Goal: Transaction & Acquisition: Book appointment/travel/reservation

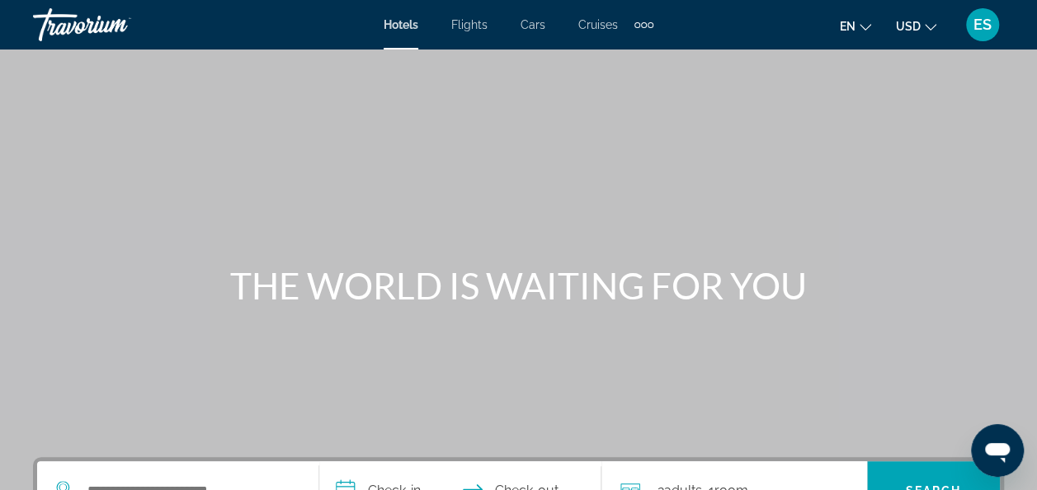
click at [405, 21] on span "Hotels" at bounding box center [401, 24] width 35 height 13
click at [474, 22] on span "Flights" at bounding box center [469, 24] width 36 height 13
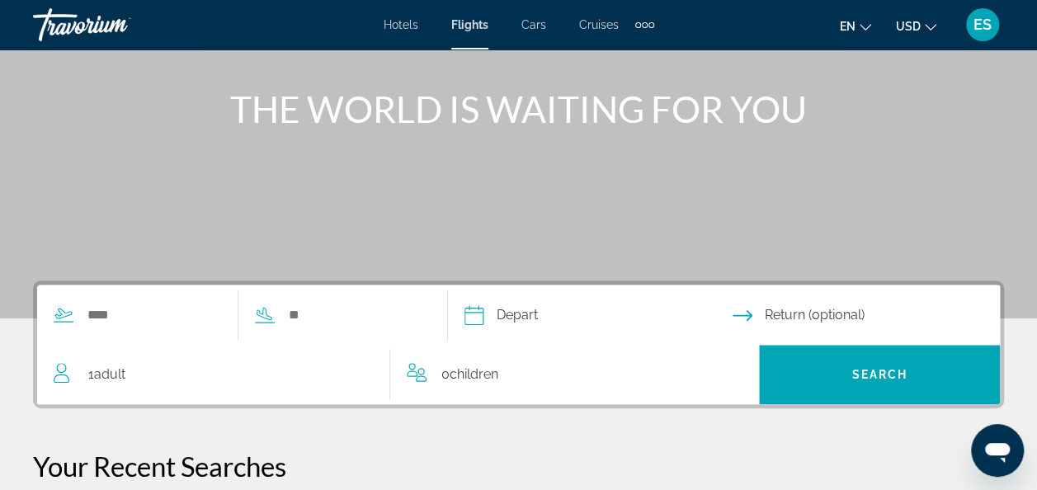
scroll to position [177, 0]
click at [477, 24] on span "Flights" at bounding box center [469, 24] width 37 height 13
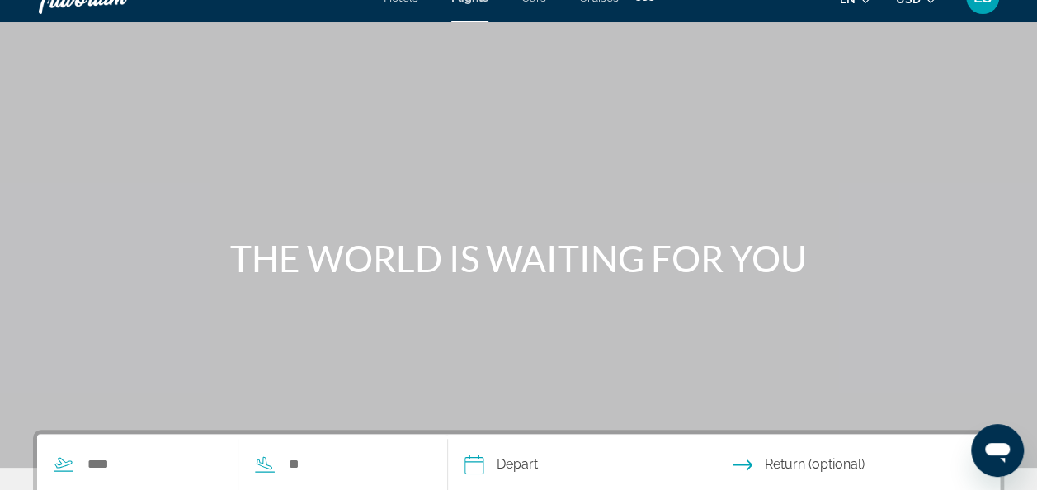
scroll to position [0, 0]
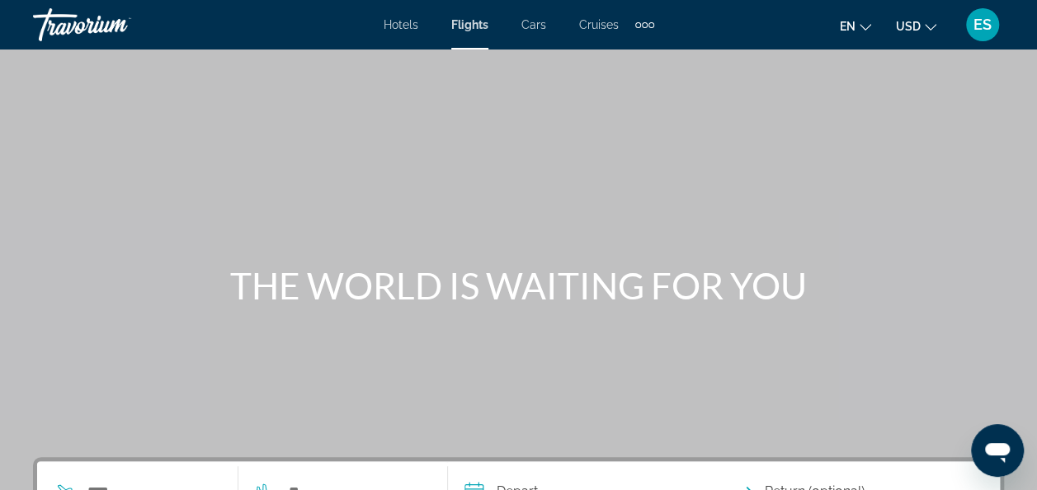
click at [402, 26] on span "Hotels" at bounding box center [401, 24] width 35 height 13
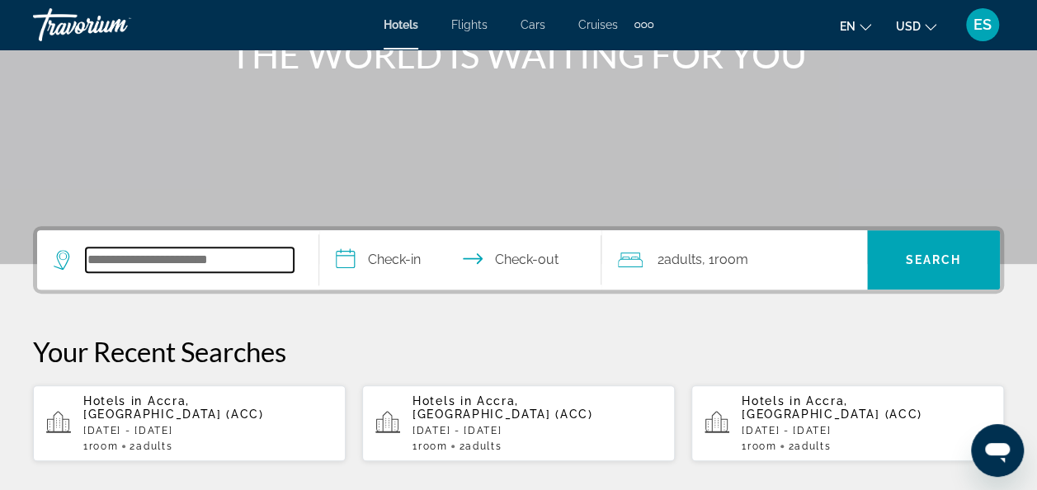
click at [214, 262] on input "Search hotel destination" at bounding box center [190, 259] width 208 height 25
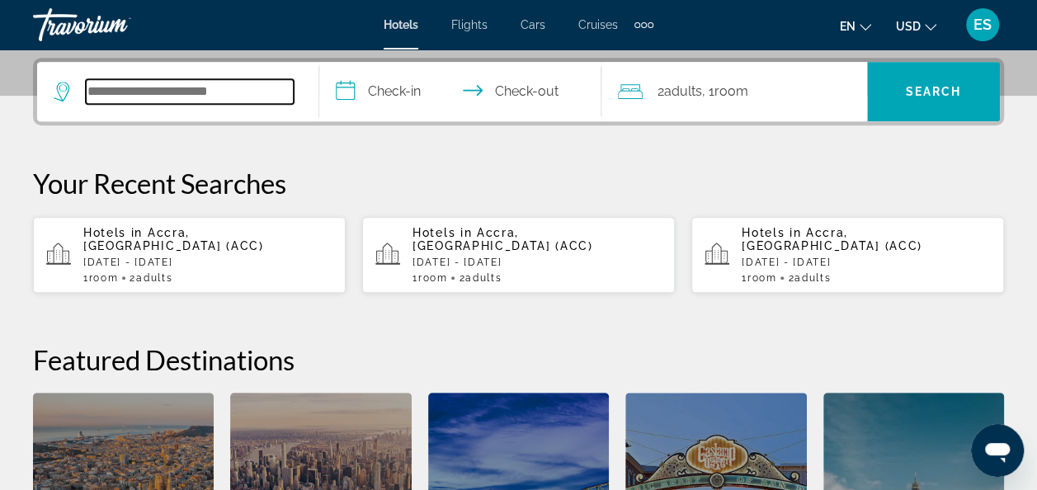
scroll to position [403, 0]
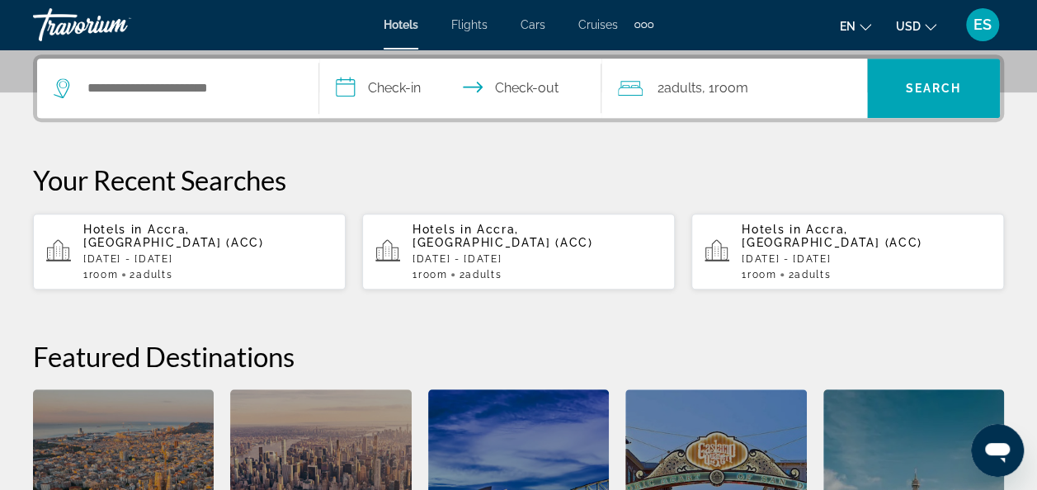
click at [203, 269] on div "1 Room rooms 2 Adult Adults" at bounding box center [207, 275] width 249 height 12
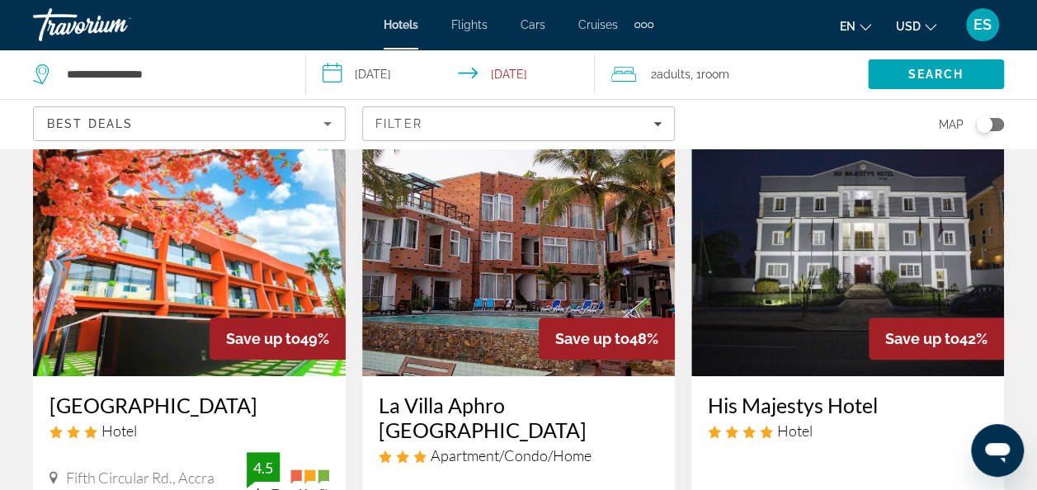
scroll to position [84, 0]
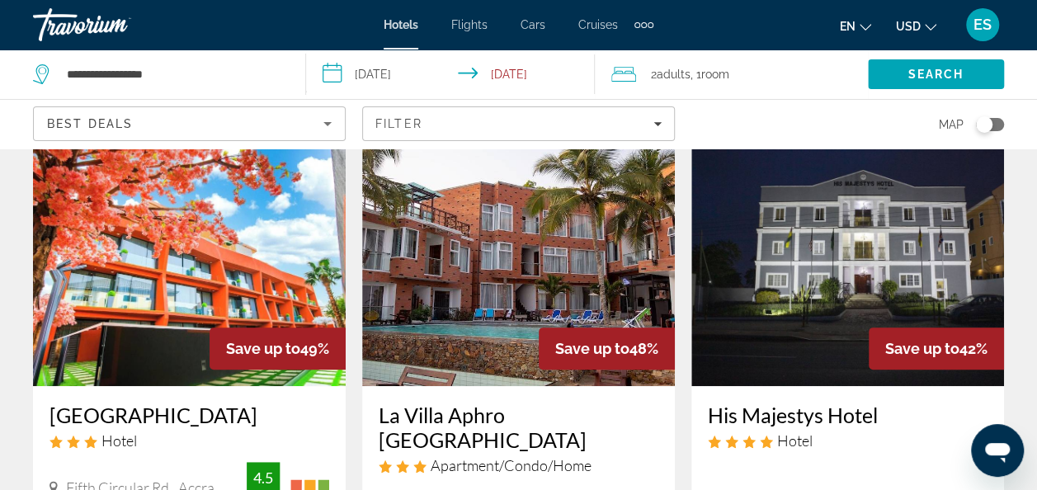
click at [328, 124] on icon "Sort by" at bounding box center [327, 124] width 8 height 4
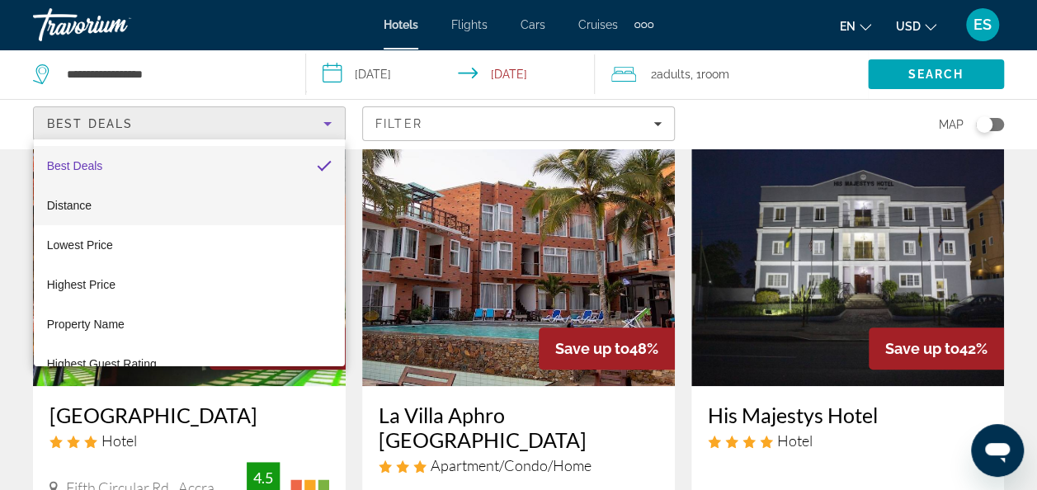
click at [82, 205] on span "Distance" at bounding box center [69, 205] width 45 height 13
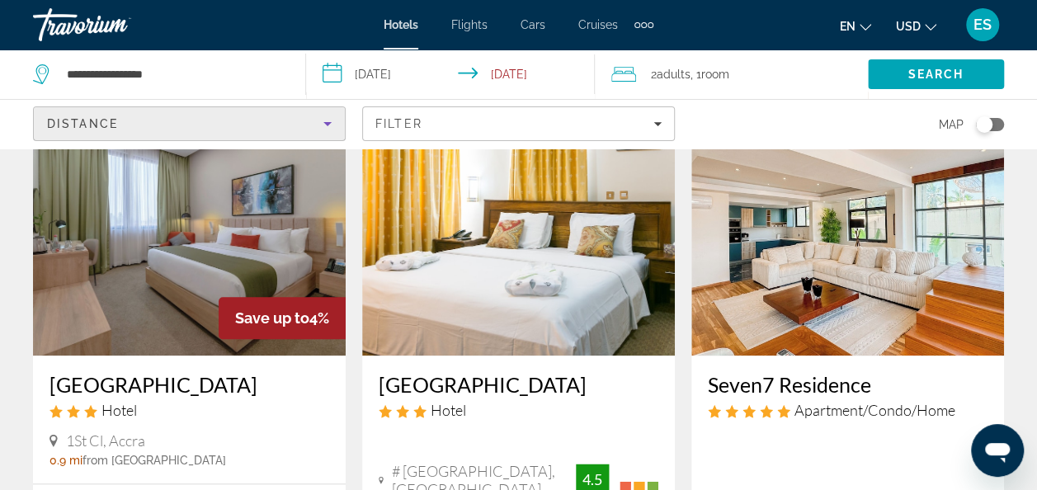
scroll to position [731, 0]
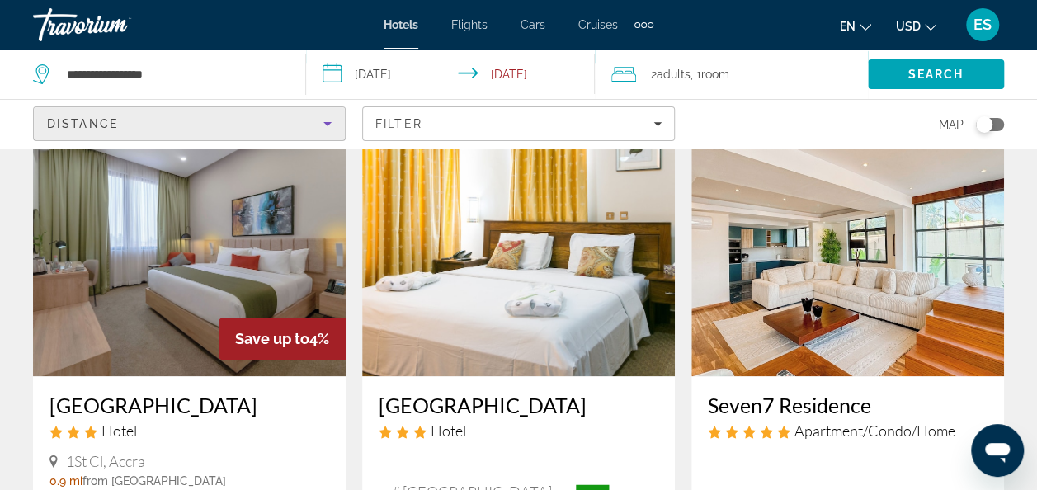
click at [526, 307] on img "Main content" at bounding box center [518, 244] width 313 height 264
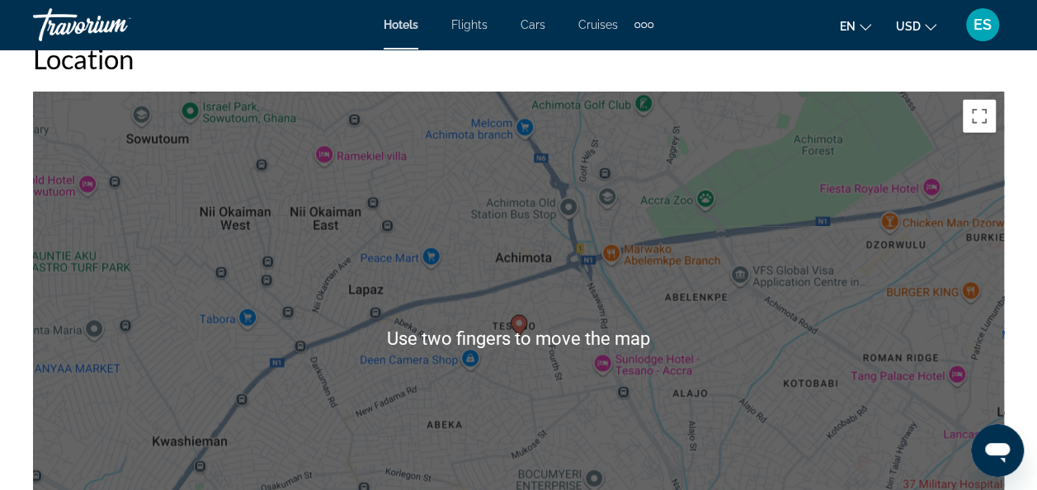
scroll to position [1853, 0]
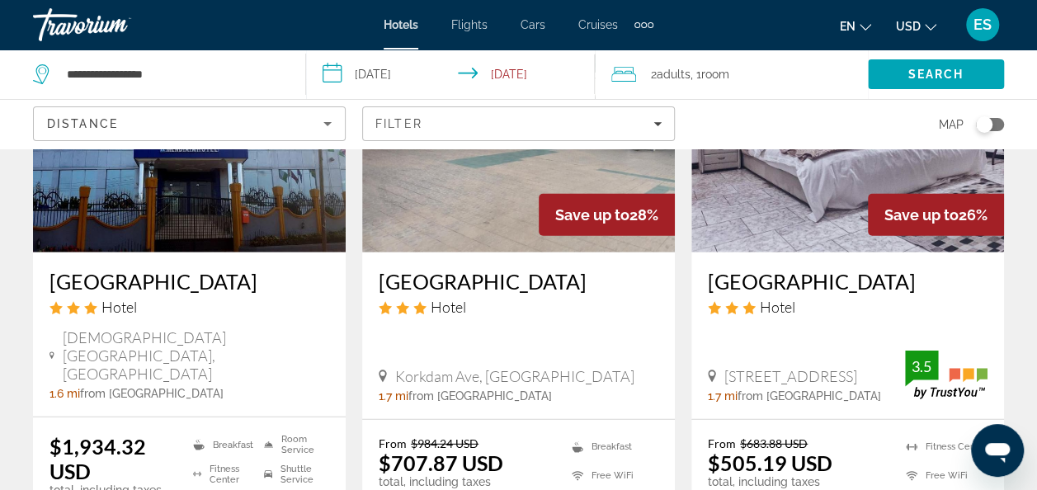
scroll to position [2185, 0]
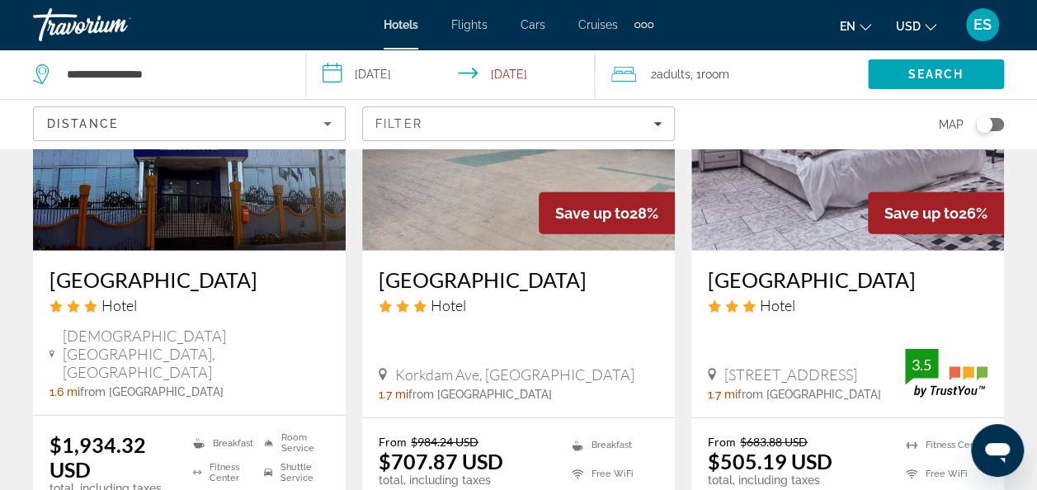
click at [904, 271] on h3 "Hill View Hotel West Airport" at bounding box center [848, 279] width 280 height 25
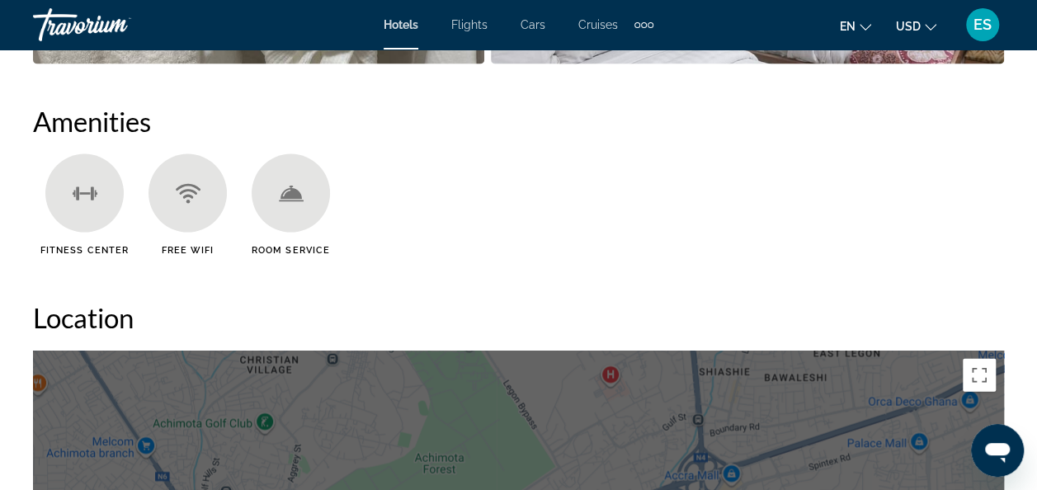
scroll to position [1582, 0]
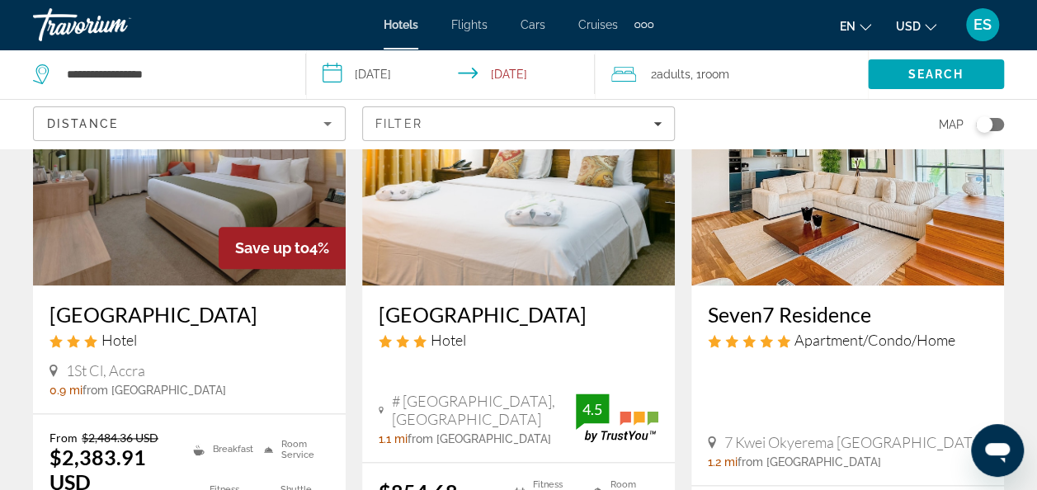
scroll to position [800, 0]
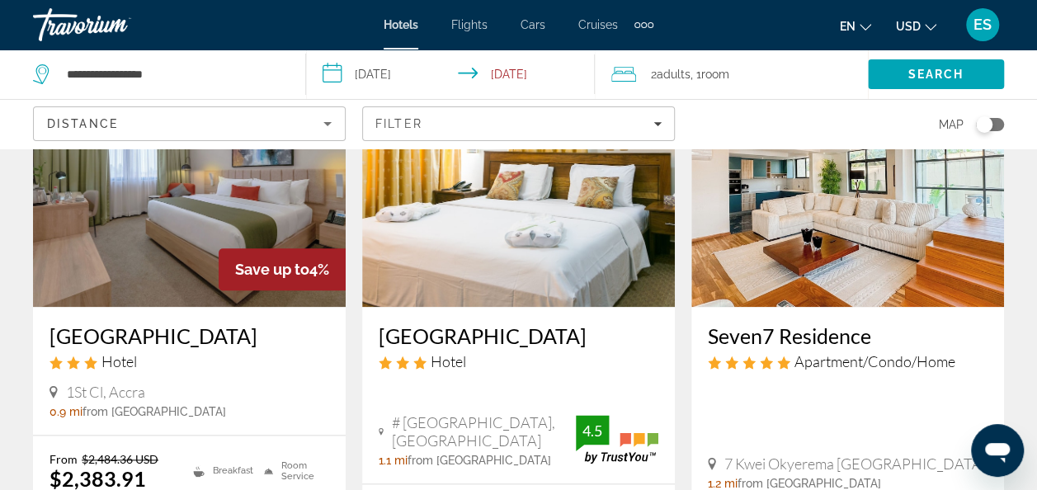
click at [917, 256] on img "Main content" at bounding box center [847, 175] width 313 height 264
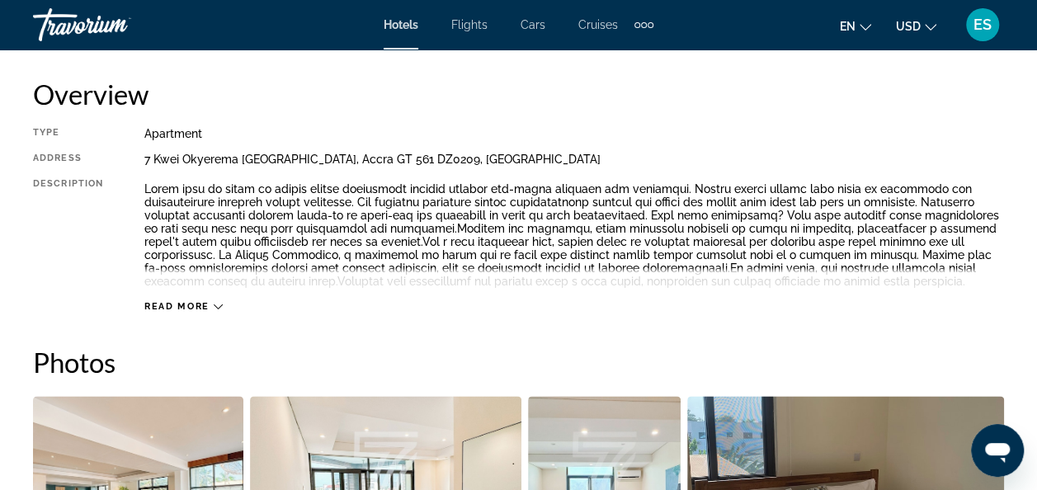
scroll to position [796, 0]
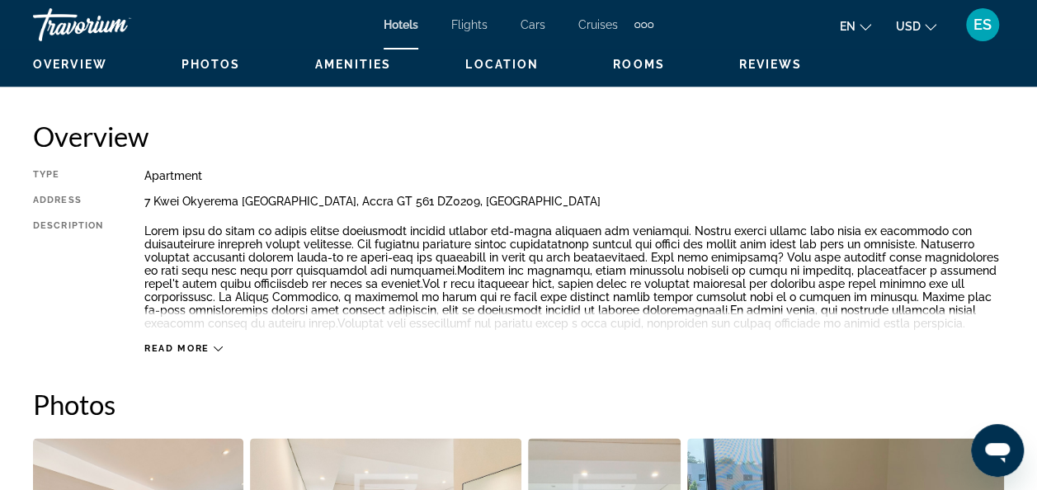
click at [217, 348] on icon "Main content" at bounding box center [218, 348] width 9 height 9
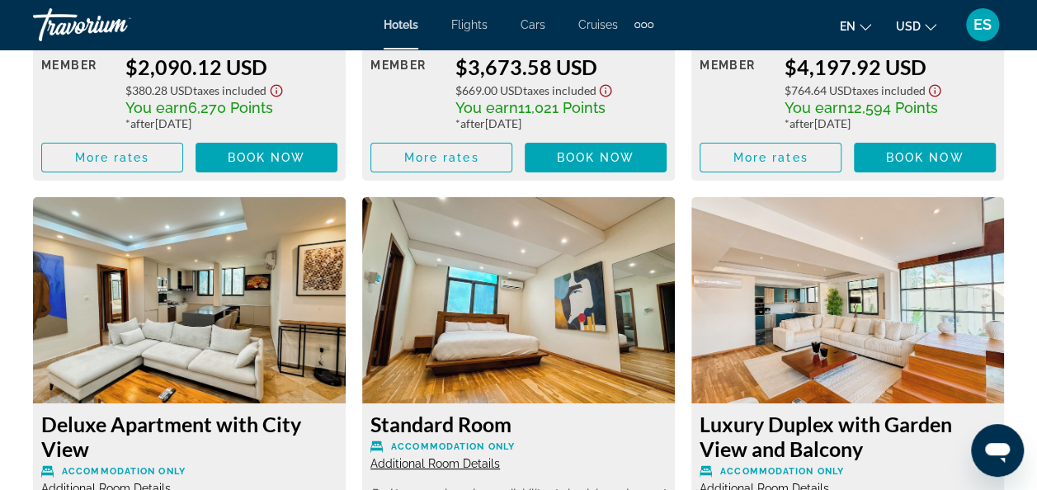
scroll to position [2968, 0]
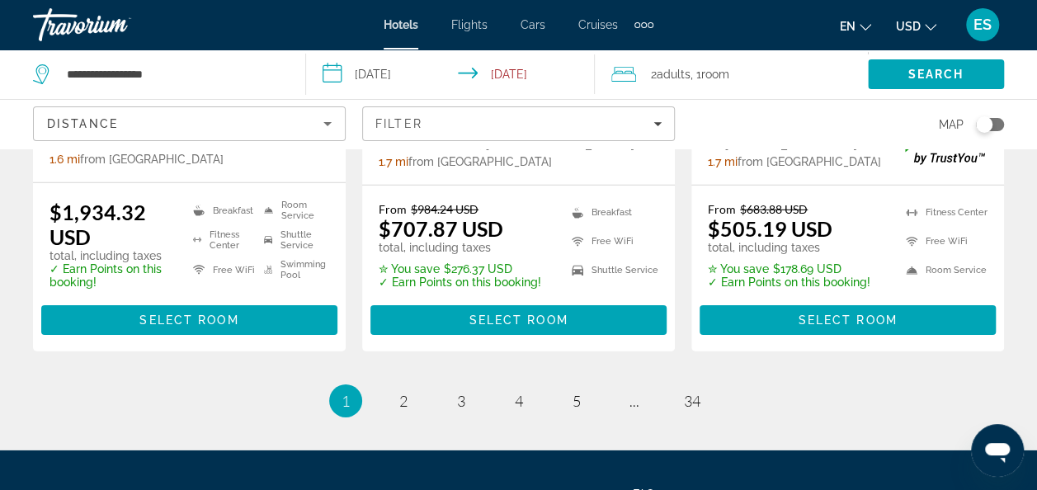
scroll to position [2420, 0]
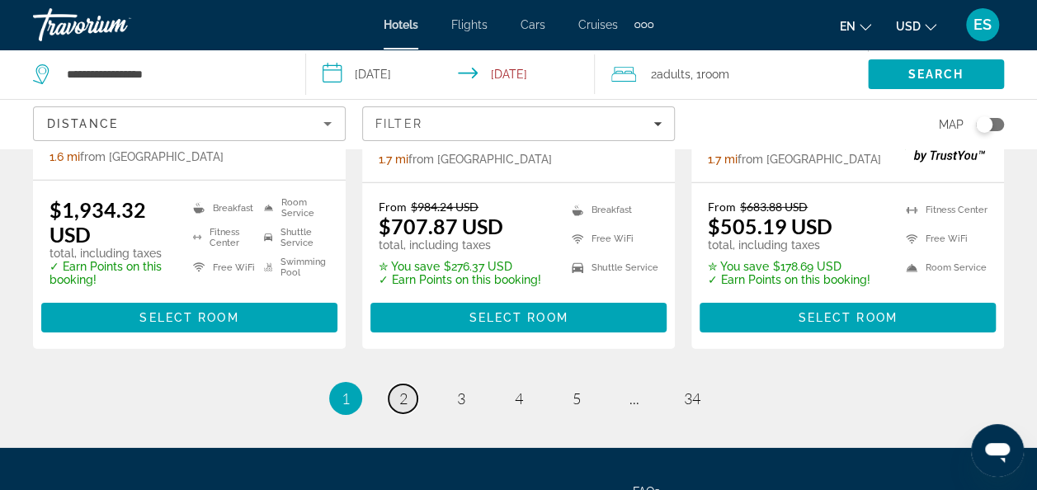
click at [396, 384] on link "page 2" at bounding box center [403, 398] width 29 height 29
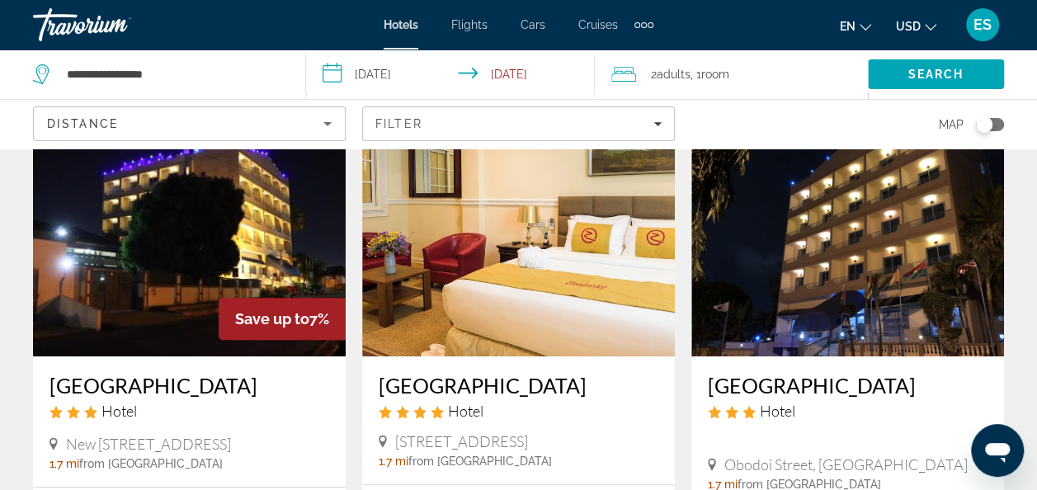
scroll to position [120, 0]
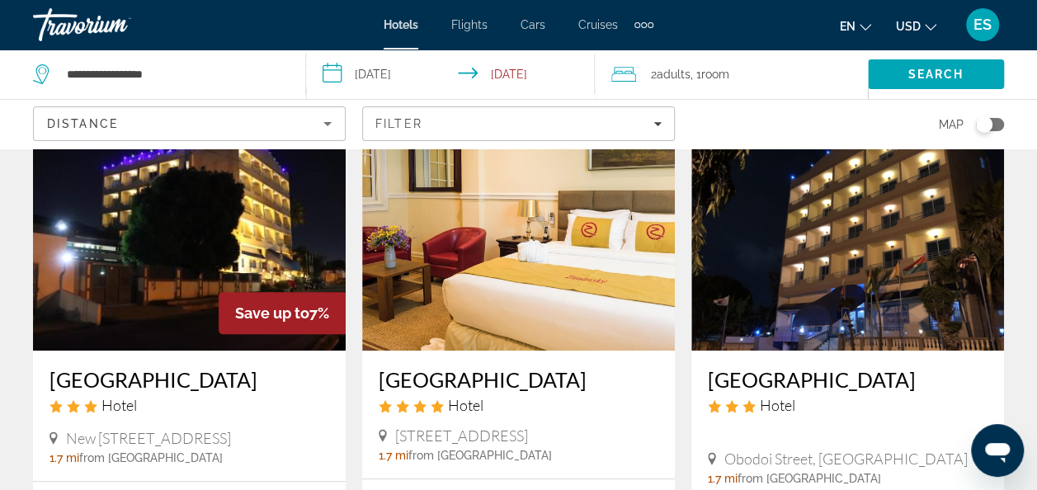
click at [902, 391] on h3 "Maple Leaf Hotel" at bounding box center [848, 379] width 280 height 25
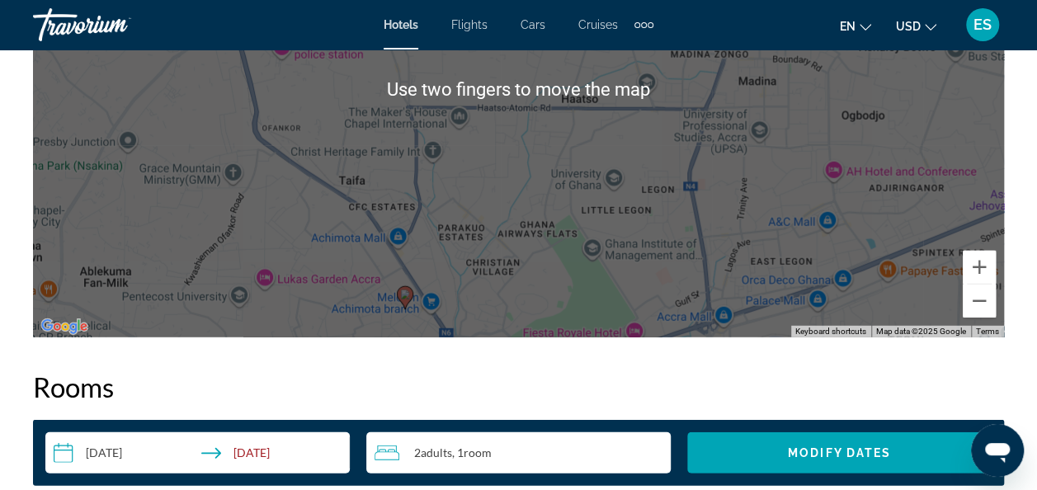
scroll to position [2104, 0]
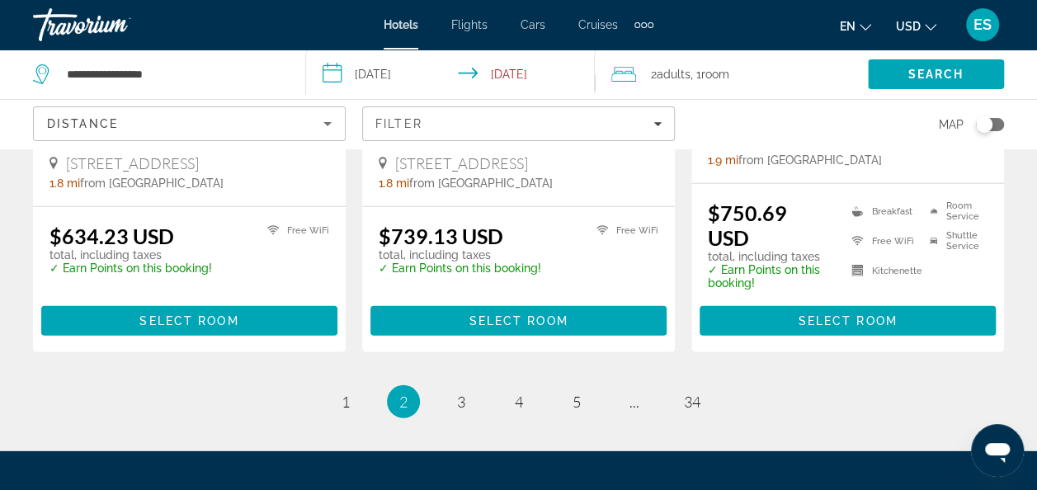
scroll to position [2226, 0]
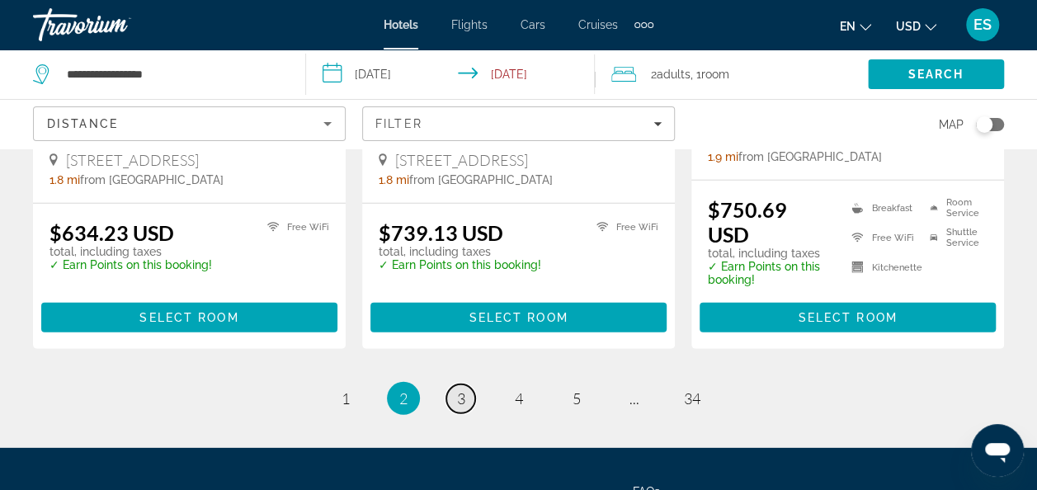
click at [465, 413] on link "page 3" at bounding box center [460, 398] width 29 height 29
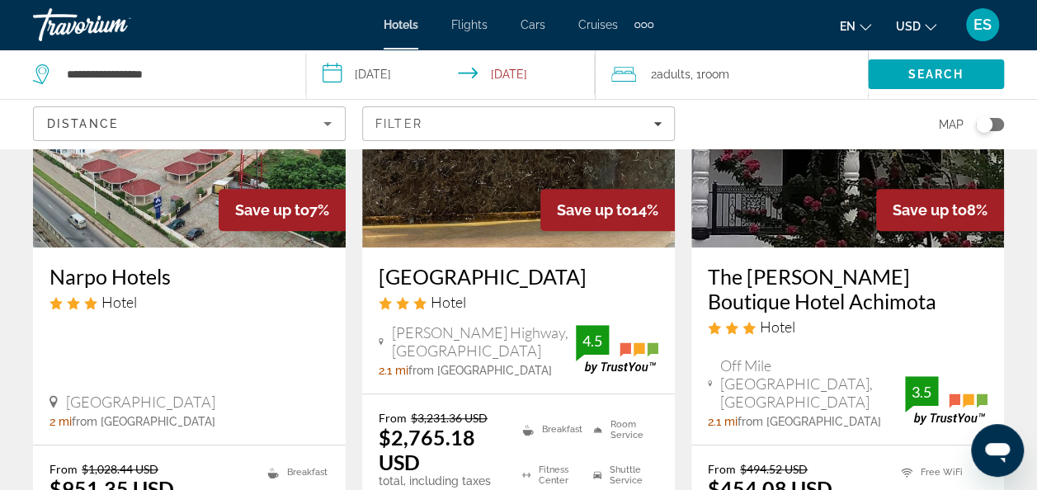
scroll to position [216, 0]
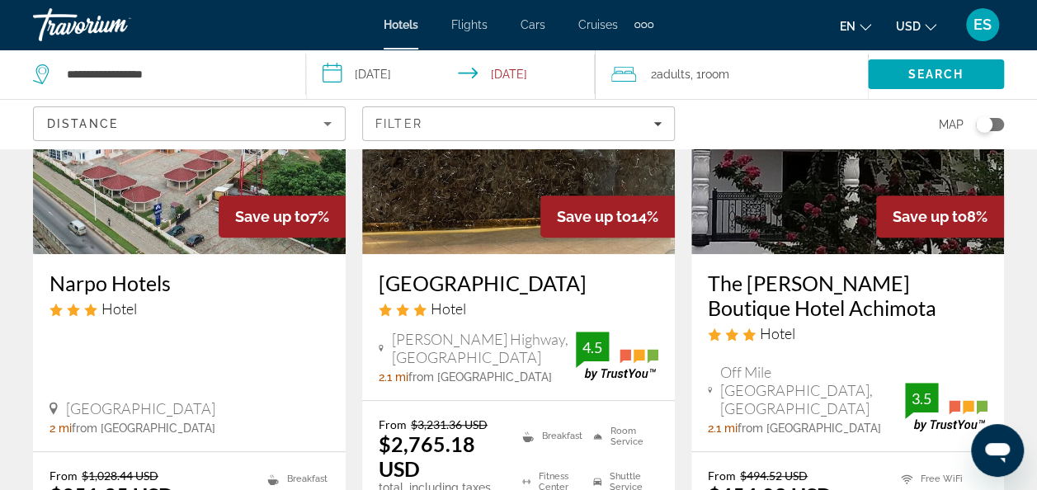
click at [892, 299] on h3 "The Winford Boutique Hotel Achimota" at bounding box center [848, 295] width 280 height 49
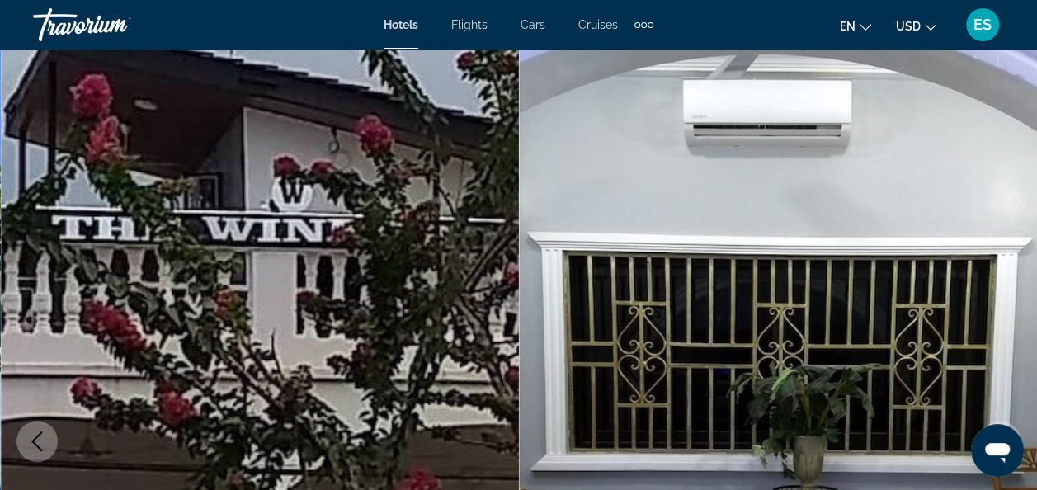
click at [936, 366] on img "Main content" at bounding box center [778, 441] width 519 height 784
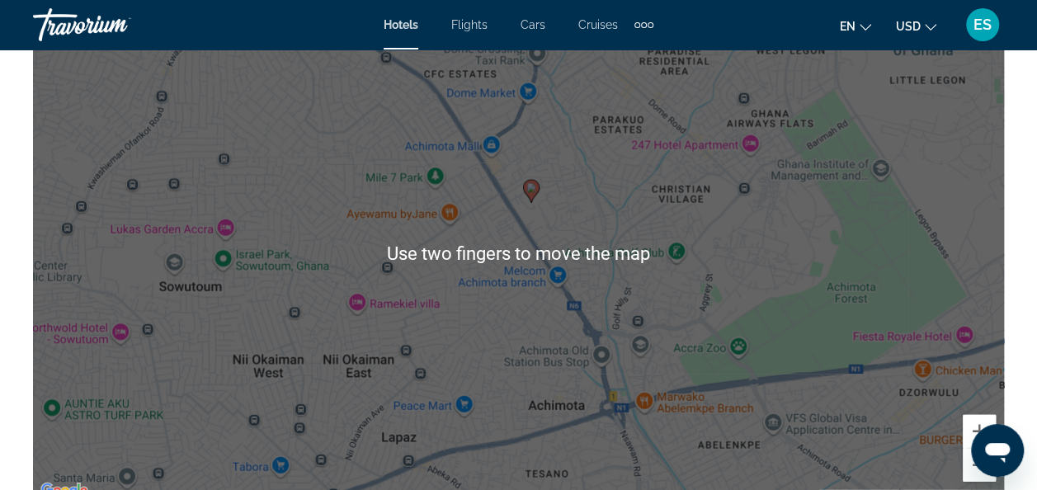
scroll to position [1943, 0]
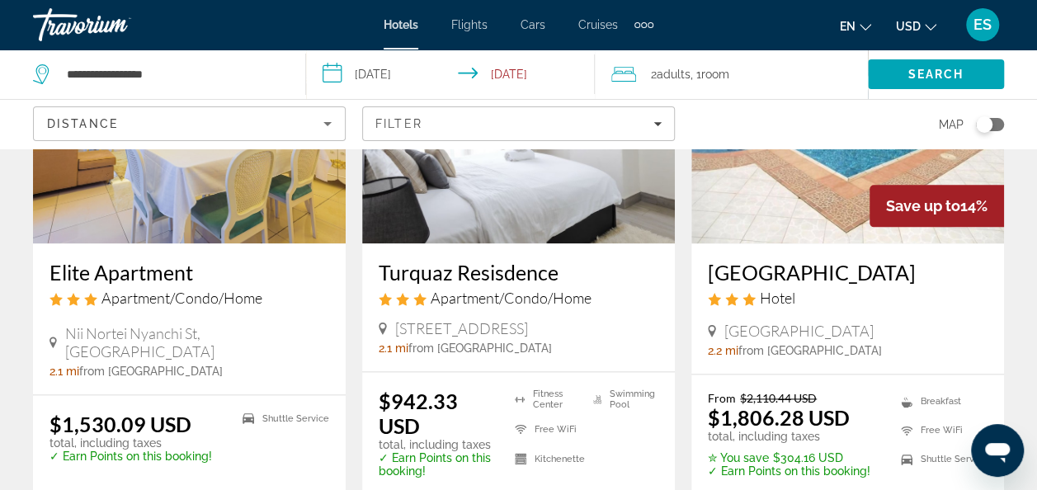
scroll to position [889, 0]
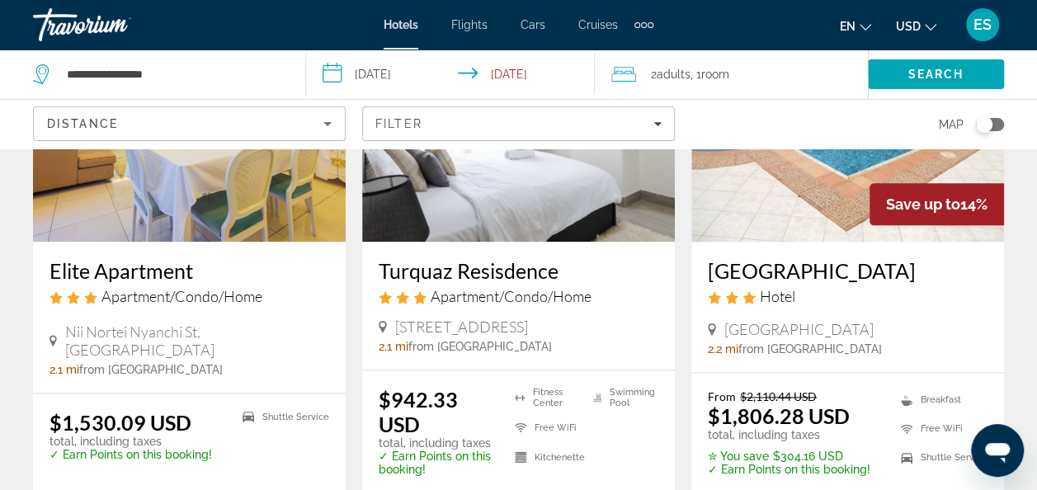
click at [211, 239] on img "Main content" at bounding box center [189, 110] width 313 height 264
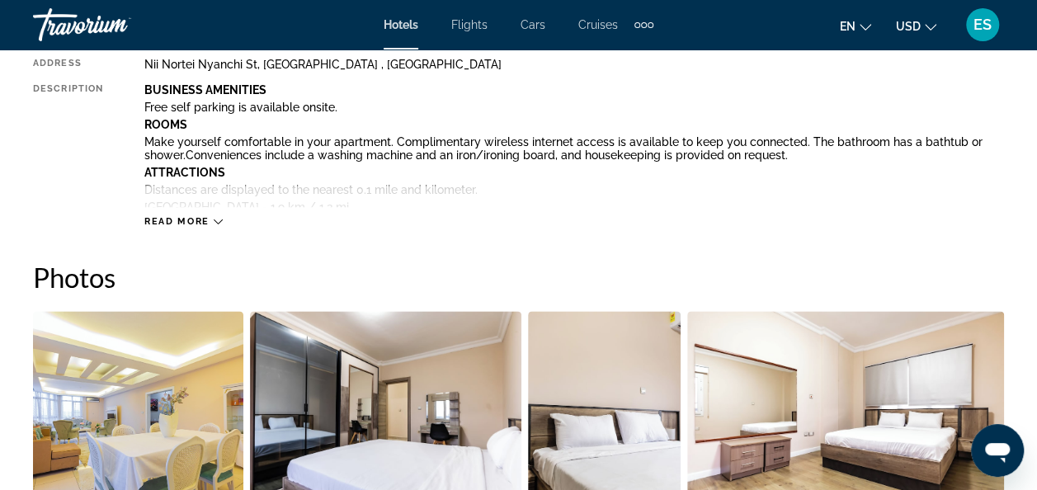
scroll to position [925, 0]
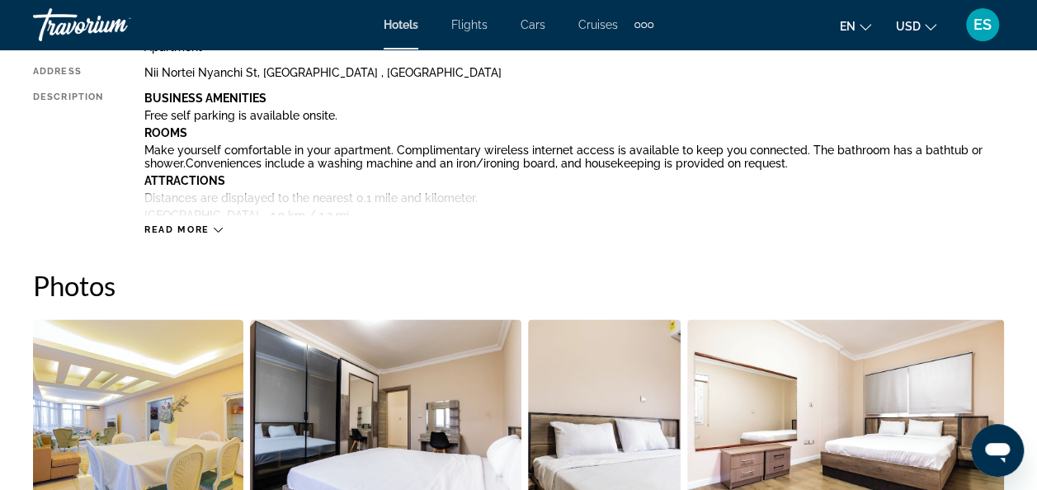
click at [217, 229] on icon "Main content" at bounding box center [218, 229] width 9 height 9
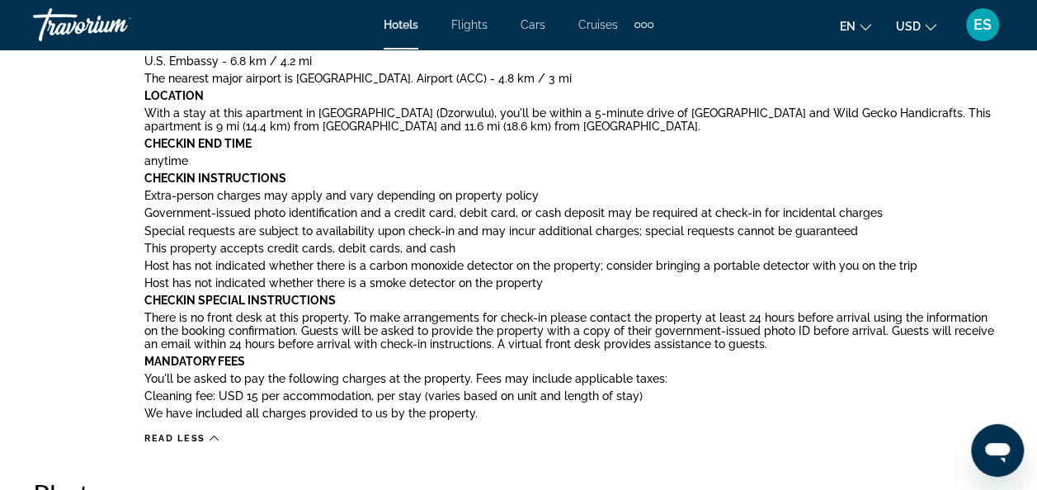
scroll to position [1323, 0]
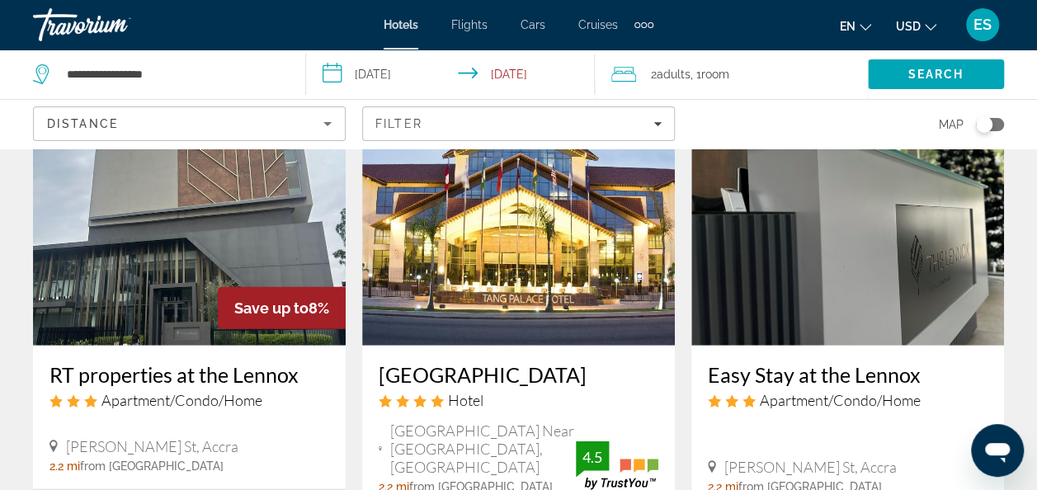
scroll to position [2001, 0]
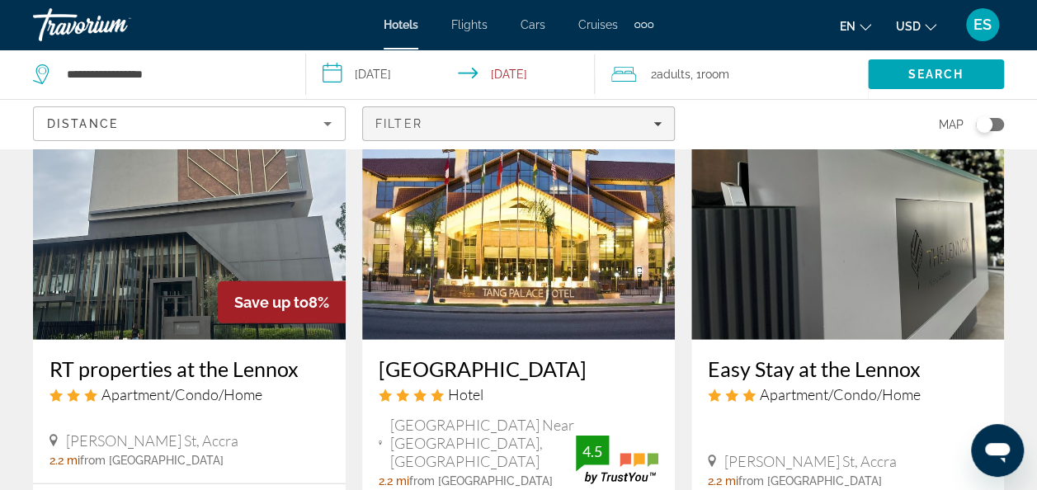
click at [525, 119] on div "Filter" at bounding box center [518, 123] width 286 height 13
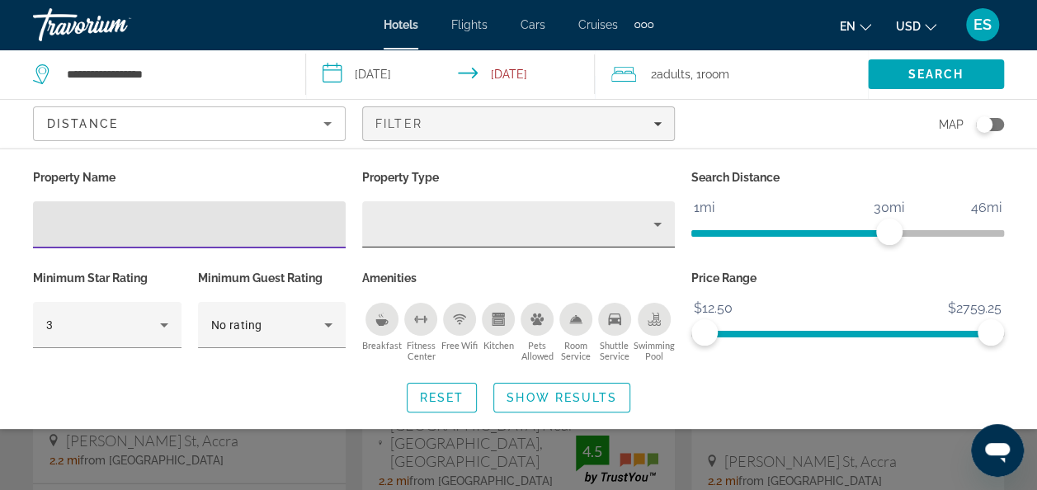
click at [516, 228] on div "Property type" at bounding box center [514, 224] width 278 height 20
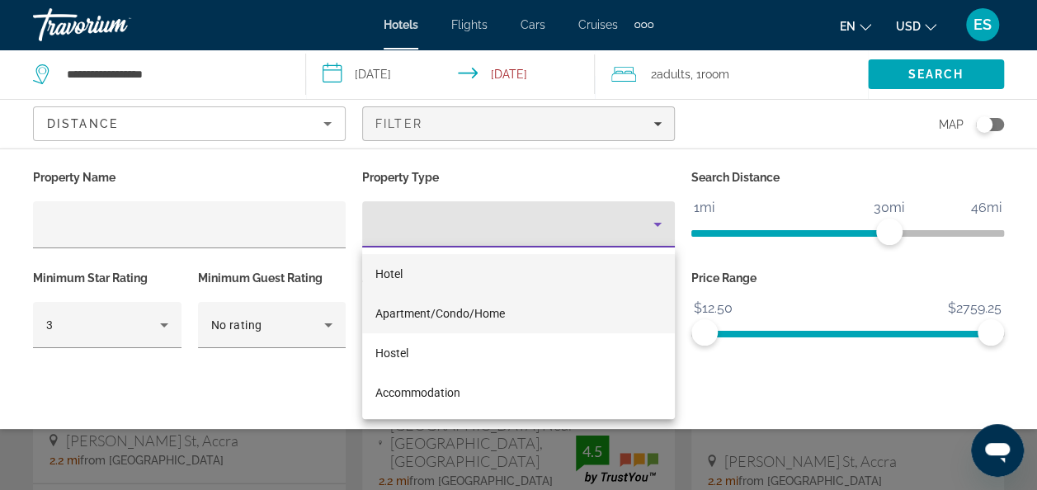
click at [502, 309] on span "Apartment/Condo/Home" at bounding box center [440, 313] width 130 height 13
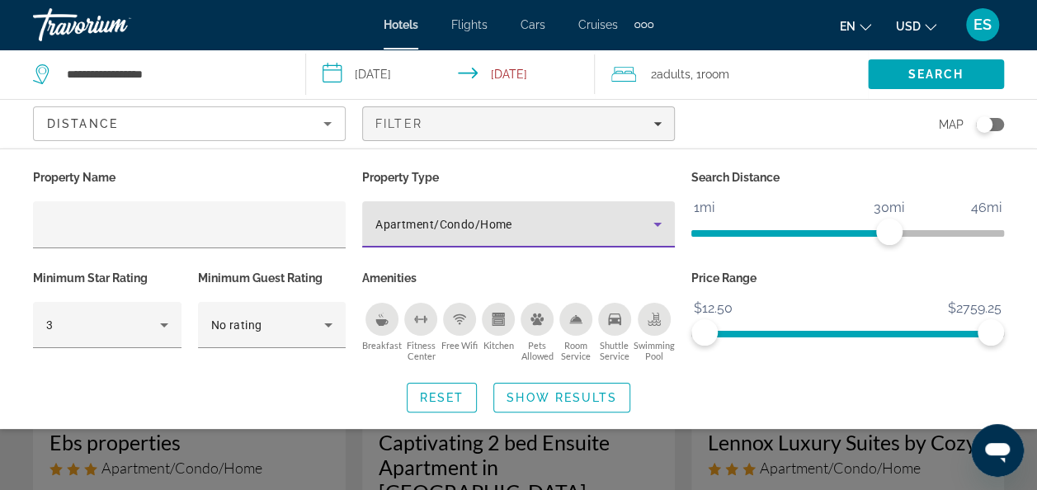
scroll to position [56, 0]
click at [563, 403] on span "Search widget" at bounding box center [561, 398] width 135 height 40
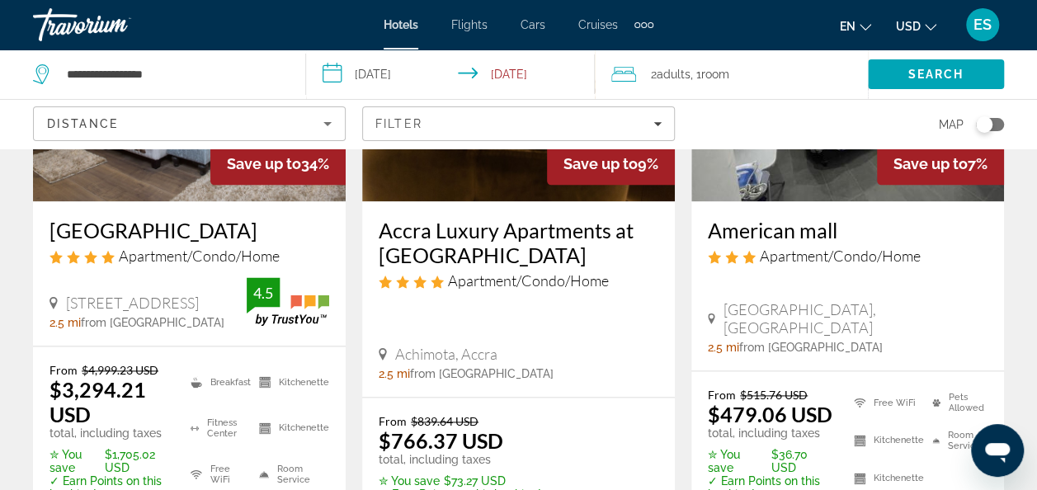
scroll to position [907, 0]
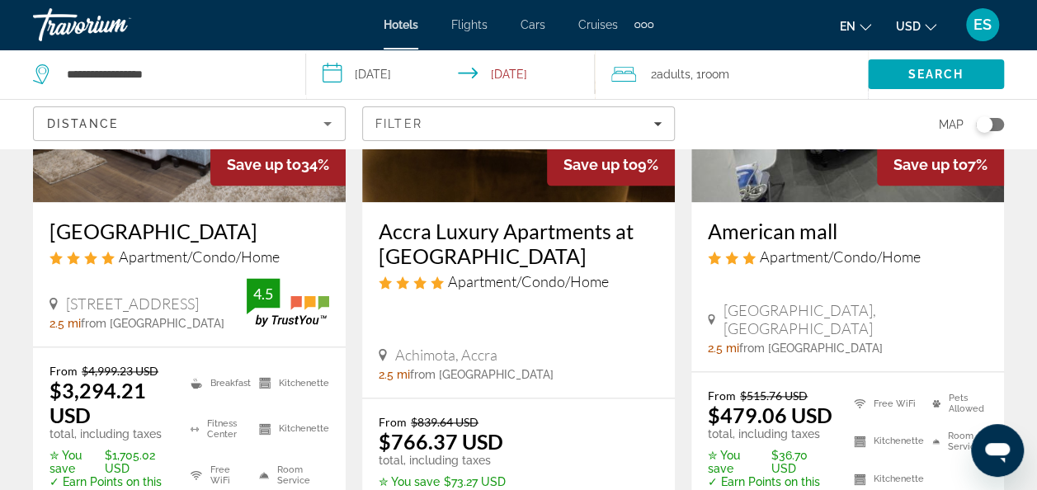
click at [931, 234] on div "American mall Apartment/Condo/Home" at bounding box center [848, 248] width 280 height 59
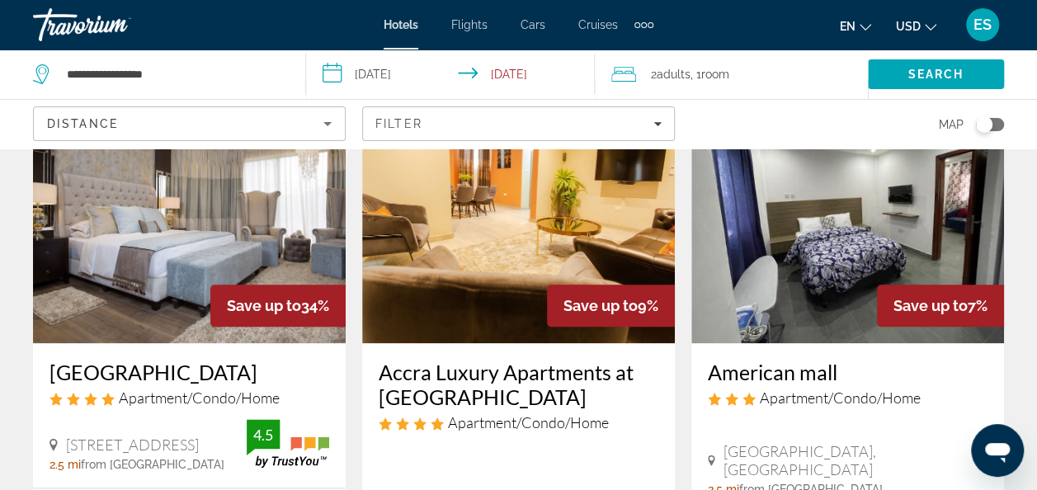
scroll to position [766, 0]
click at [936, 214] on img "Main content" at bounding box center [847, 211] width 313 height 264
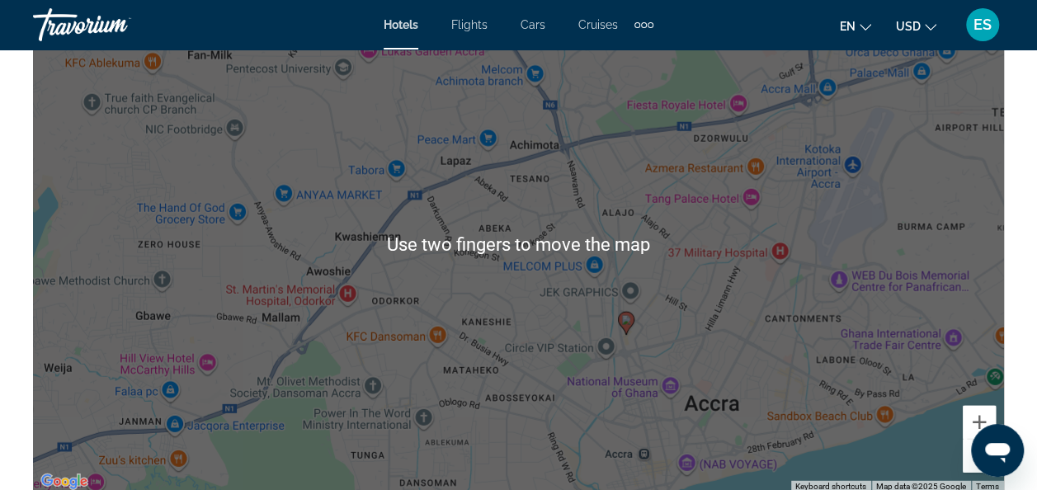
scroll to position [1950, 0]
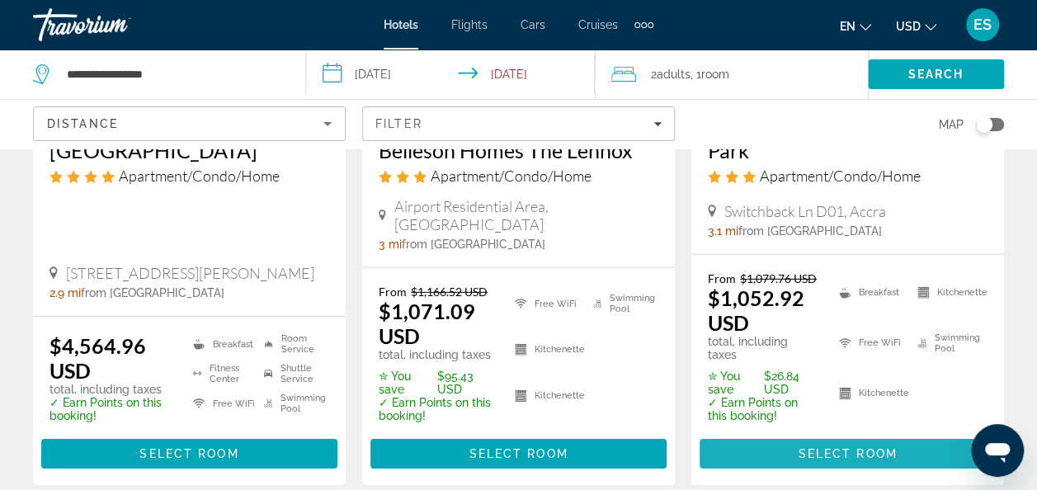
scroll to position [2350, 0]
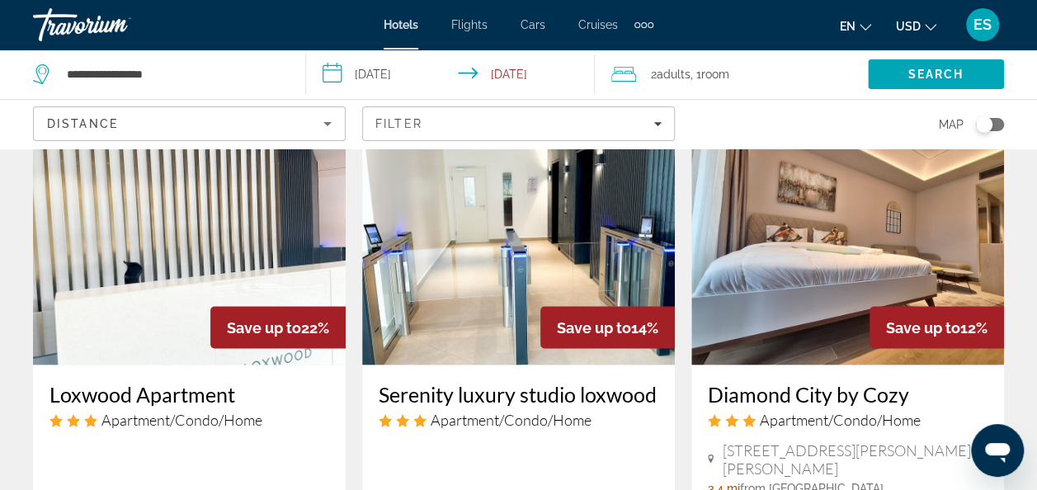
scroll to position [1416, 0]
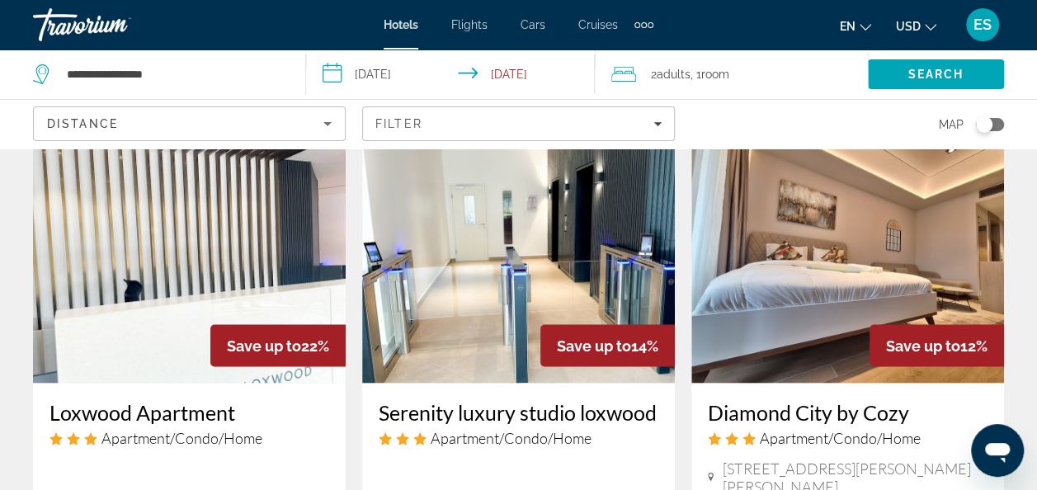
click at [218, 243] on img "Main content" at bounding box center [189, 251] width 313 height 264
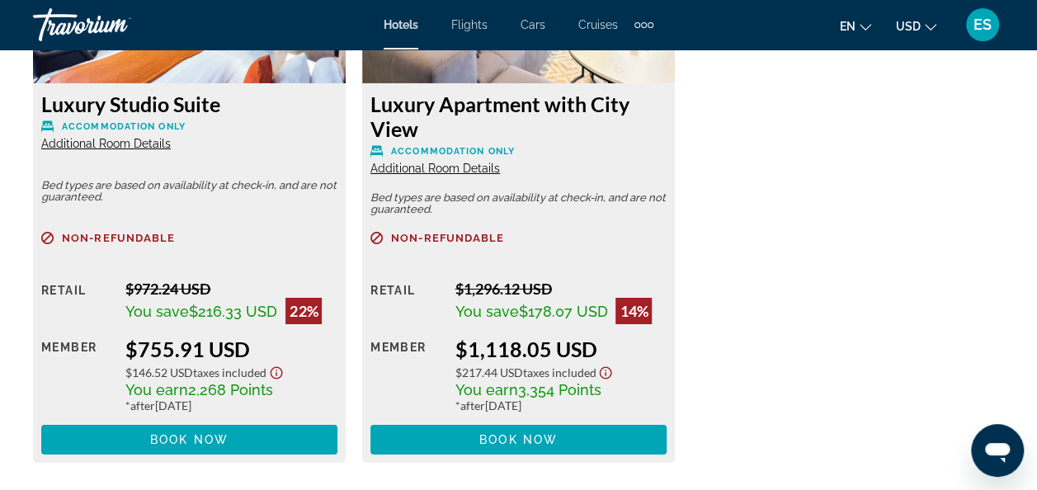
scroll to position [2750, 0]
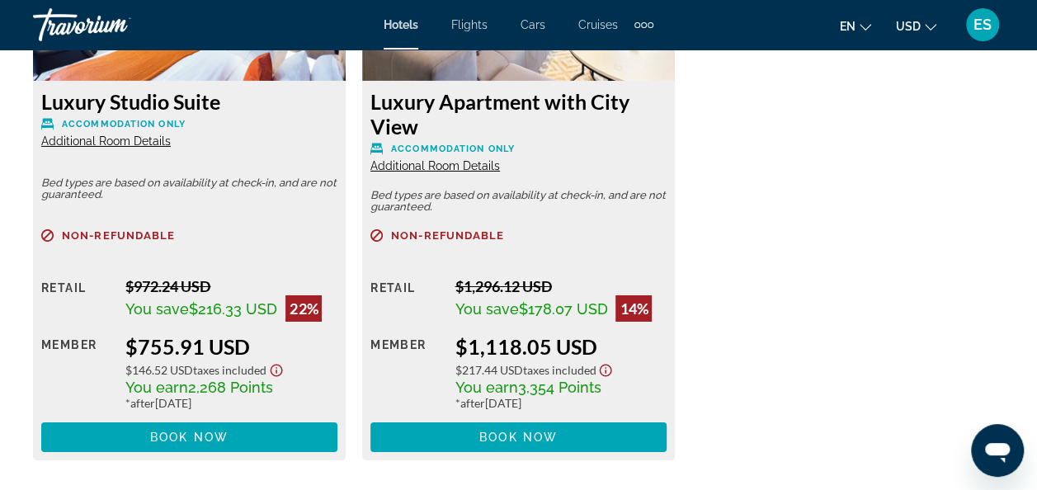
click at [872, 295] on div "Luxury Studio Suite Accommodation Only Additional Room Details Bed types are ba…" at bounding box center [519, 176] width 988 height 602
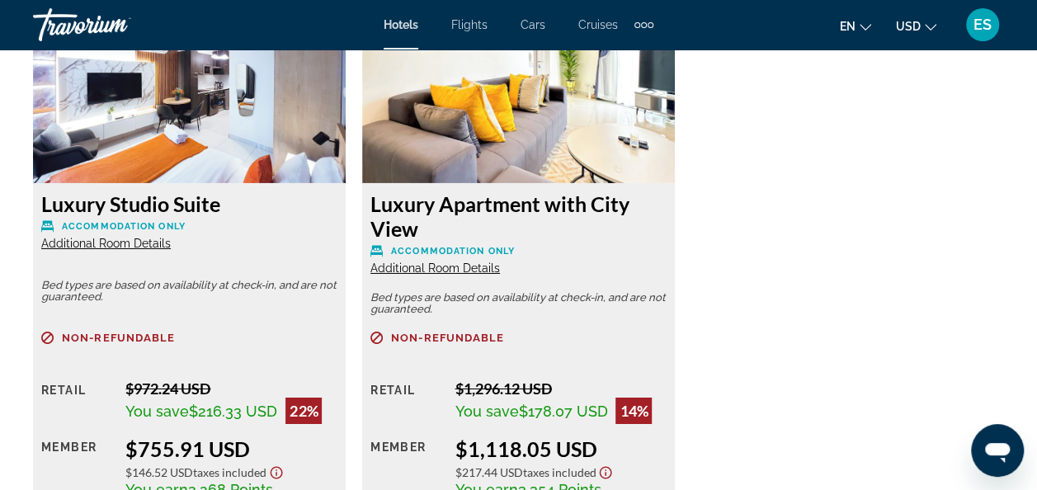
scroll to position [2648, 0]
click at [450, 271] on span "Additional Room Details" at bounding box center [435, 267] width 130 height 13
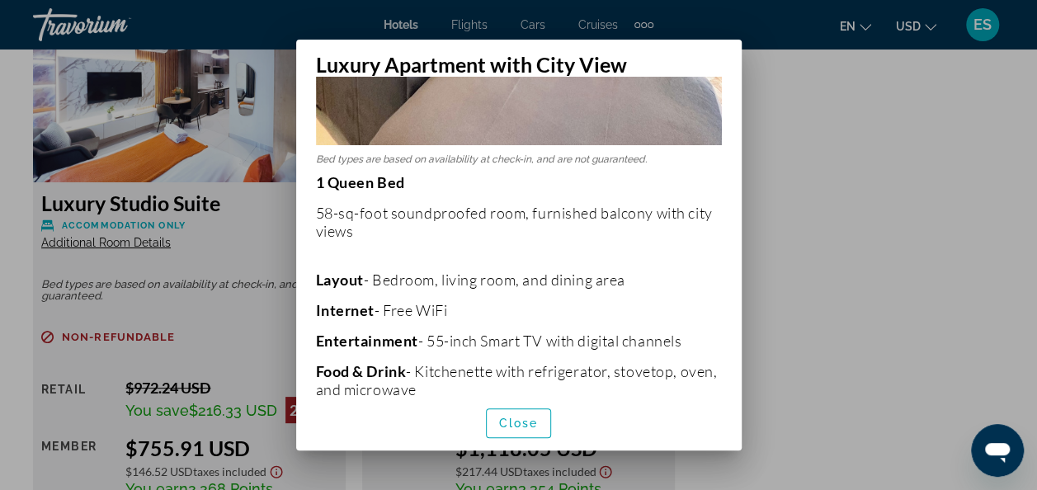
scroll to position [290, 0]
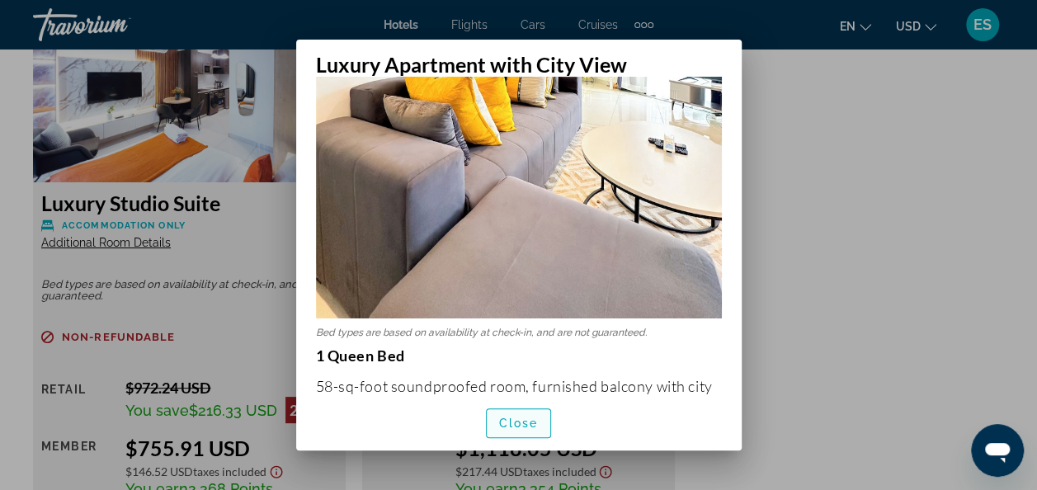
click at [525, 427] on span "Close" at bounding box center [519, 423] width 40 height 13
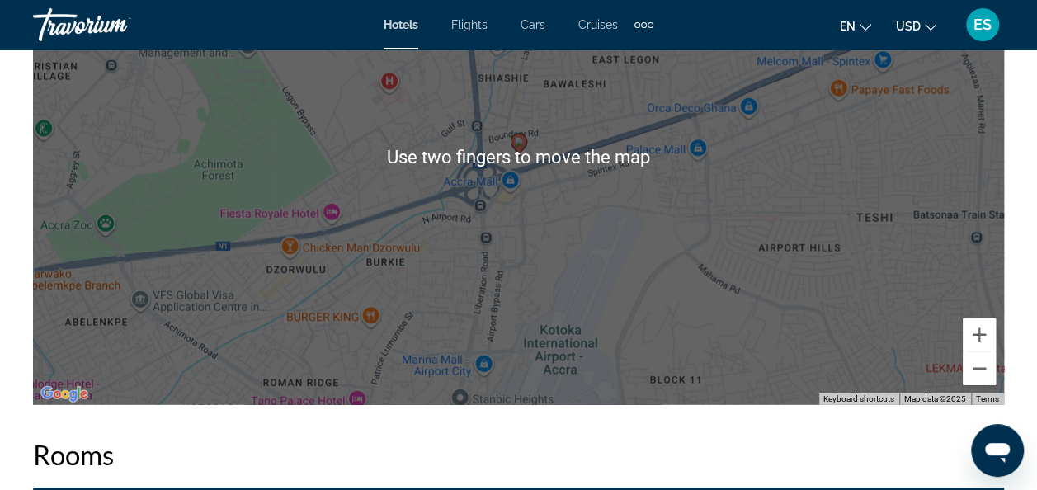
scroll to position [2083, 0]
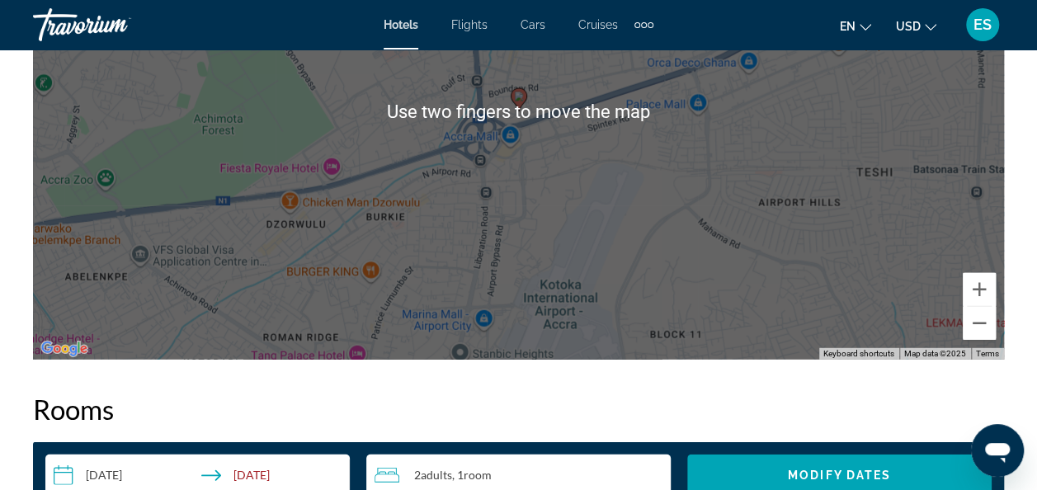
click at [860, 411] on h2 "Rooms" at bounding box center [518, 409] width 971 height 33
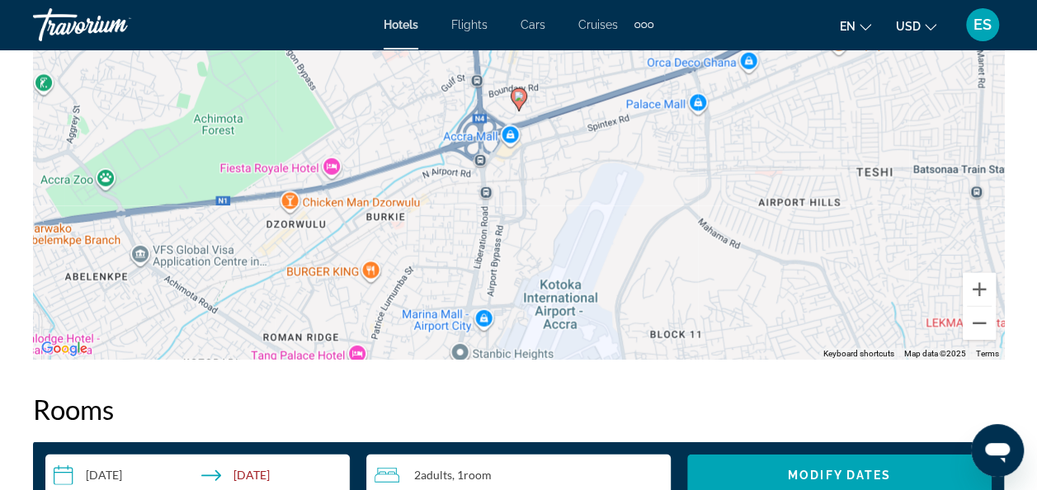
click at [897, 414] on h2 "Rooms" at bounding box center [518, 409] width 971 height 33
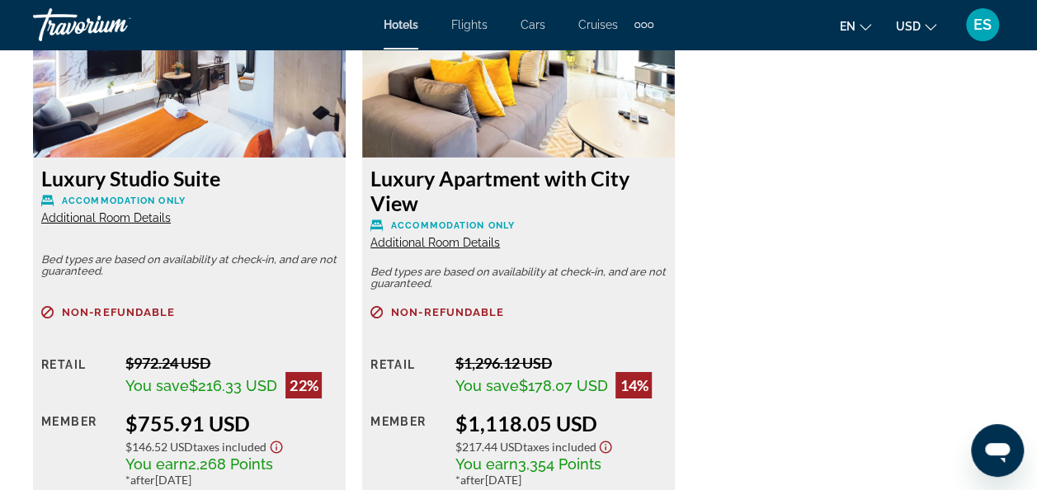
scroll to position [2674, 0]
click at [148, 221] on span "Additional Room Details" at bounding box center [106, 216] width 130 height 13
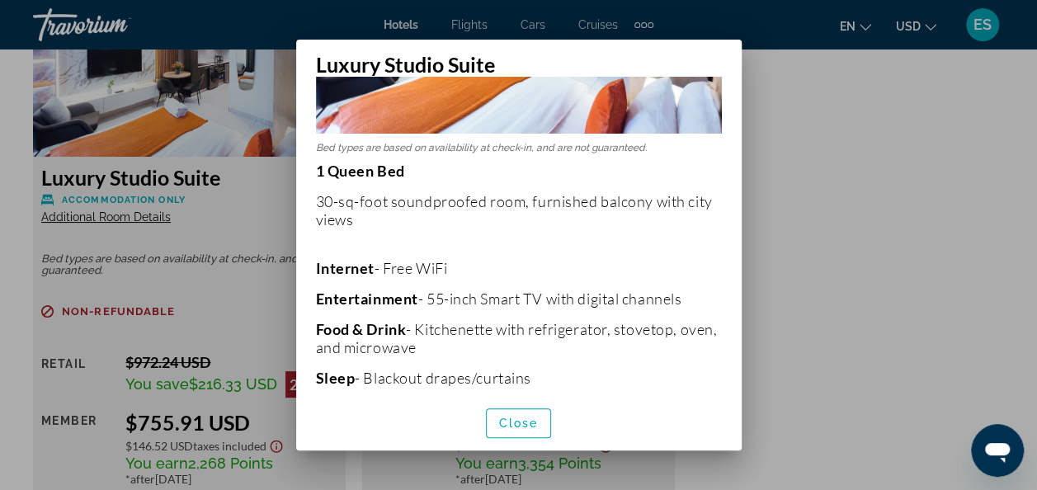
scroll to position [0, 0]
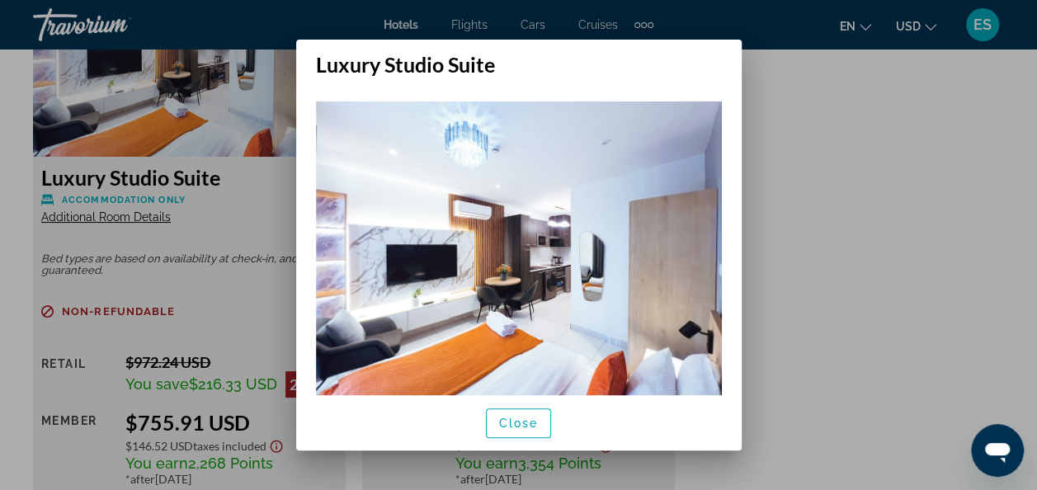
click at [838, 190] on div at bounding box center [518, 245] width 1037 height 490
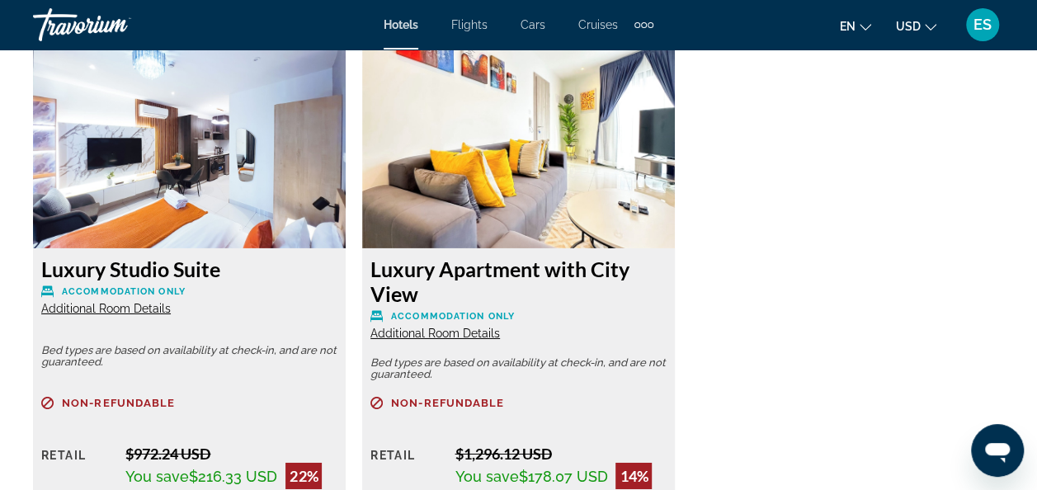
scroll to position [2583, 0]
click at [414, 333] on span "Additional Room Details" at bounding box center [435, 332] width 130 height 13
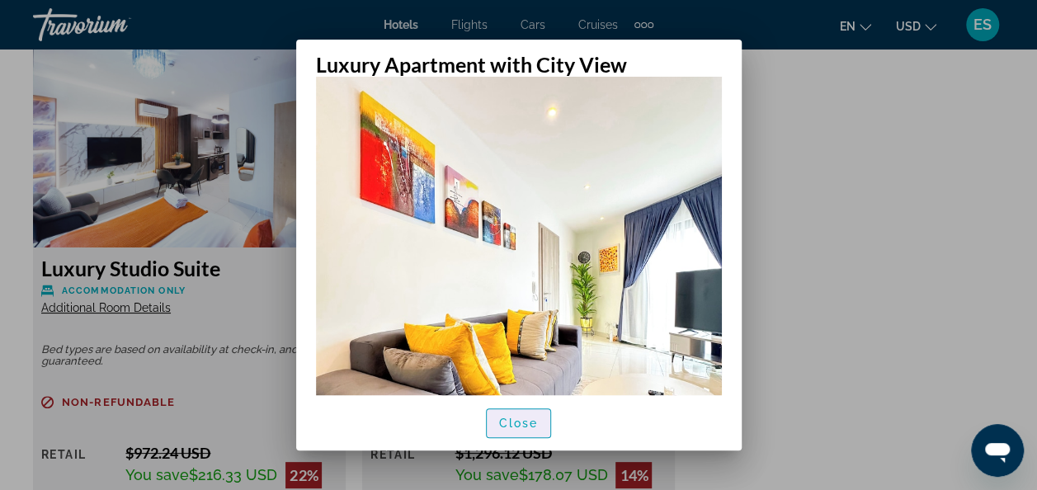
scroll to position [31, 0]
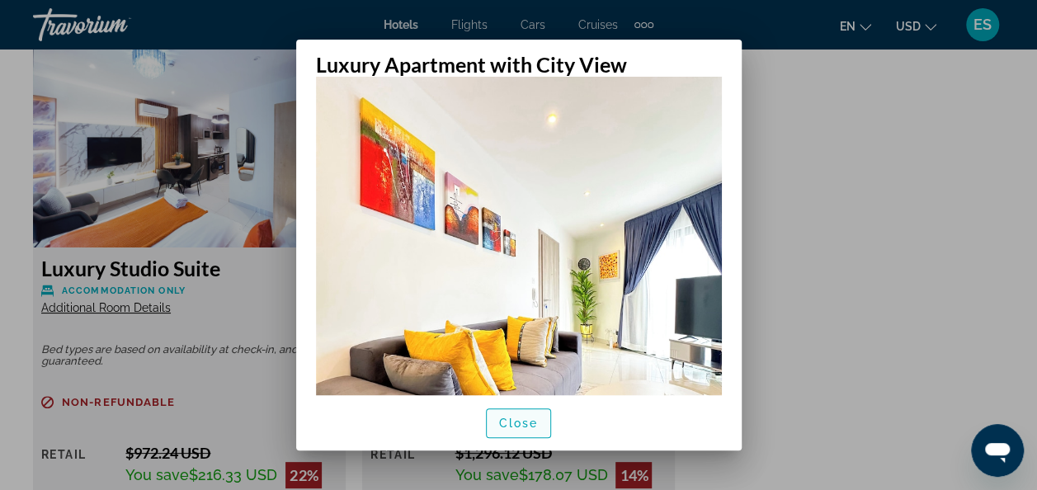
click at [518, 424] on span "Close" at bounding box center [519, 423] width 40 height 13
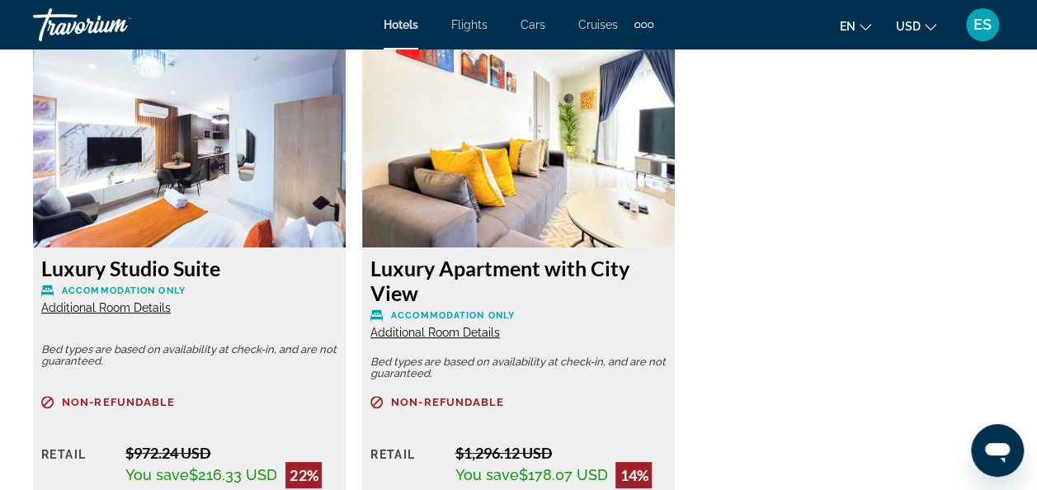
scroll to position [2583, 0]
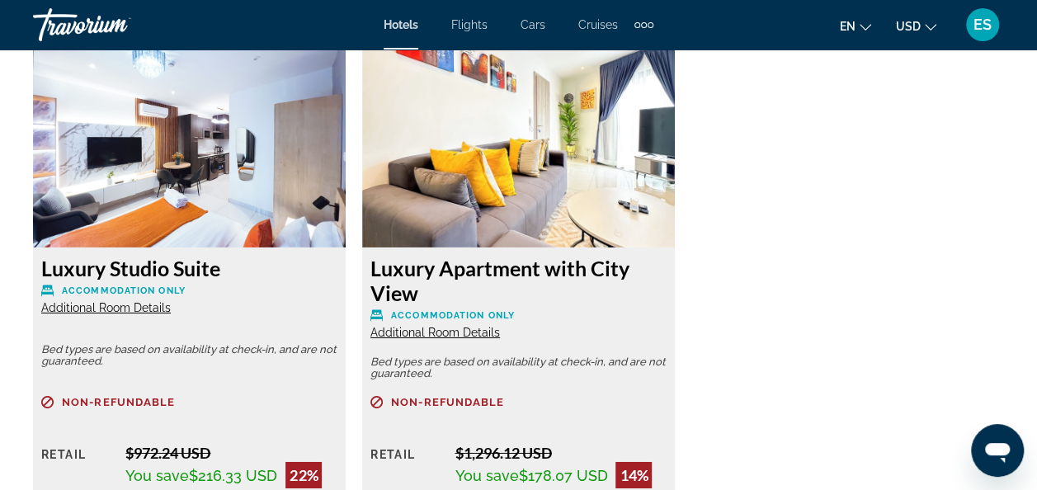
click at [833, 392] on div "Luxury Studio Suite Accommodation Only Additional Room Details Bed types are ba…" at bounding box center [519, 342] width 988 height 602
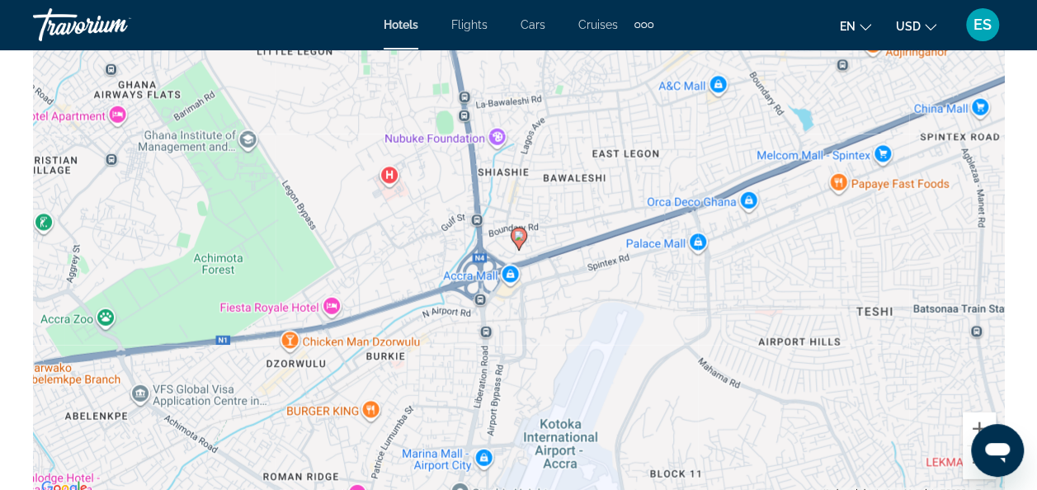
scroll to position [1941, 0]
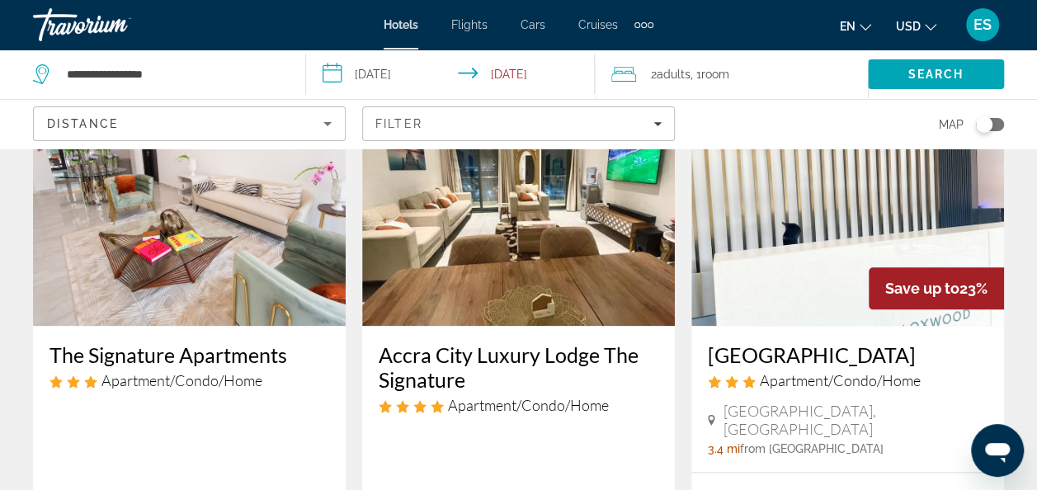
scroll to position [874, 0]
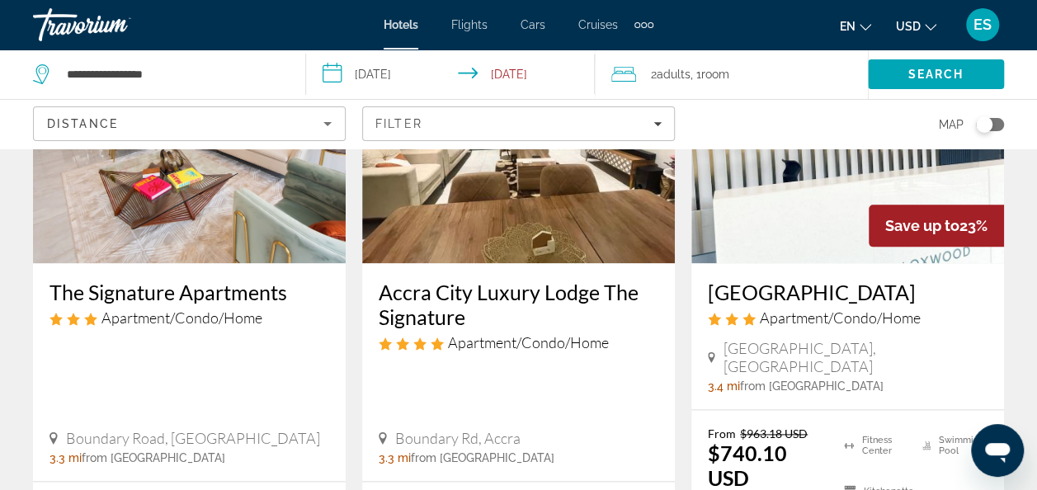
click at [746, 299] on h3 "Loxwood House" at bounding box center [848, 292] width 280 height 25
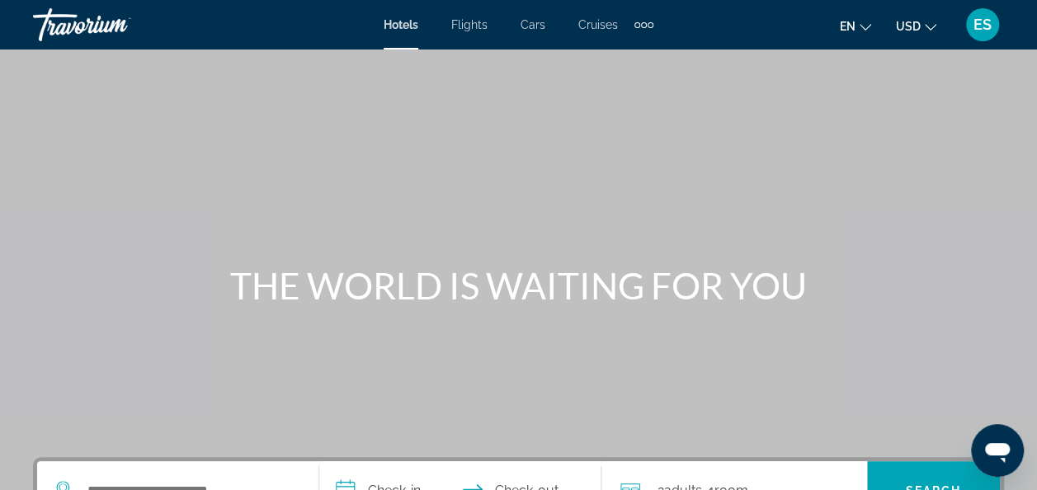
click at [404, 30] on span "Hotels" at bounding box center [401, 24] width 35 height 13
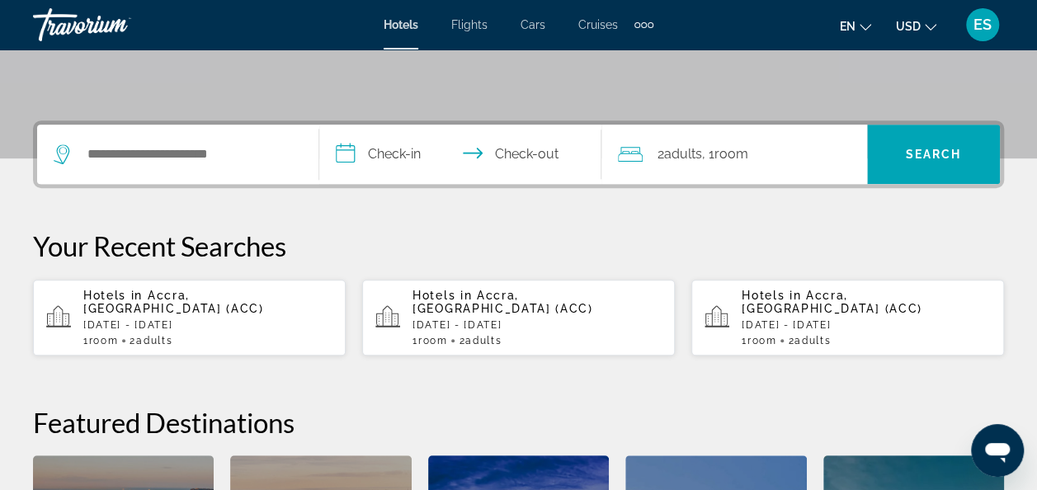
scroll to position [341, 0]
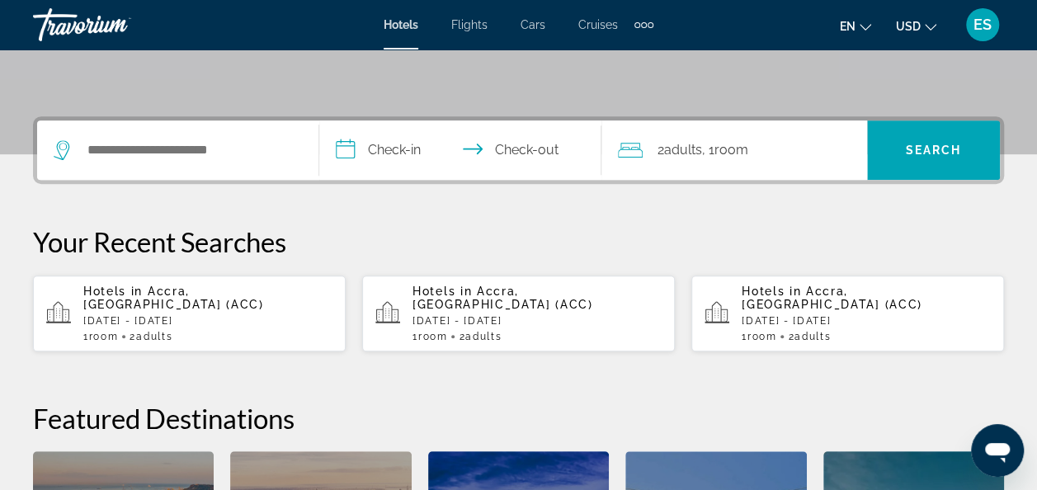
click at [231, 315] on p "[DATE] - [DATE]" at bounding box center [207, 321] width 249 height 12
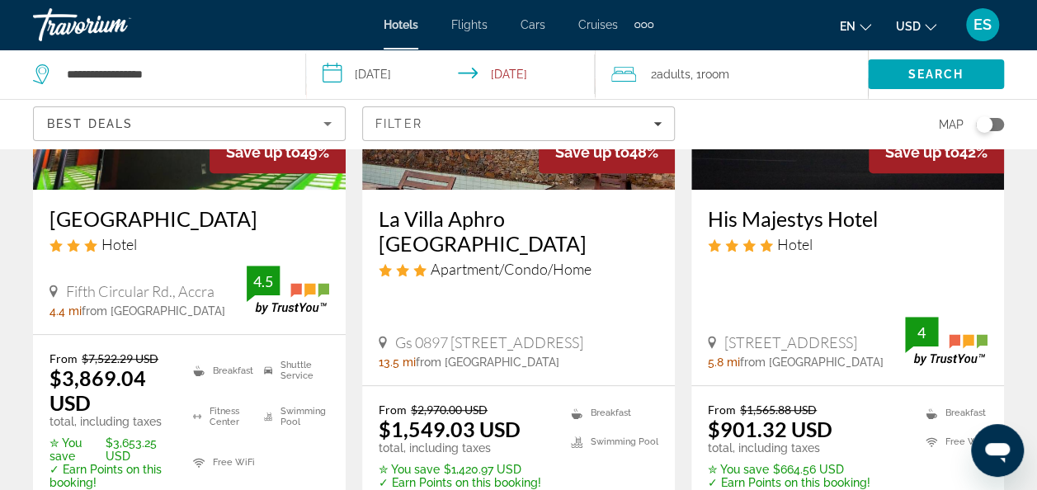
scroll to position [283, 0]
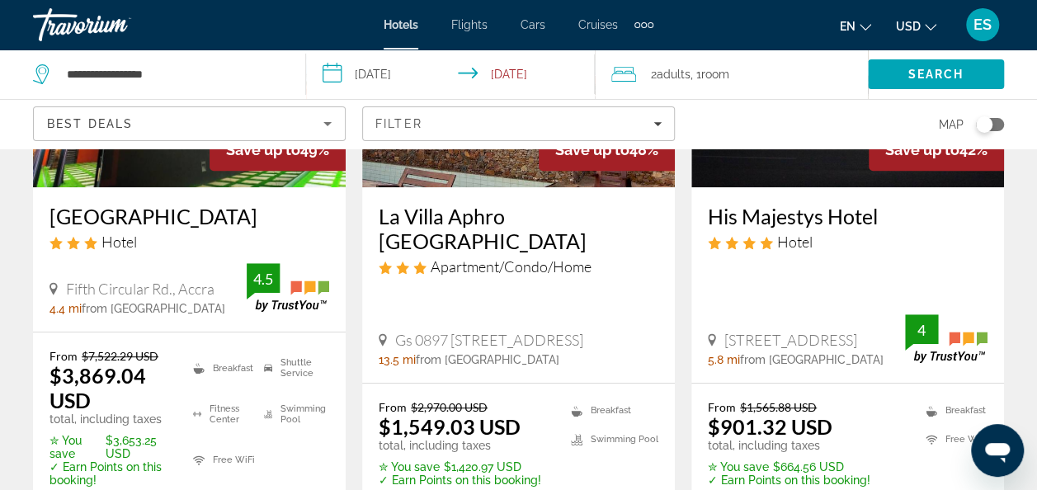
click at [774, 332] on span "No.5814 Giffard Road, Accra" at bounding box center [790, 340] width 133 height 18
click at [747, 225] on h3 "His Majestys Hotel" at bounding box center [848, 216] width 280 height 25
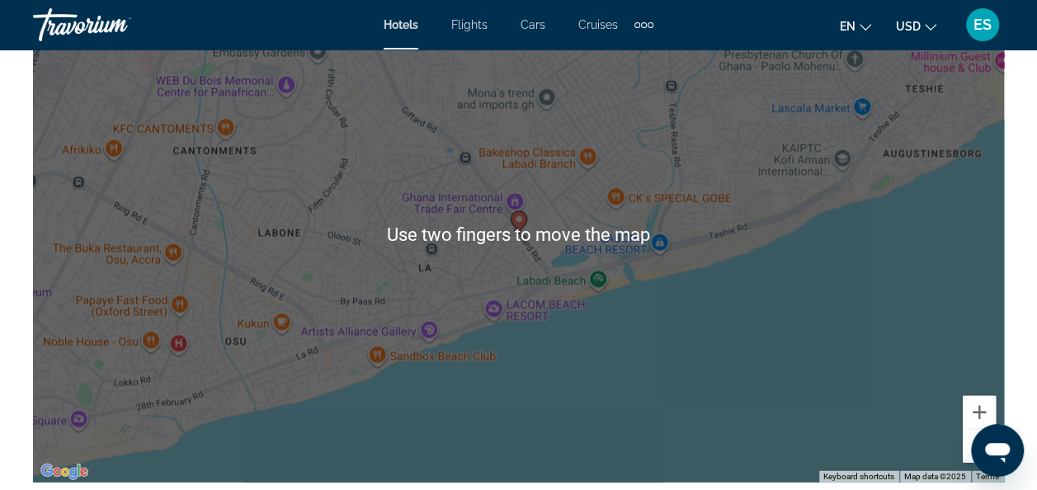
scroll to position [1930, 0]
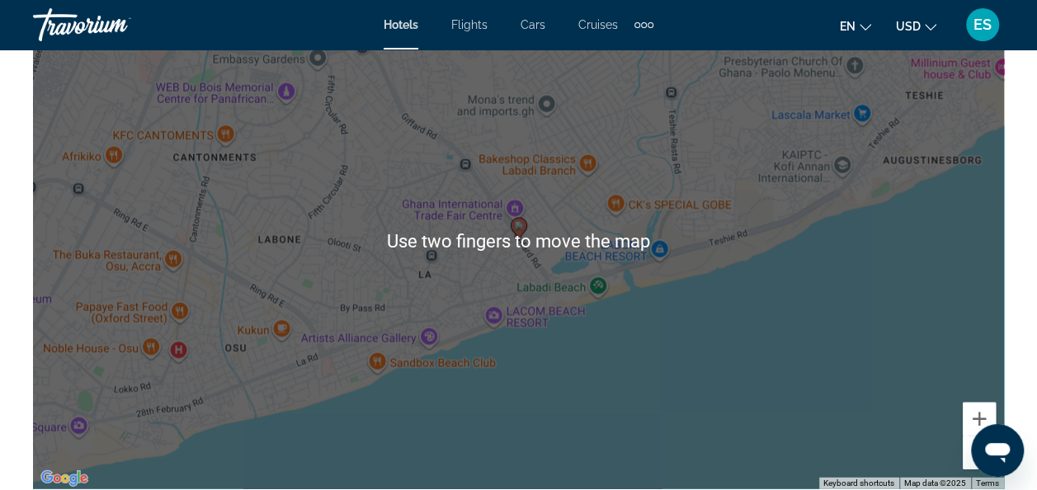
click at [460, 401] on div "To activate drag with keyboard, press Alt + Enter. Once in keyboard drag state,…" at bounding box center [518, 241] width 971 height 495
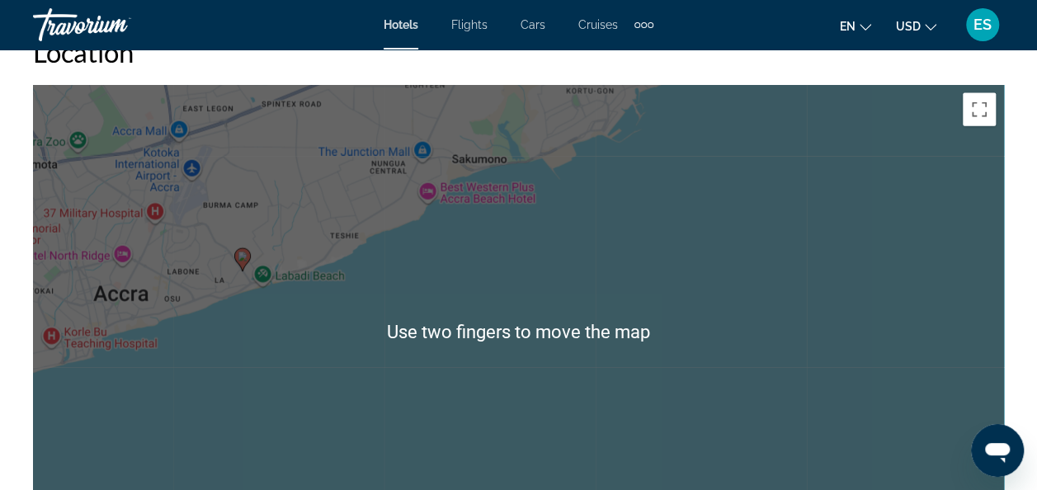
scroll to position [1838, 0]
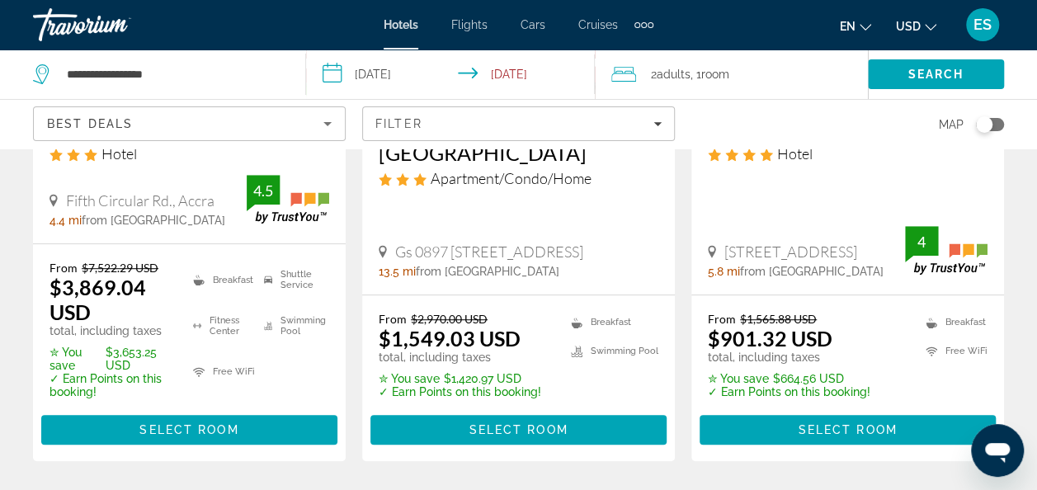
scroll to position [370, 0]
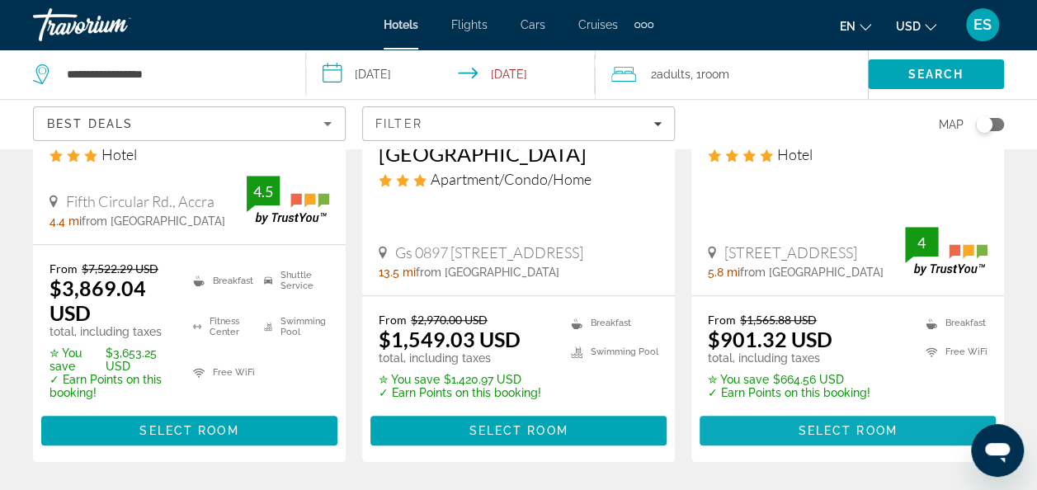
click at [848, 428] on span "Select Room" at bounding box center [847, 430] width 99 height 13
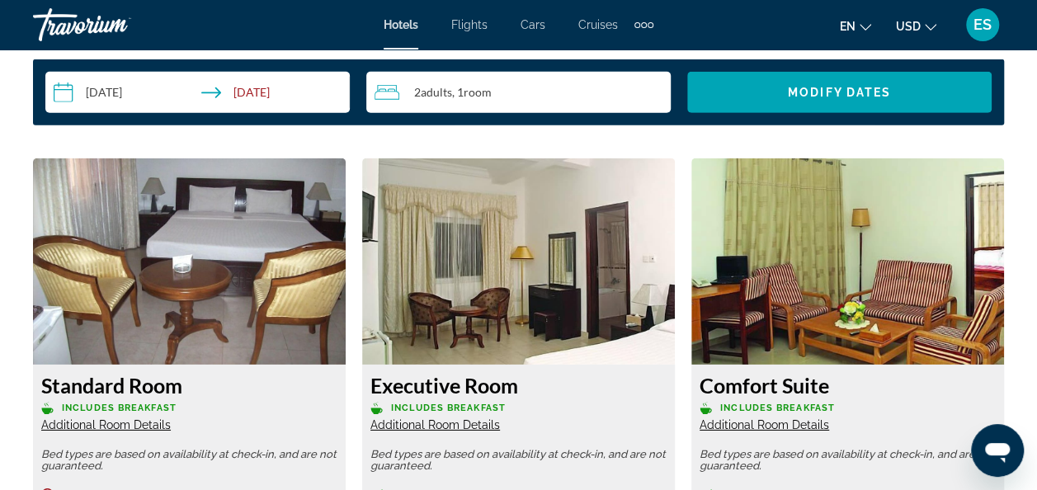
scroll to position [2437, 0]
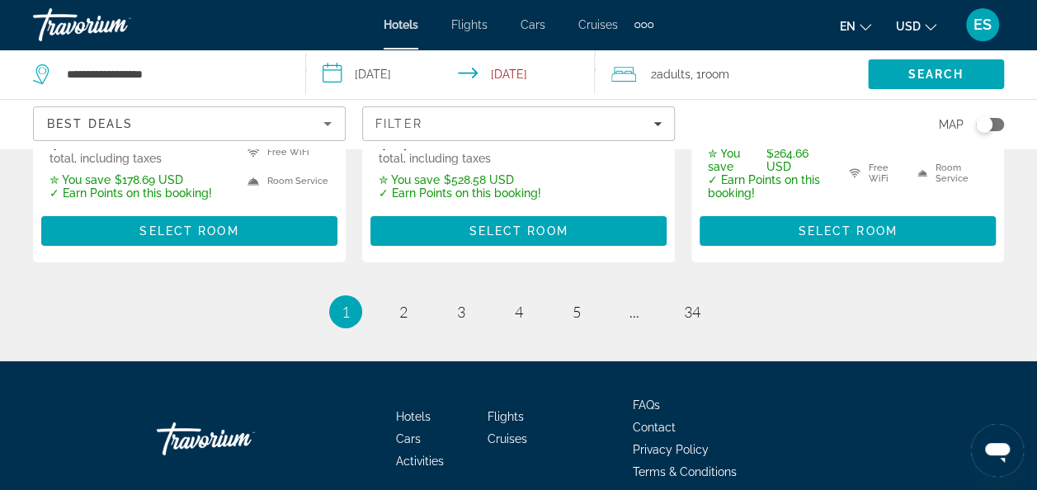
scroll to position [2568, 0]
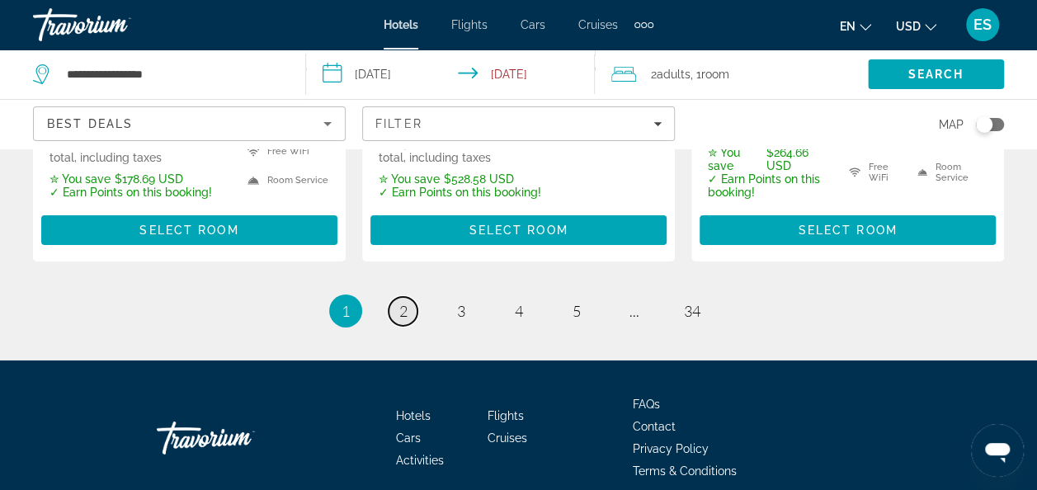
click at [396, 297] on link "page 2" at bounding box center [403, 311] width 29 height 29
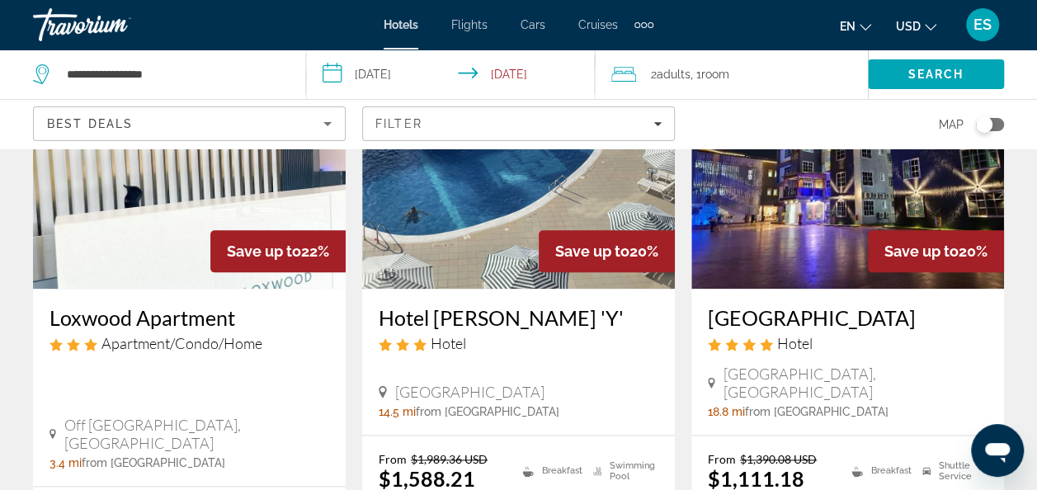
scroll to position [844, 0]
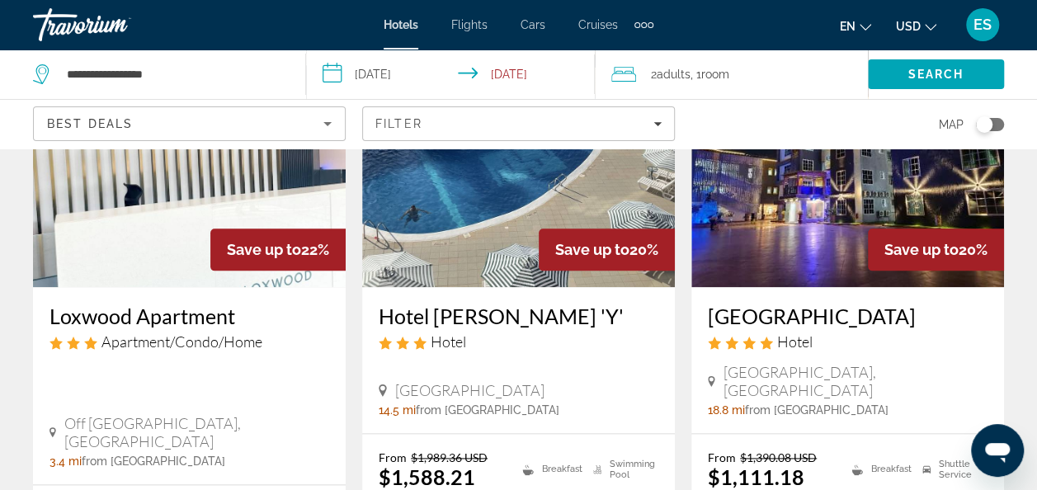
click at [190, 309] on h3 "Loxwood Apartment" at bounding box center [189, 316] width 280 height 25
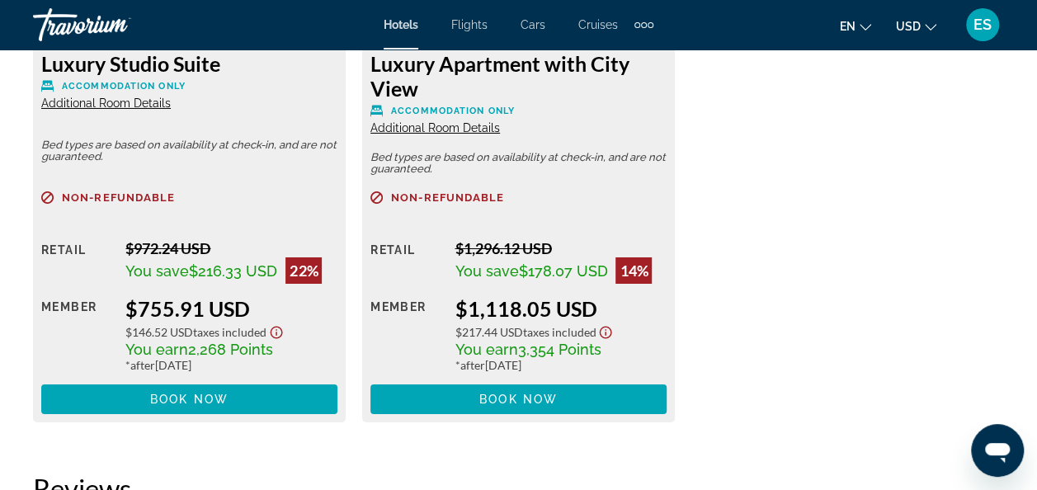
scroll to position [2777, 0]
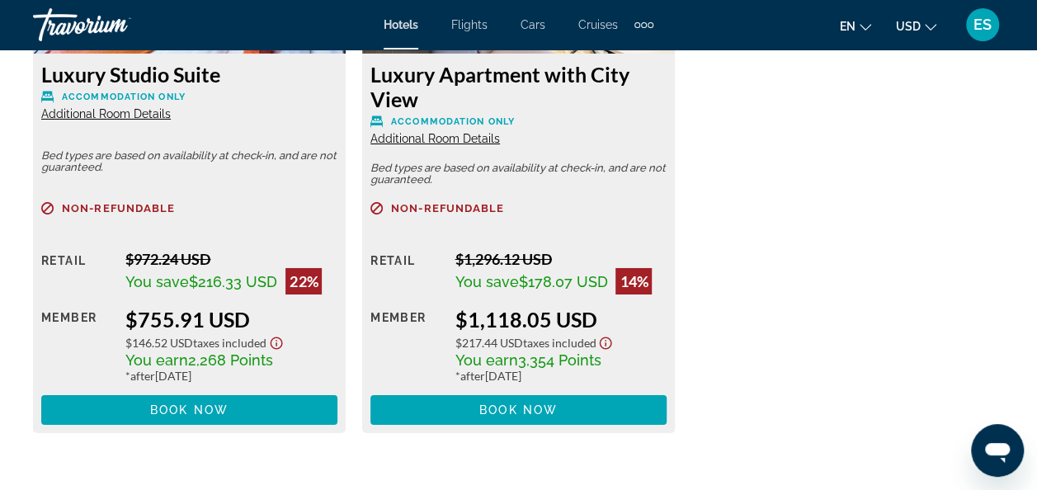
click at [464, 140] on span "Additional Room Details" at bounding box center [435, 138] width 130 height 13
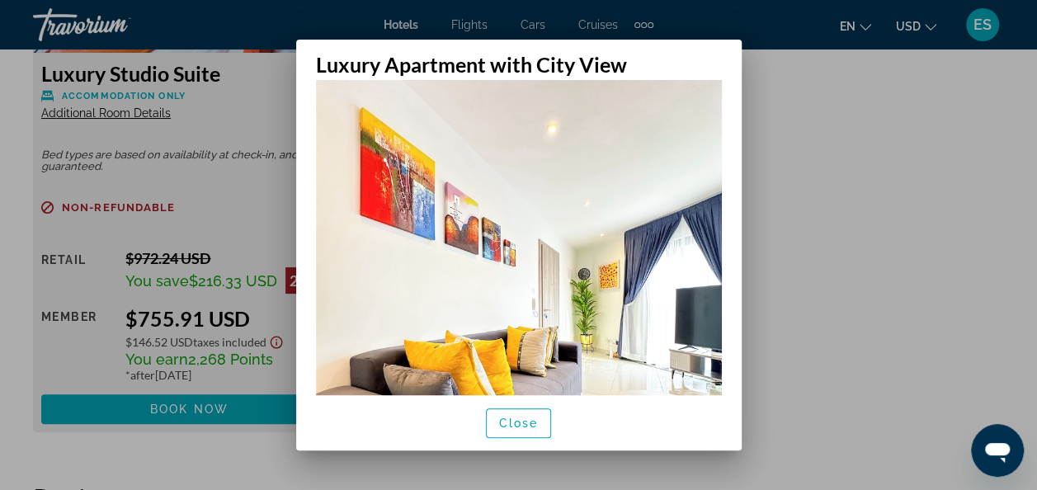
scroll to position [0, 0]
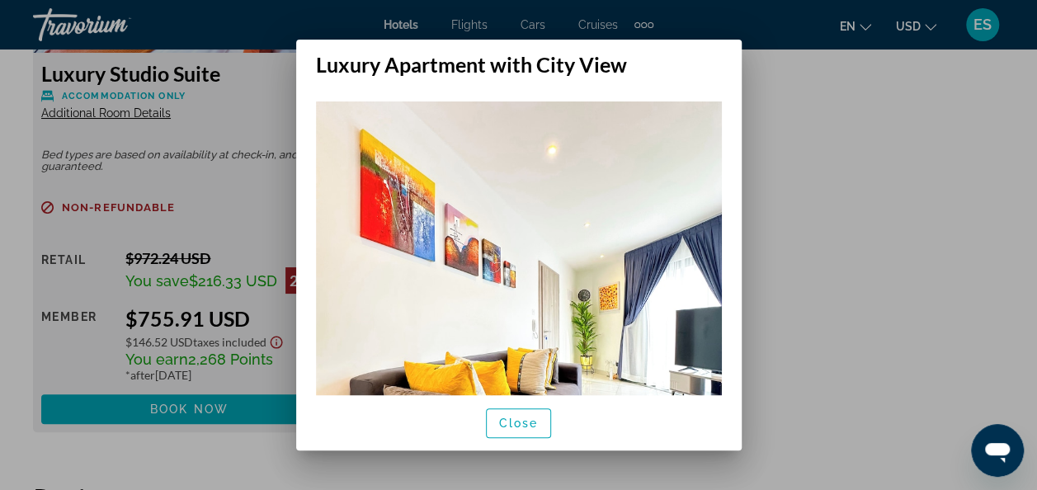
click at [802, 148] on div at bounding box center [518, 245] width 1037 height 490
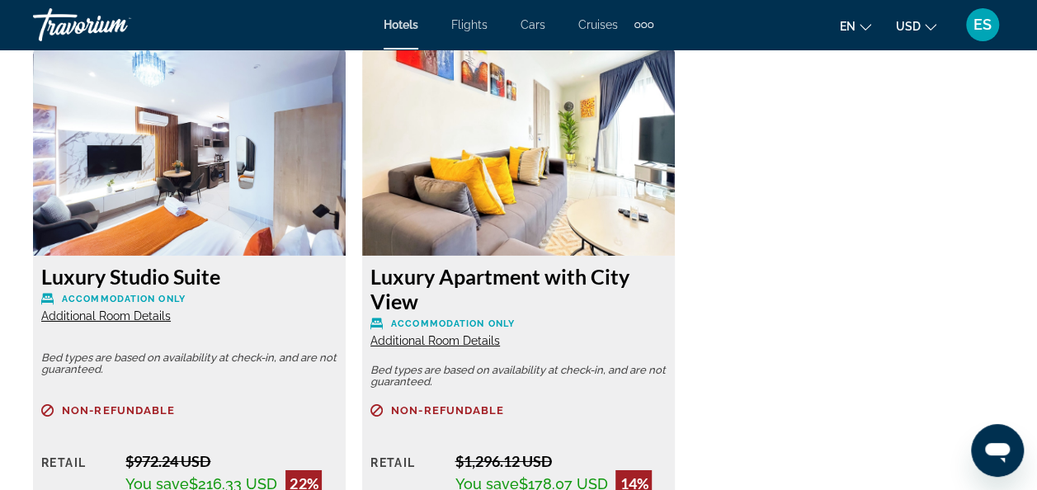
scroll to position [2573, 0]
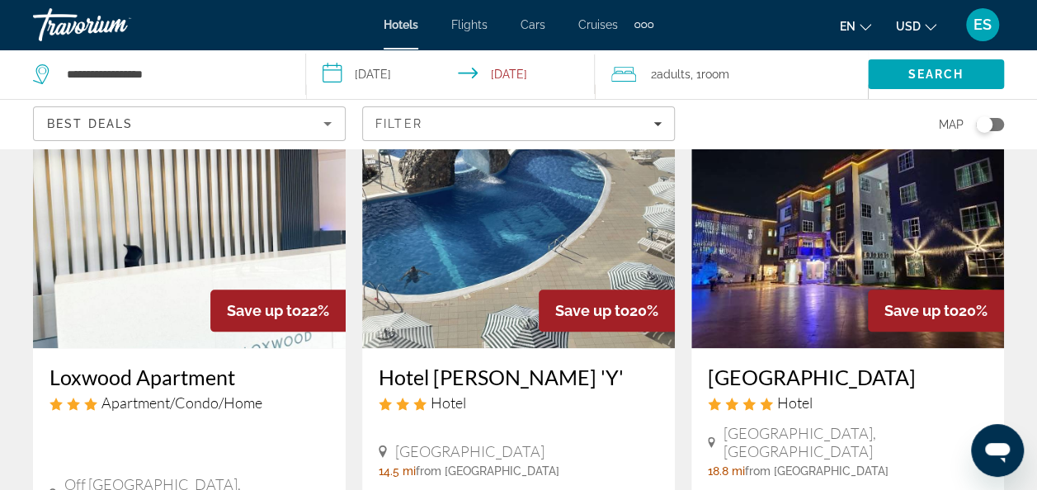
scroll to position [781, 0]
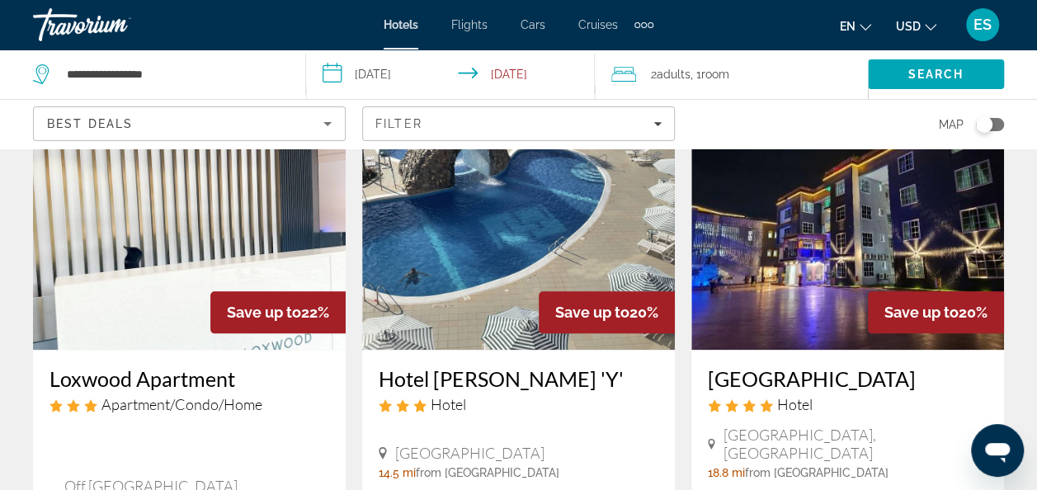
click at [854, 453] on div "Ike City Hotel Hotel Ike City Street, Tema 18.8 mi from Accra city center from …" at bounding box center [847, 423] width 313 height 146
click at [860, 454] on div "Ike City Hotel Hotel Ike City Street, Tema 18.8 mi from Accra city center from …" at bounding box center [847, 423] width 313 height 146
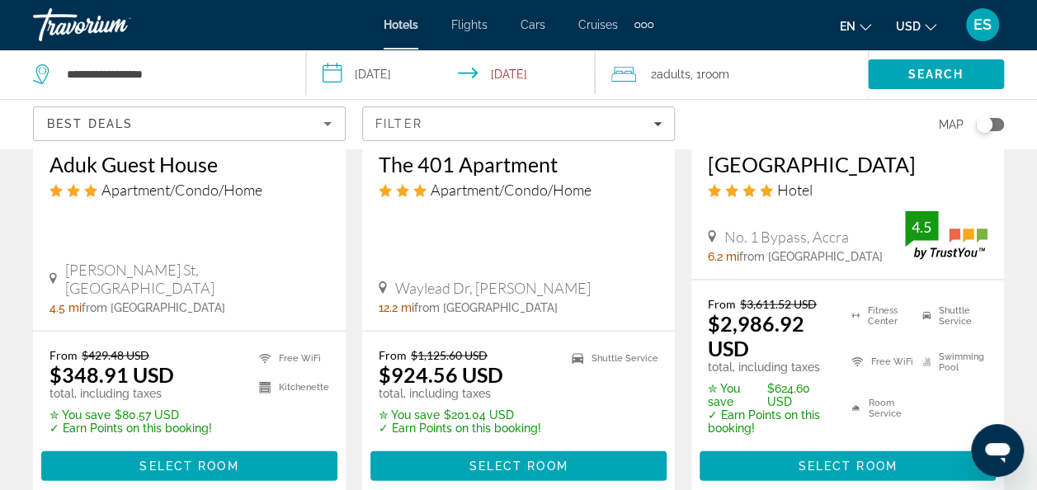
scroll to position [1676, 0]
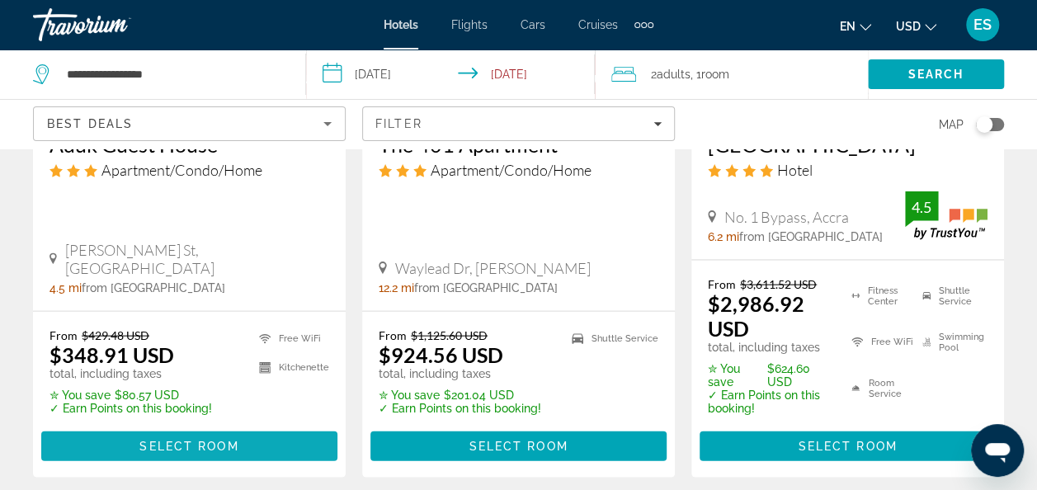
click at [179, 440] on span "Select Room" at bounding box center [188, 446] width 99 height 13
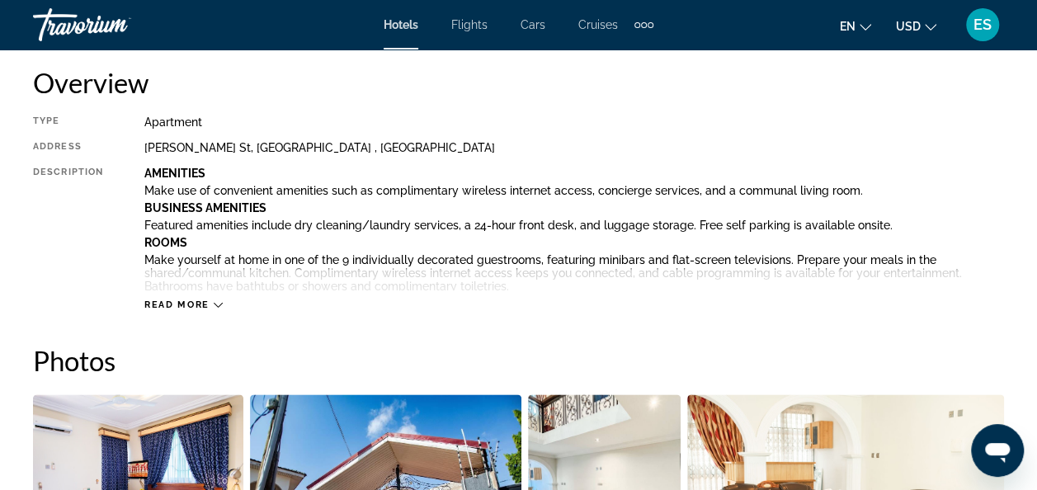
scroll to position [848, 0]
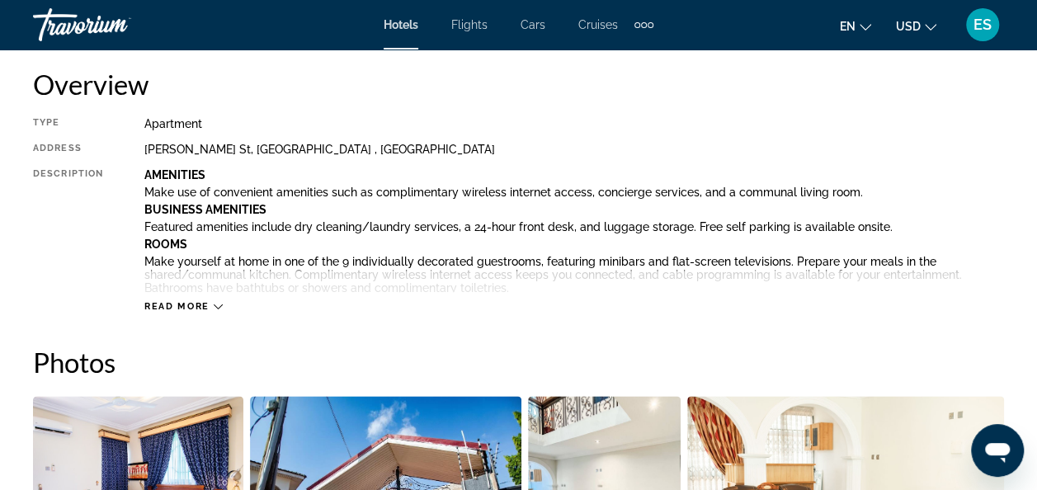
click at [215, 305] on icon "Main content" at bounding box center [218, 306] width 9 height 5
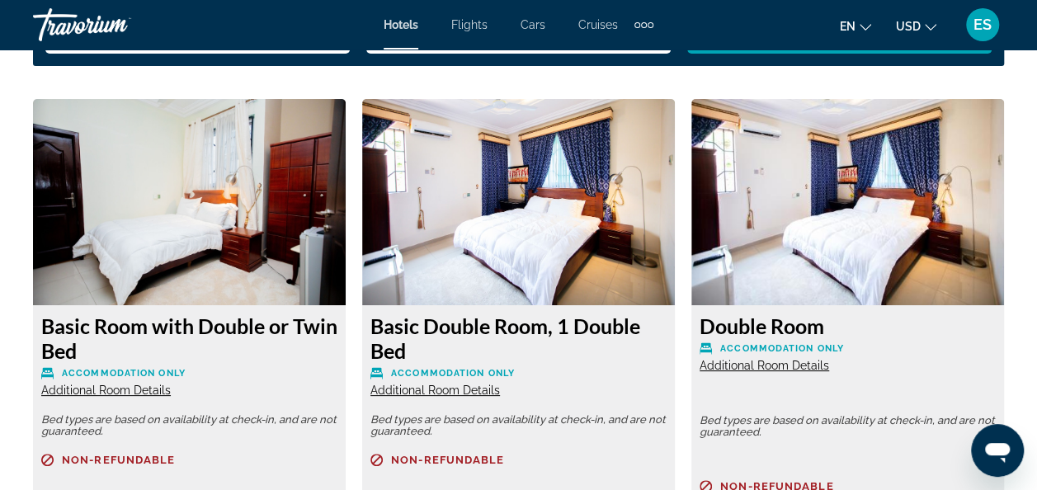
scroll to position [3094, 0]
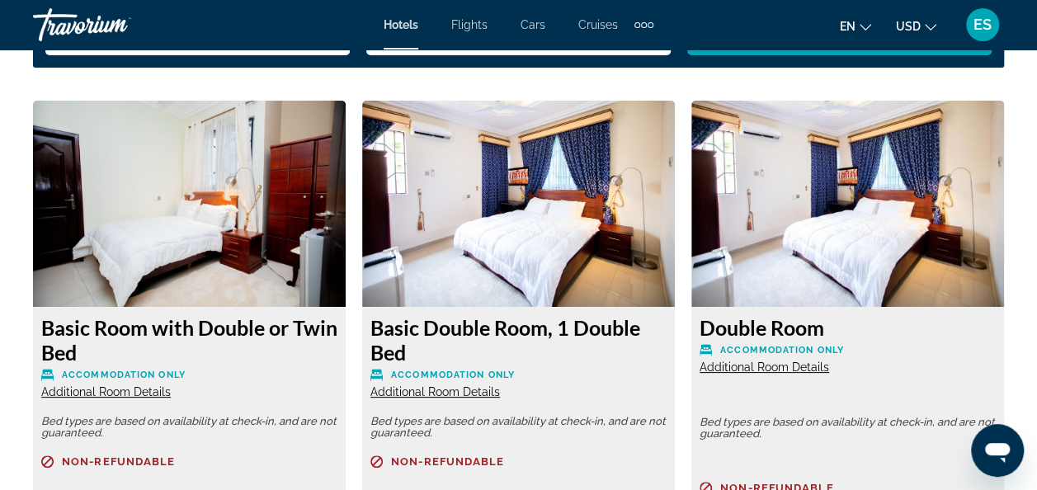
click at [43, 394] on span "Additional Room Details" at bounding box center [106, 391] width 130 height 13
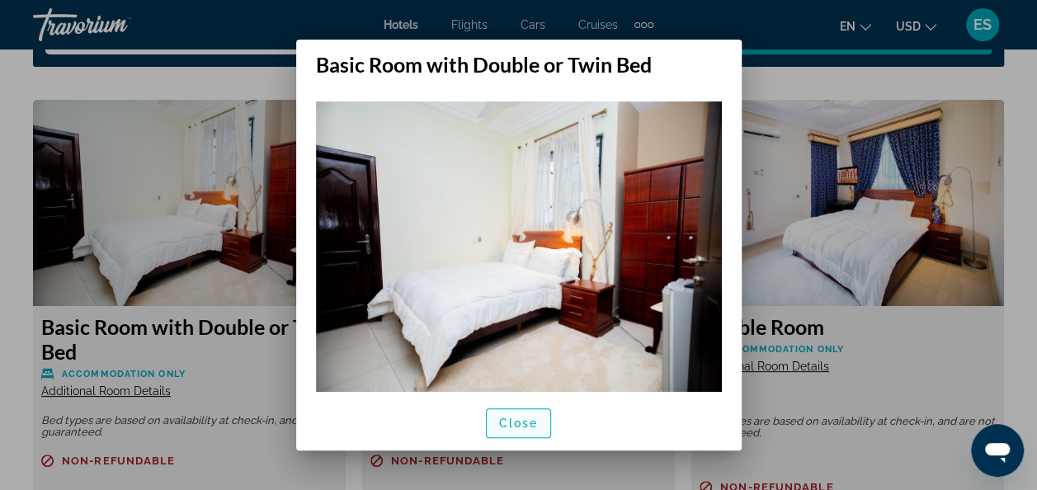
click at [509, 432] on span "button" at bounding box center [519, 423] width 64 height 40
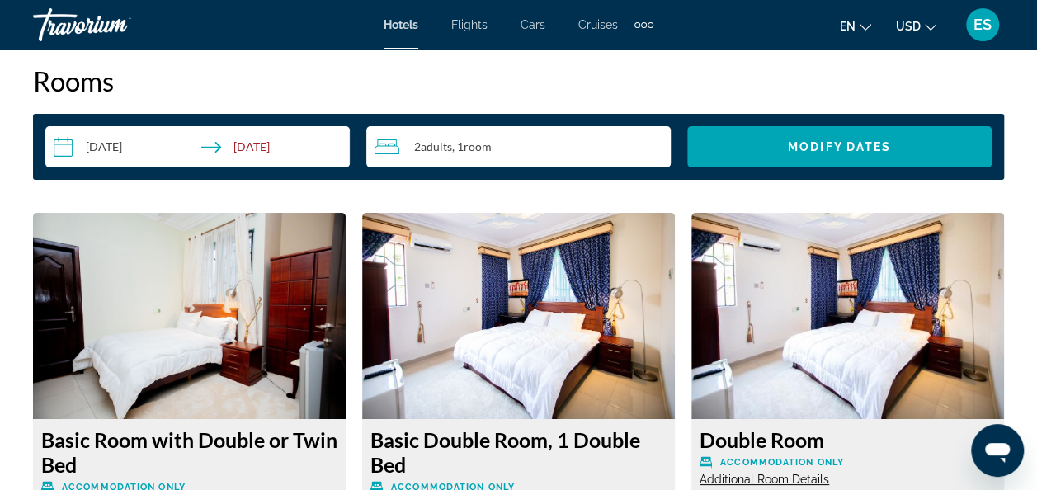
scroll to position [2981, 0]
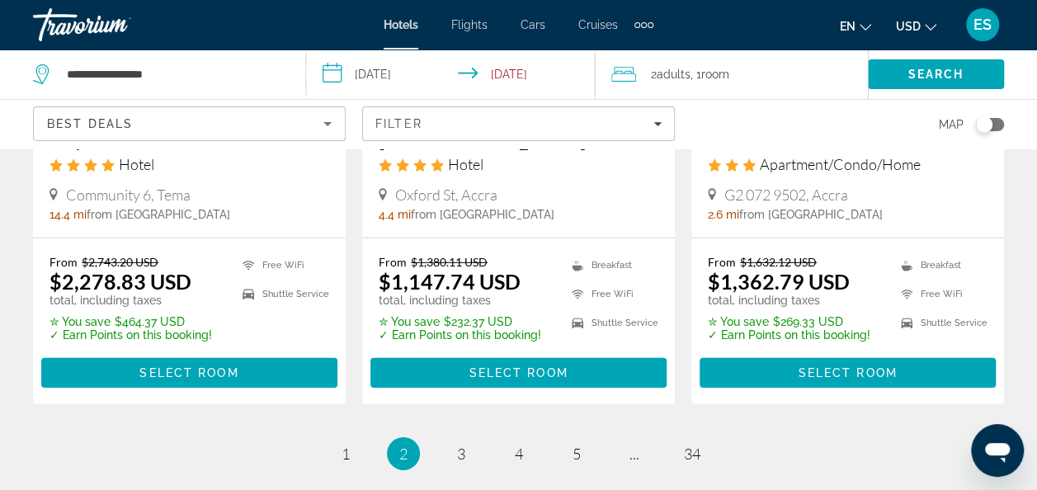
scroll to position [2361, 0]
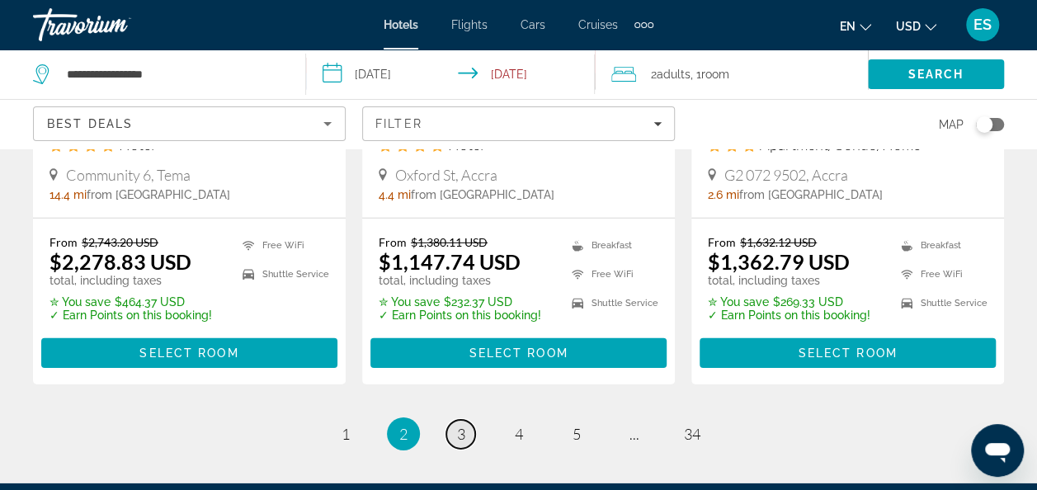
click at [462, 425] on span "3" at bounding box center [461, 434] width 8 height 18
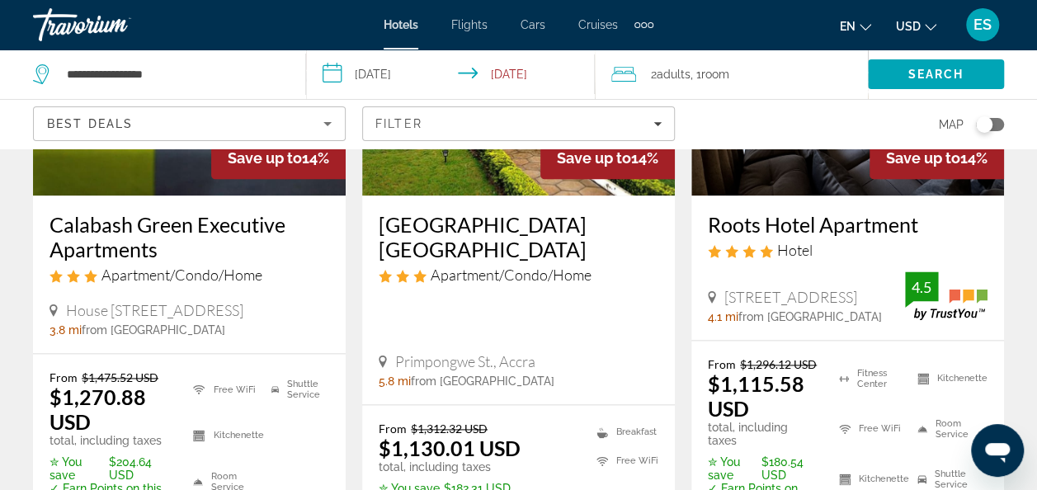
scroll to position [937, 0]
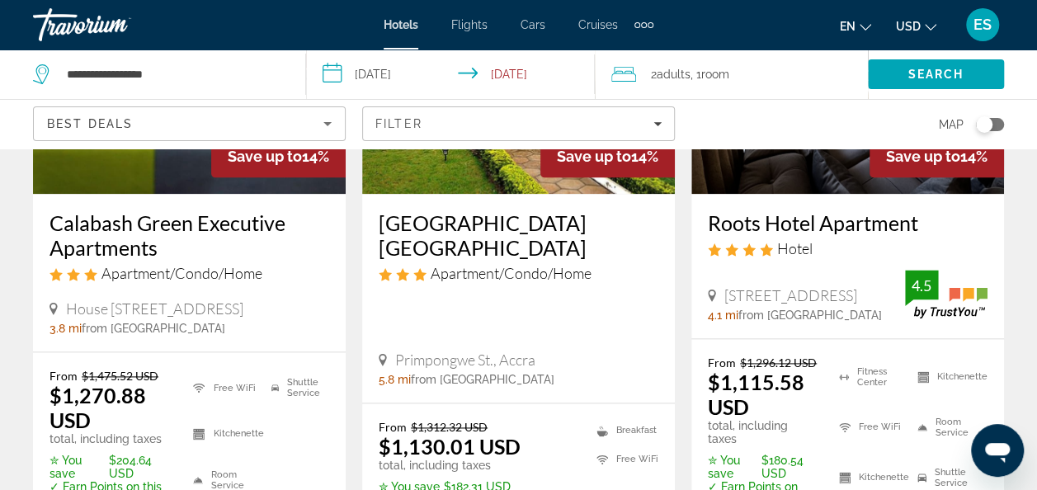
click at [730, 233] on h3 "Roots Hotel Apartment" at bounding box center [848, 222] width 280 height 25
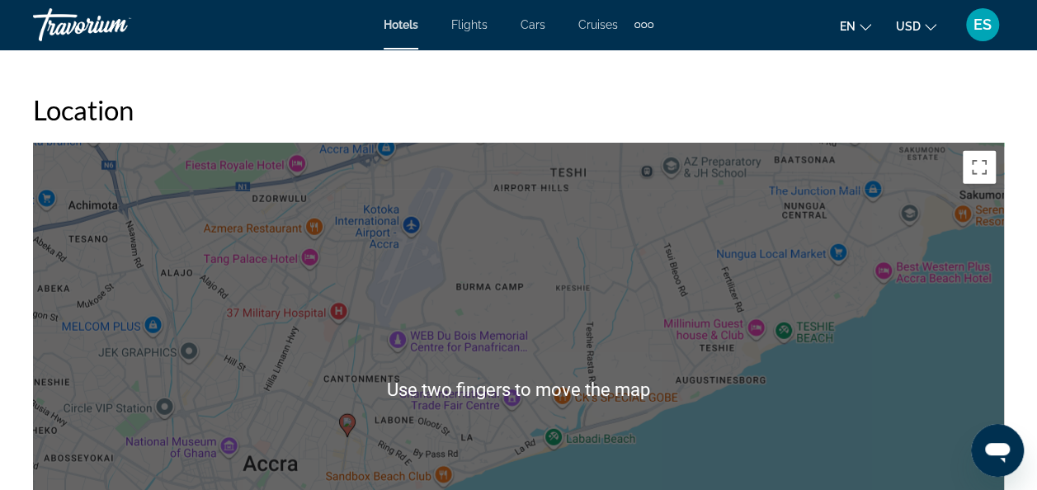
scroll to position [1800, 0]
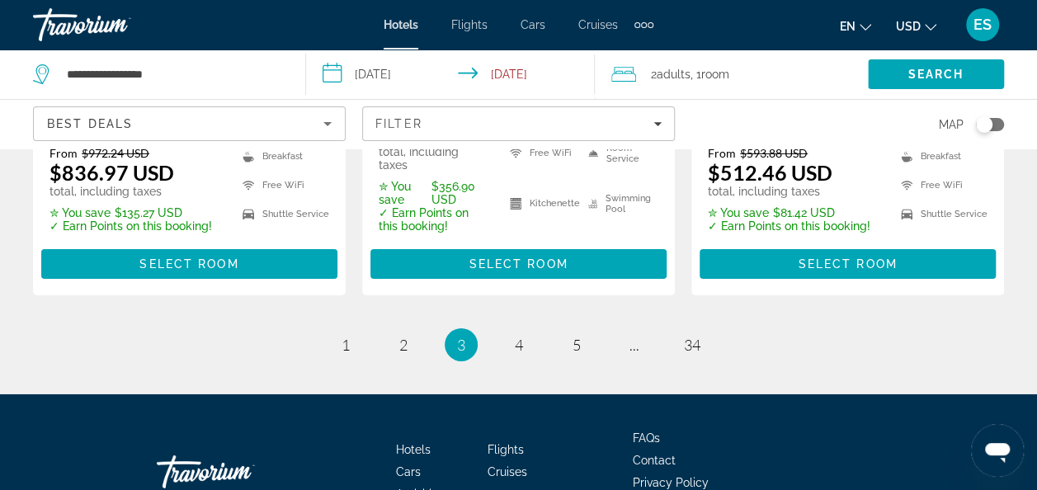
scroll to position [2534, 0]
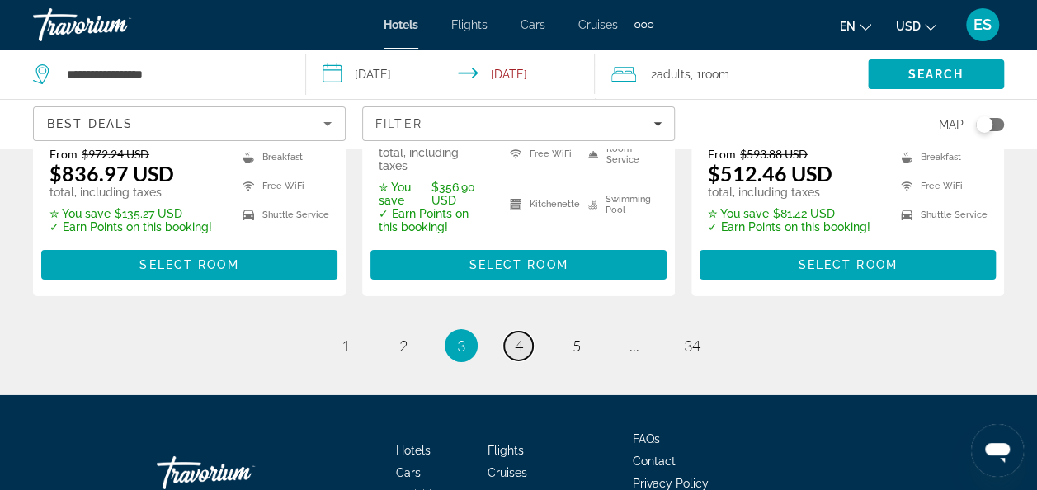
click at [524, 332] on link "page 4" at bounding box center [518, 346] width 29 height 29
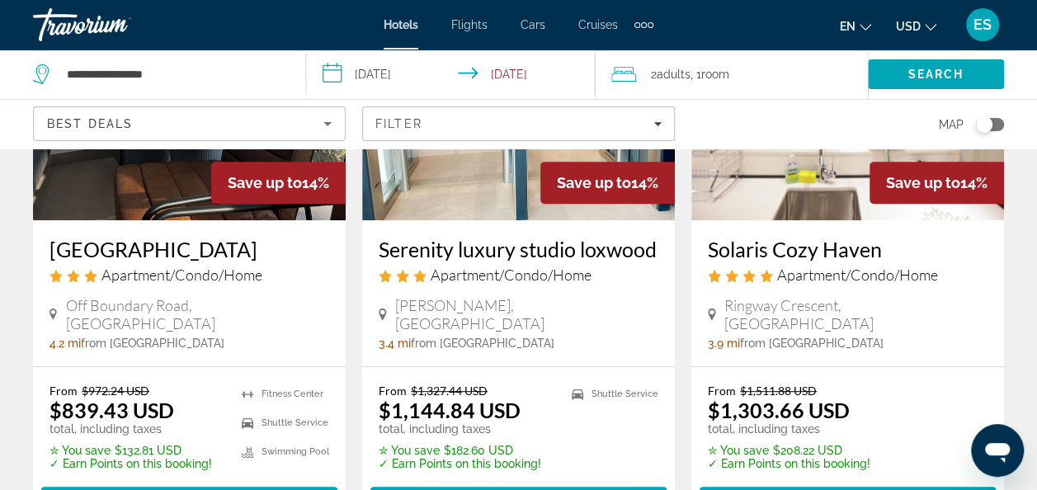
scroll to position [252, 0]
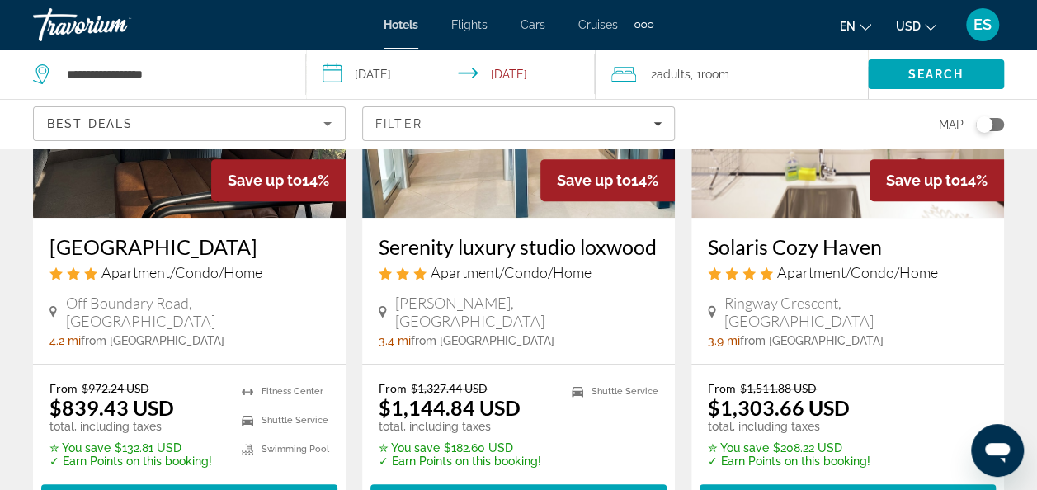
click at [83, 335] on div "Loxwood House Apartment/Condo/Home Off Boundary Road, Accra 4.2 mi from Accra c…" at bounding box center [189, 291] width 313 height 146
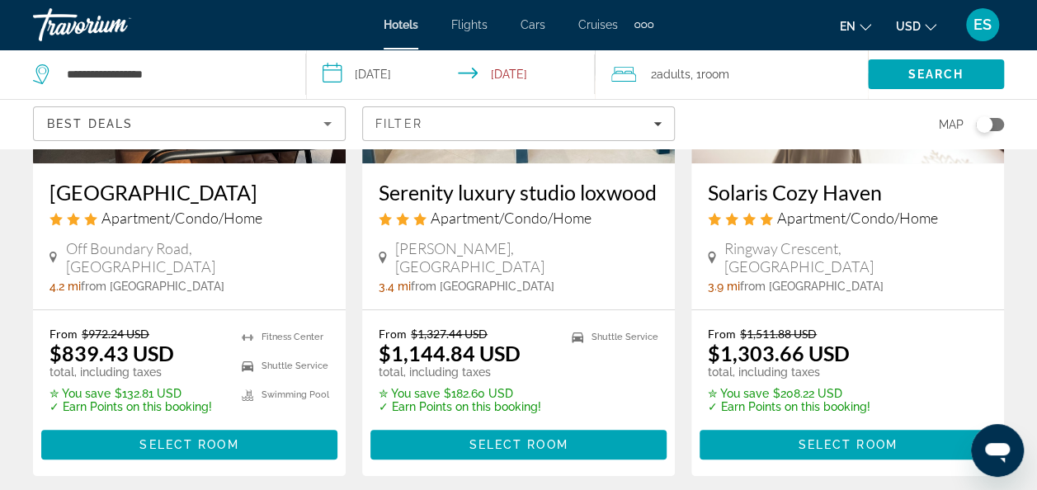
scroll to position [350, 0]
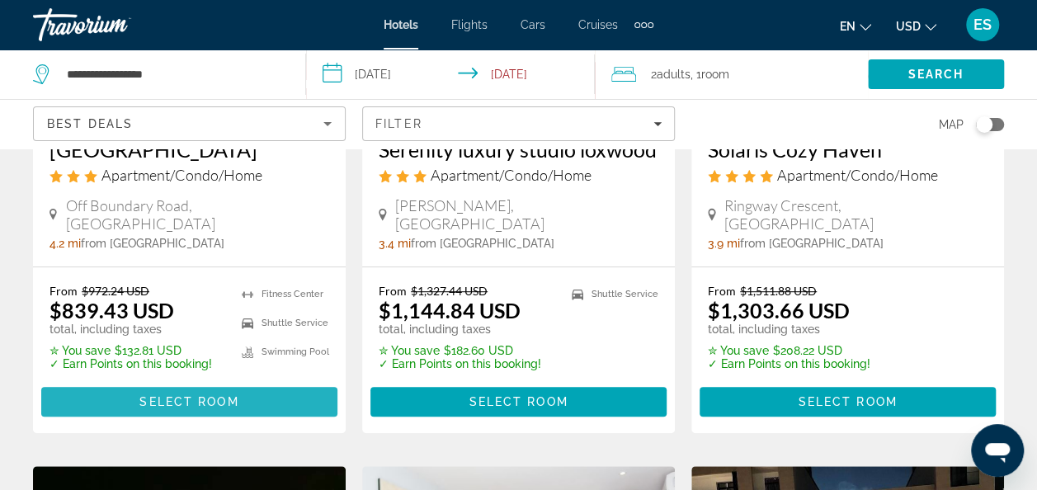
click at [186, 395] on span "Select Room" at bounding box center [188, 401] width 99 height 13
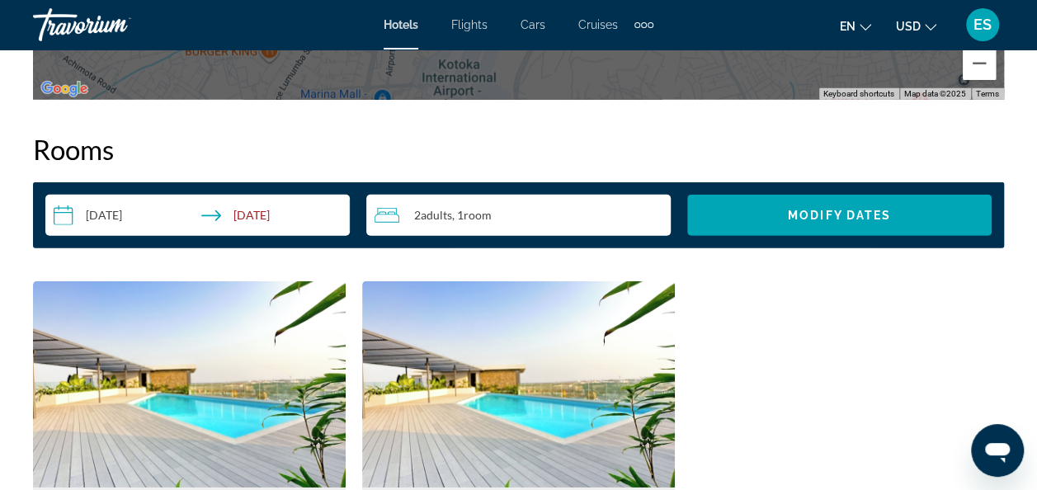
scroll to position [2347, 0]
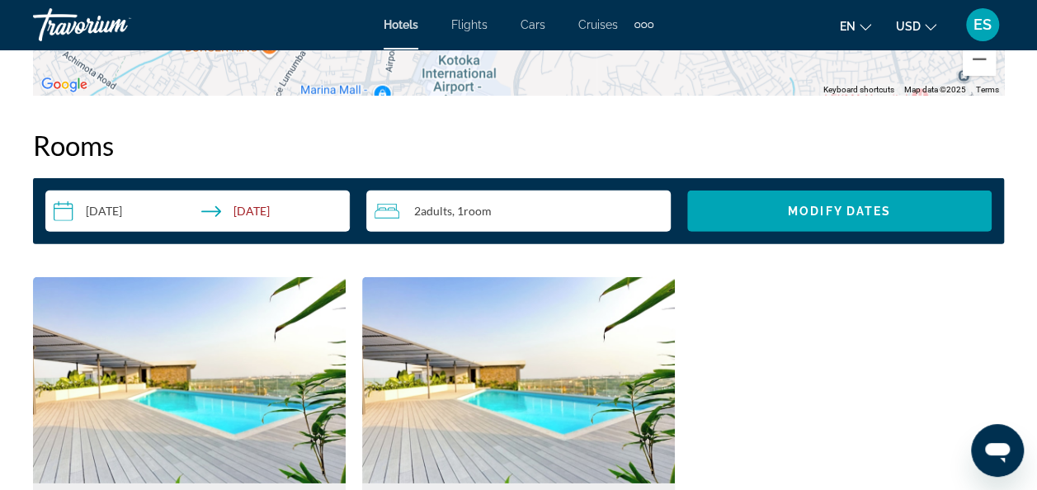
click at [42, 424] on img "Main content" at bounding box center [189, 380] width 313 height 206
click at [46, 411] on img "Main content" at bounding box center [189, 380] width 313 height 206
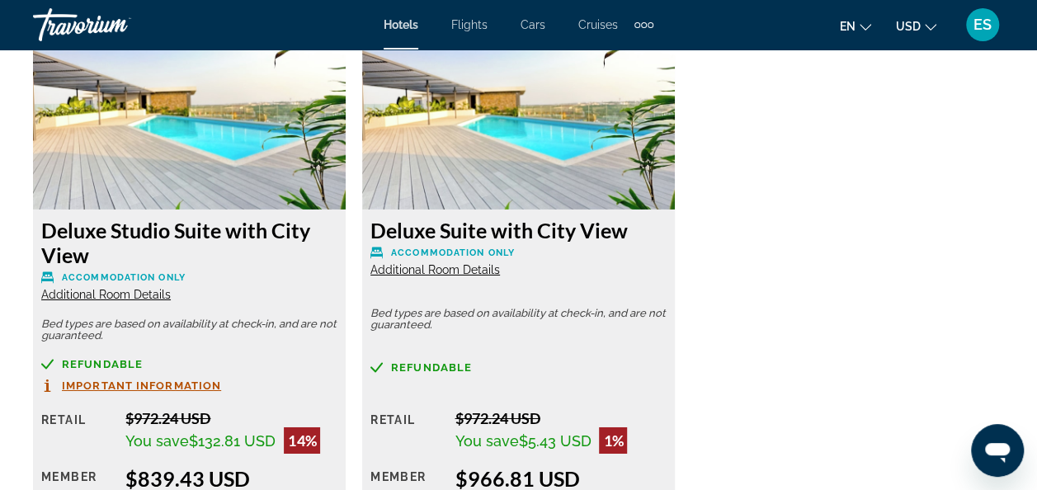
scroll to position [2614, 0]
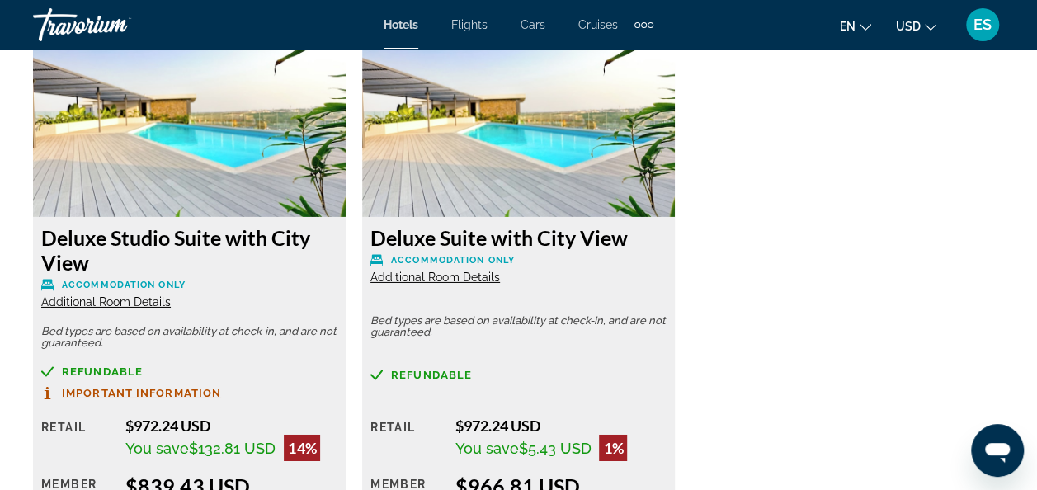
click at [877, 397] on div "Deluxe Studio Suite with City View Accommodation Only Additional Room Details B…" at bounding box center [519, 314] width 988 height 606
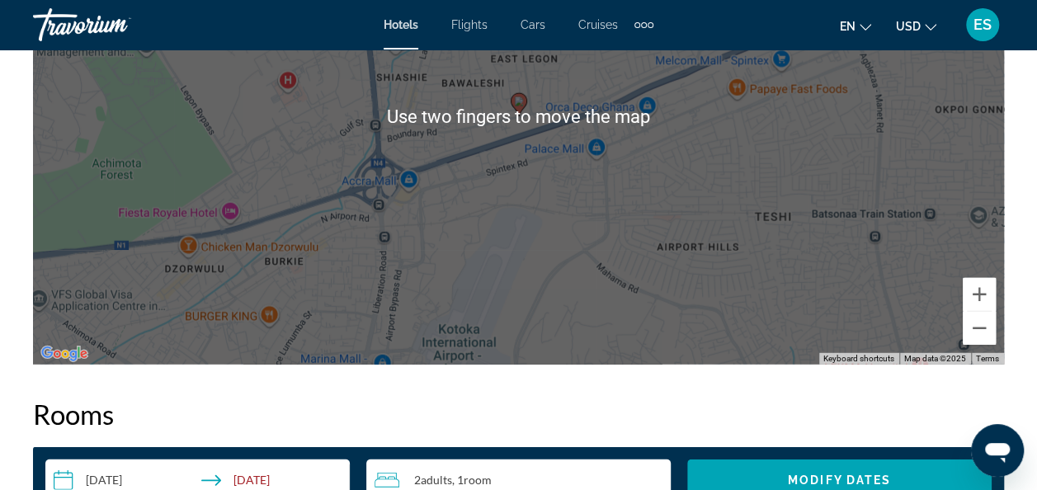
scroll to position [2081, 0]
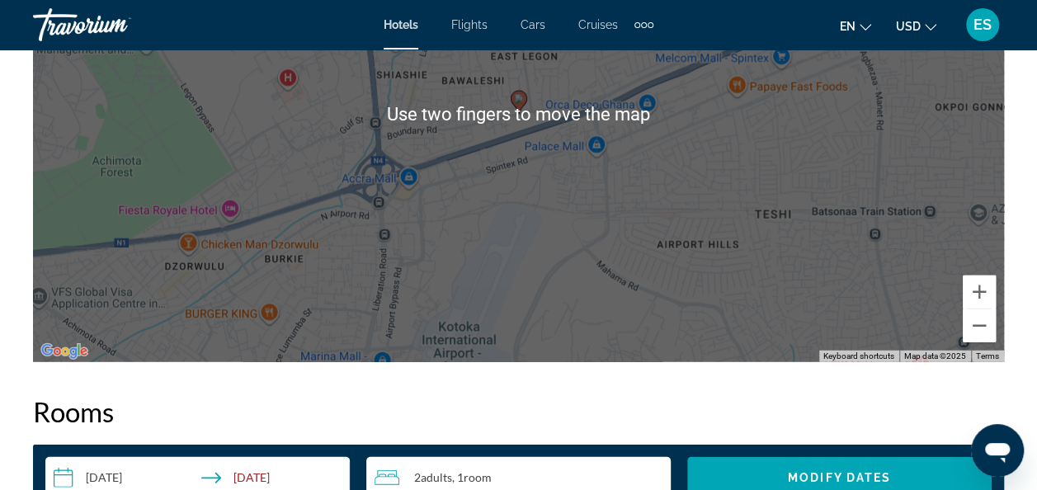
click at [143, 421] on h2 "Rooms" at bounding box center [518, 411] width 971 height 33
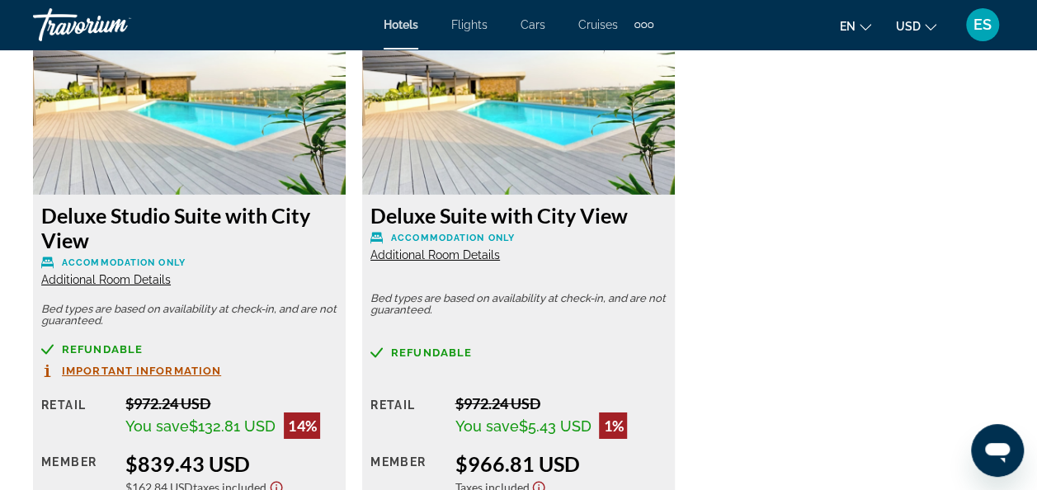
scroll to position [2637, 0]
click at [445, 256] on span "Additional Room Details" at bounding box center [435, 253] width 130 height 13
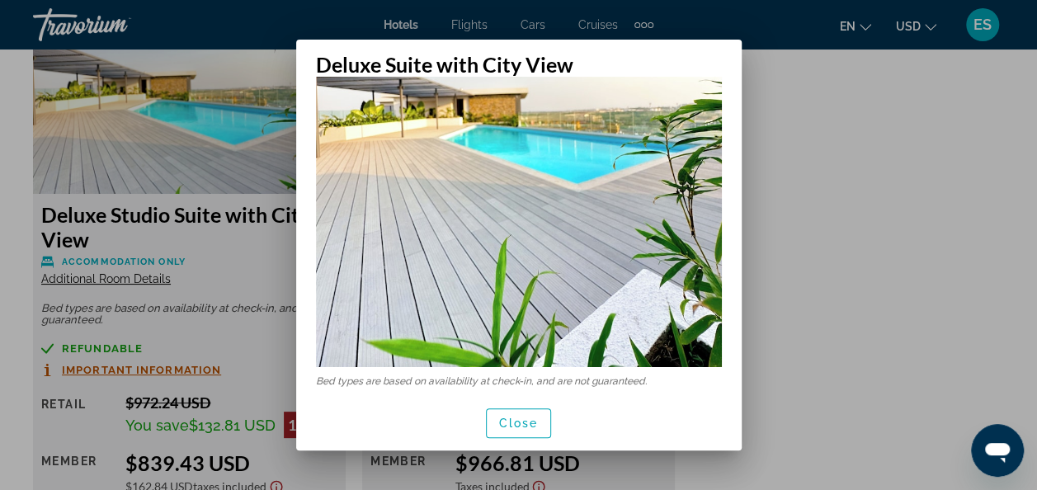
scroll to position [54, 0]
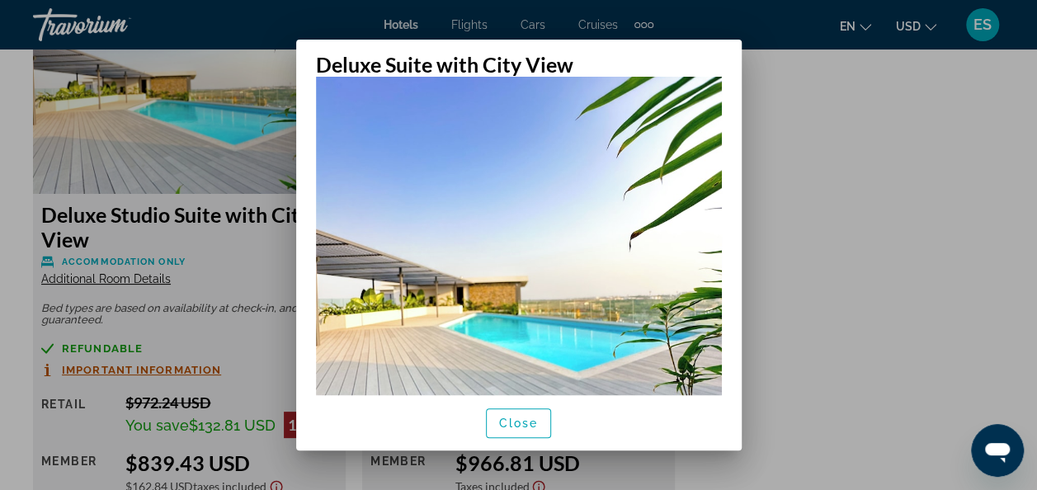
click at [818, 154] on div at bounding box center [518, 245] width 1037 height 490
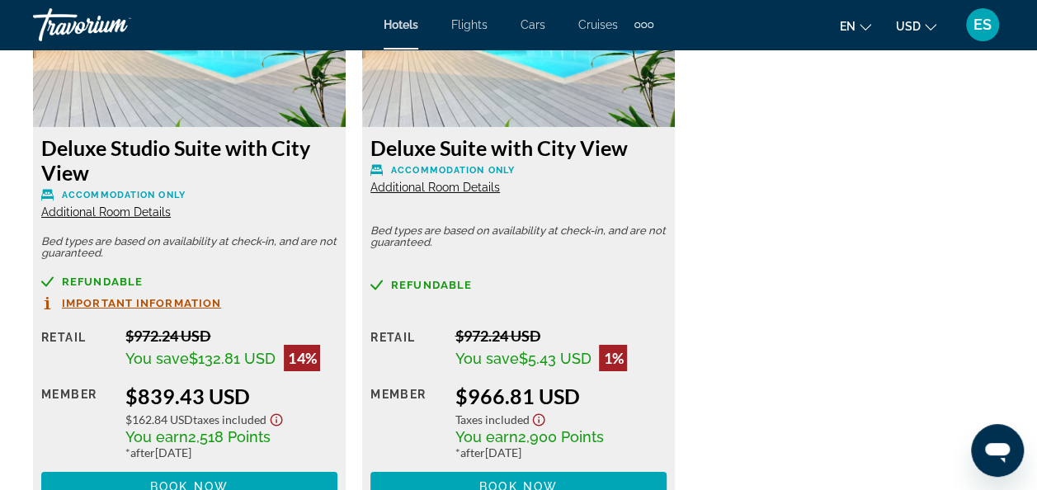
scroll to position [2704, 0]
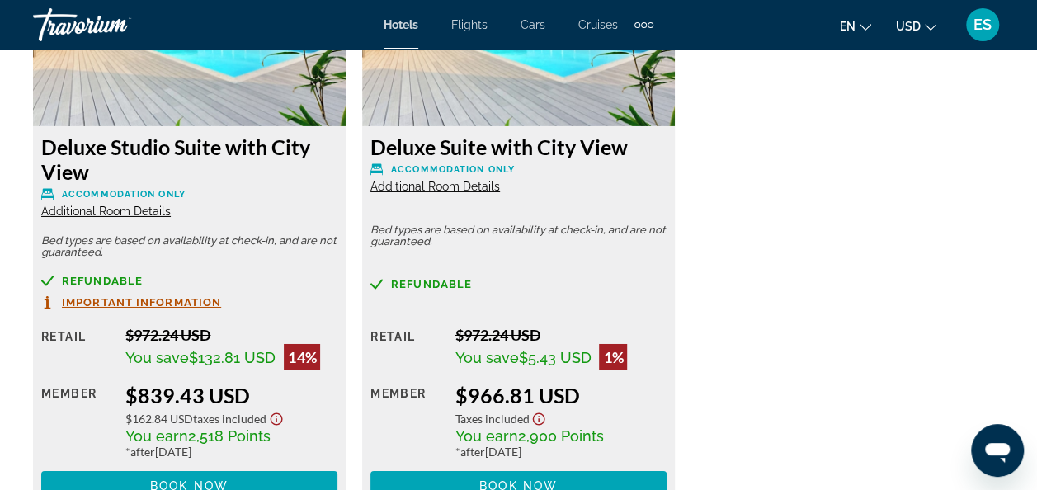
click at [433, 187] on span "Additional Room Details" at bounding box center [435, 186] width 130 height 13
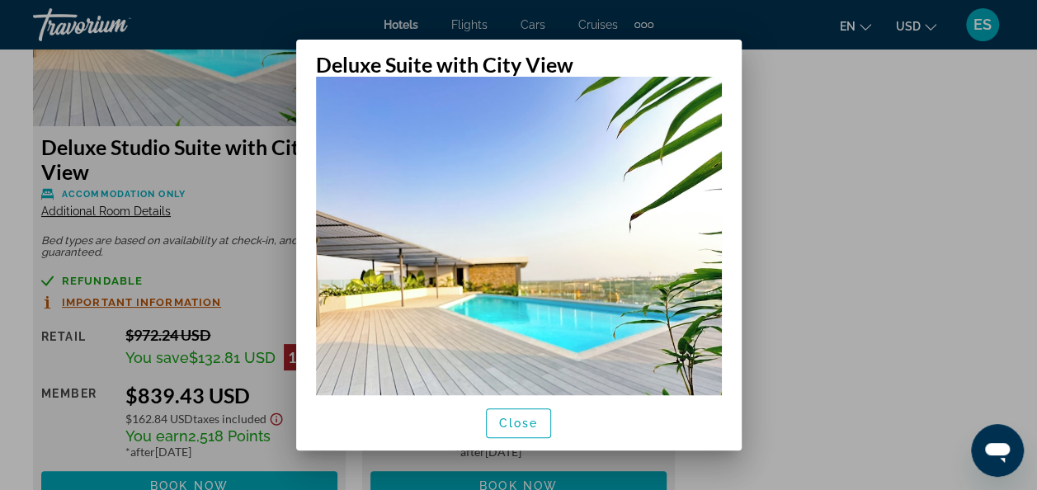
scroll to position [0, 0]
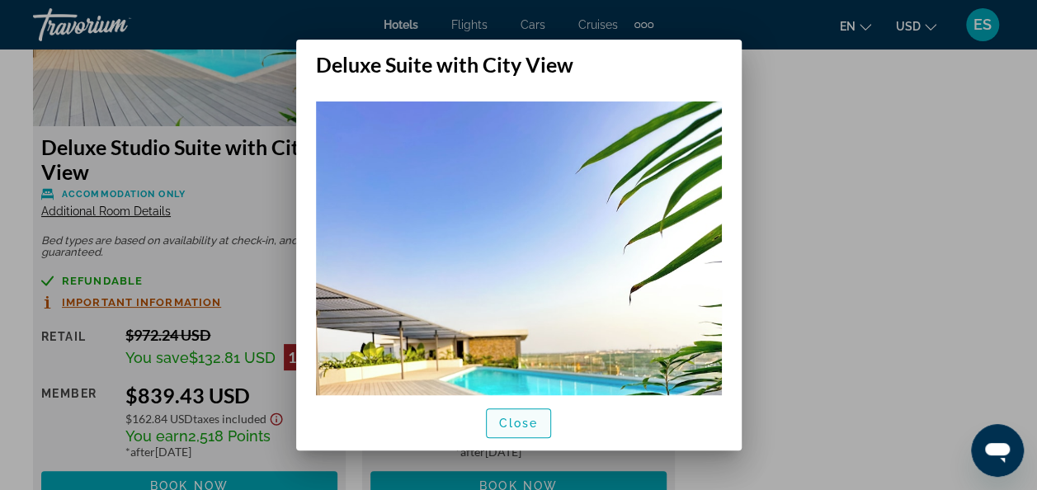
click at [507, 434] on span "button" at bounding box center [519, 423] width 64 height 40
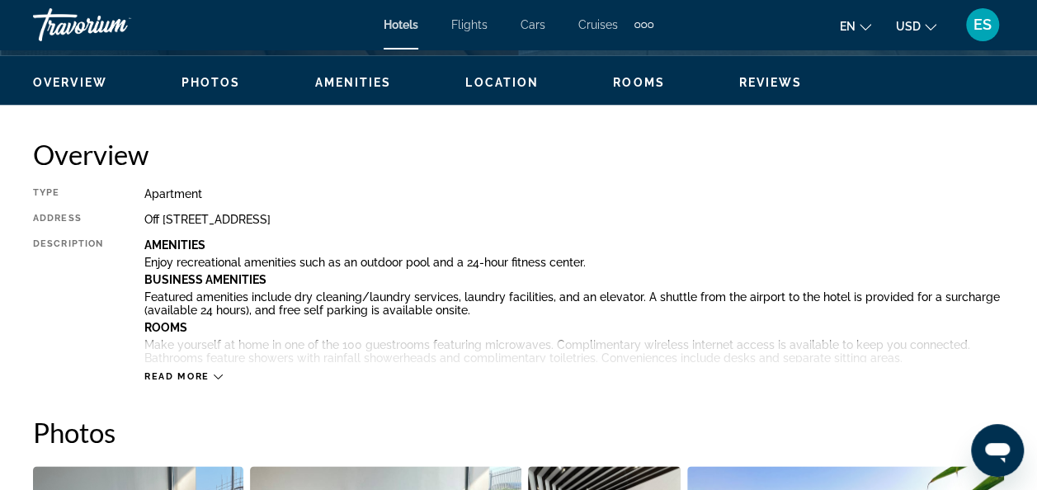
scroll to position [777, 0]
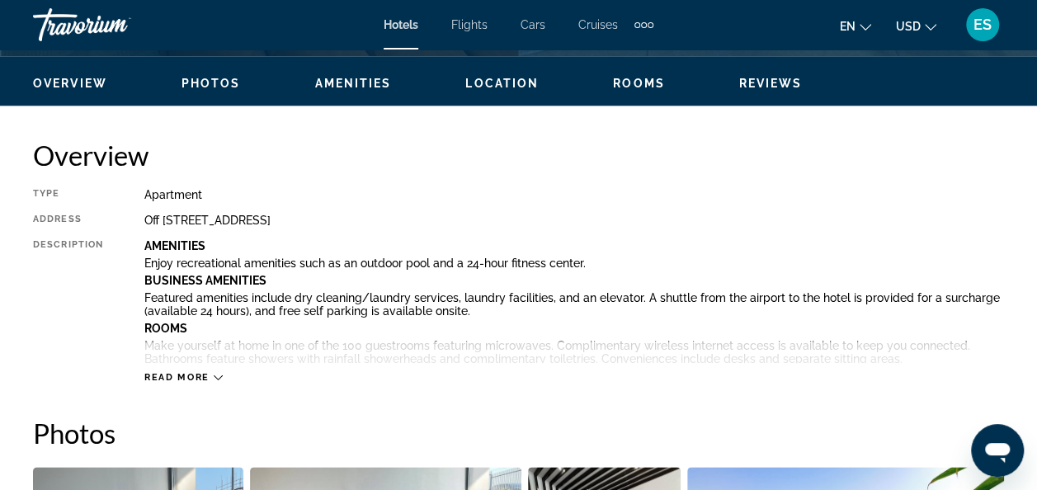
click at [35, 292] on div "Description" at bounding box center [68, 301] width 70 height 124
click at [208, 378] on span "Read more" at bounding box center [176, 377] width 65 height 11
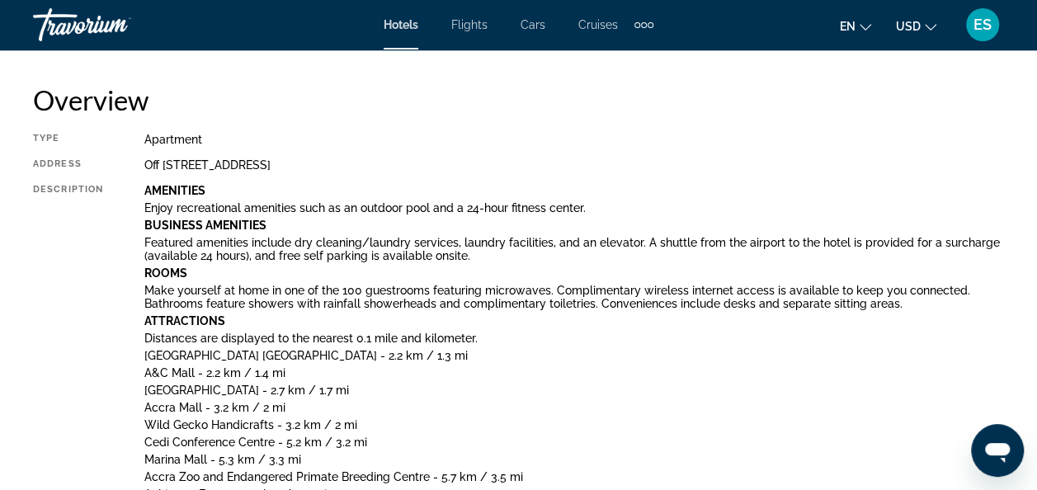
scroll to position [829, 0]
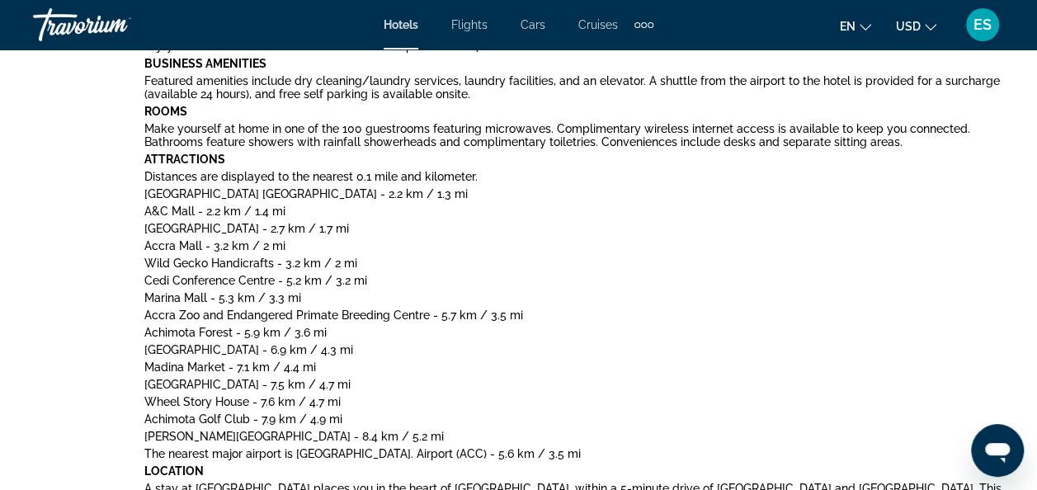
scroll to position [995, 0]
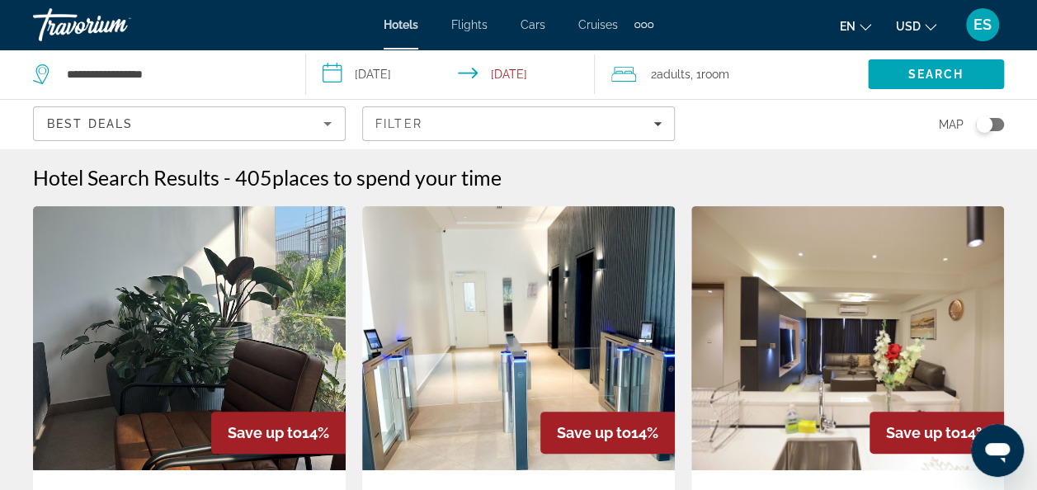
click at [333, 115] on icon "Sort by" at bounding box center [328, 124] width 20 height 20
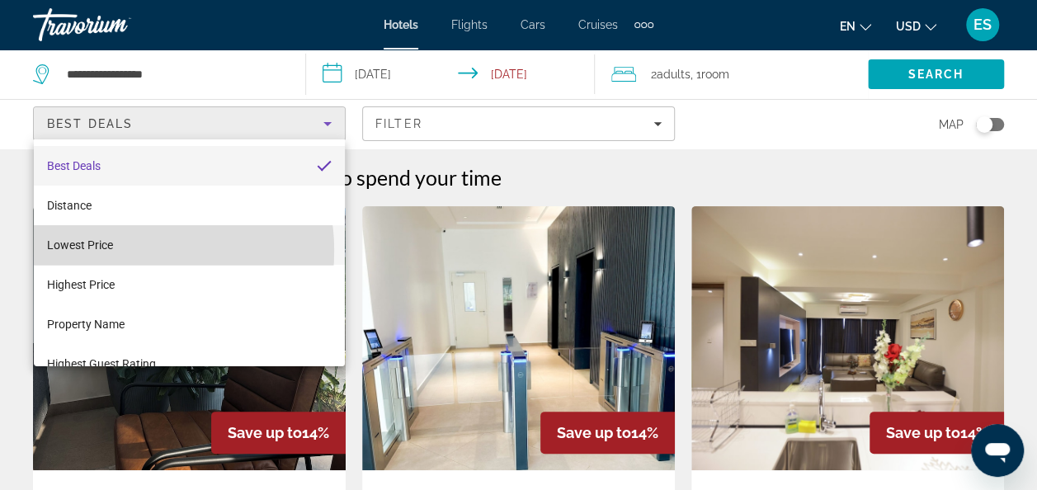
click at [113, 251] on mat-option "Lowest Price" at bounding box center [190, 245] width 312 height 40
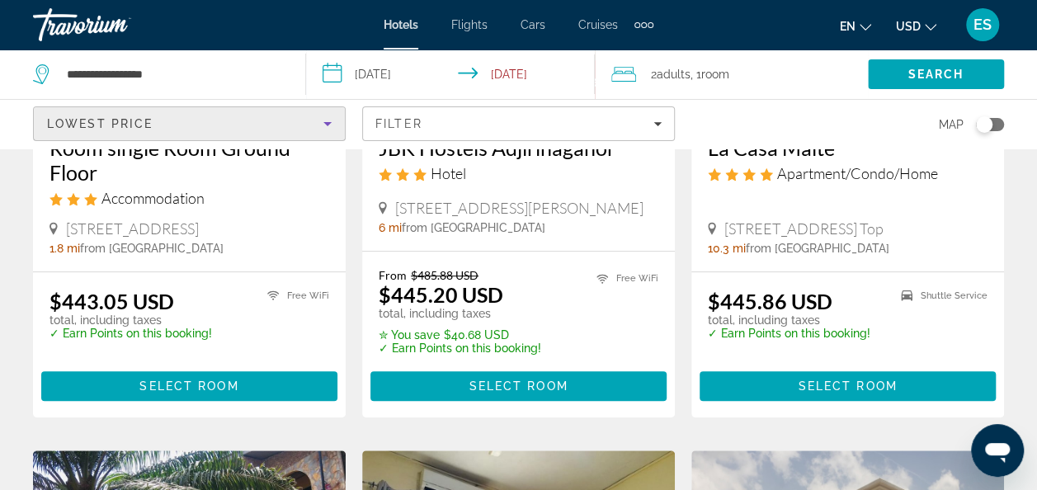
scroll to position [368, 0]
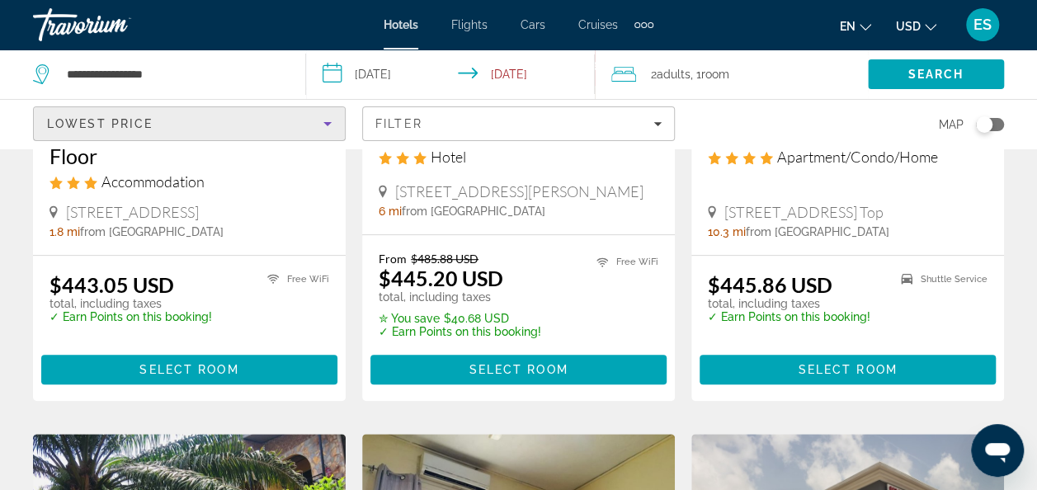
click at [328, 115] on icon "Sort by" at bounding box center [328, 124] width 20 height 20
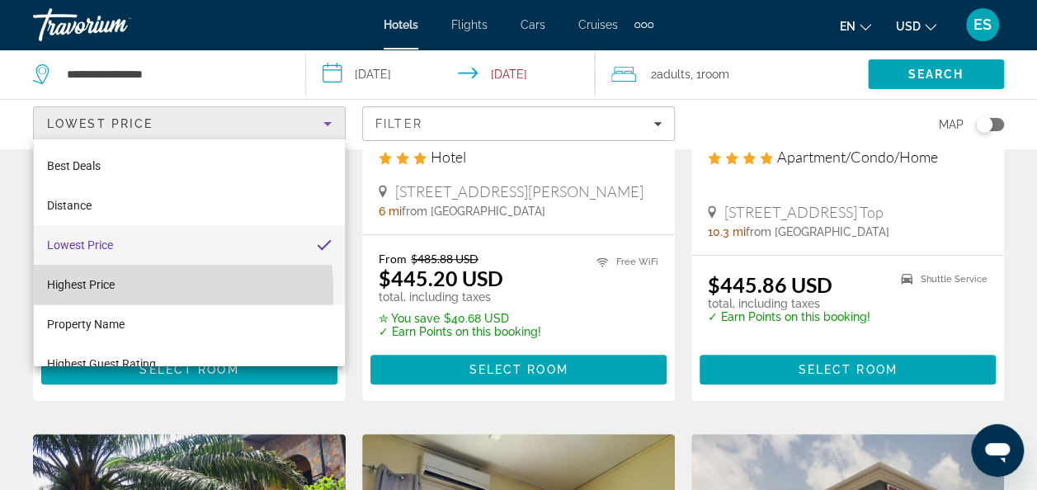
click at [109, 290] on span "Highest Price" at bounding box center [81, 284] width 68 height 13
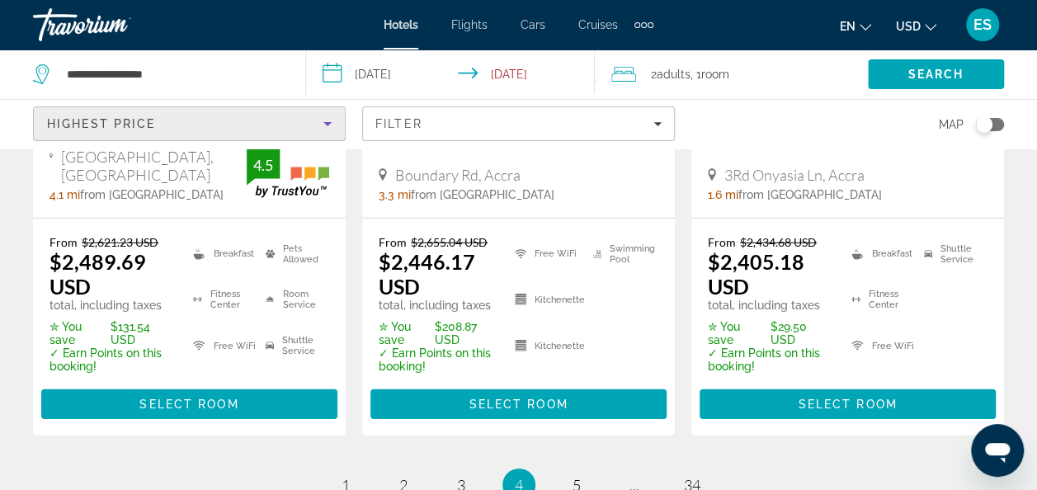
scroll to position [2325, 0]
click at [342, 476] on span "1" at bounding box center [346, 485] width 8 height 18
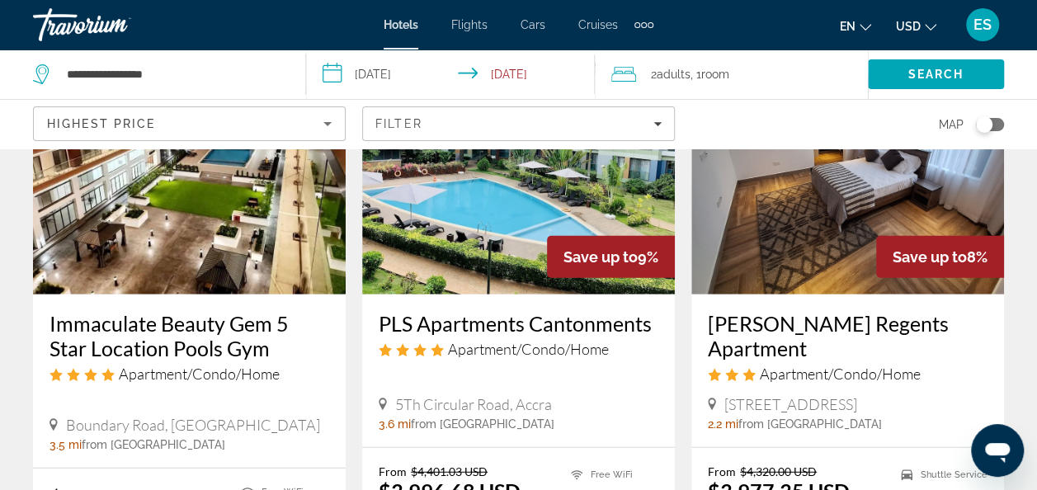
scroll to position [2043, 0]
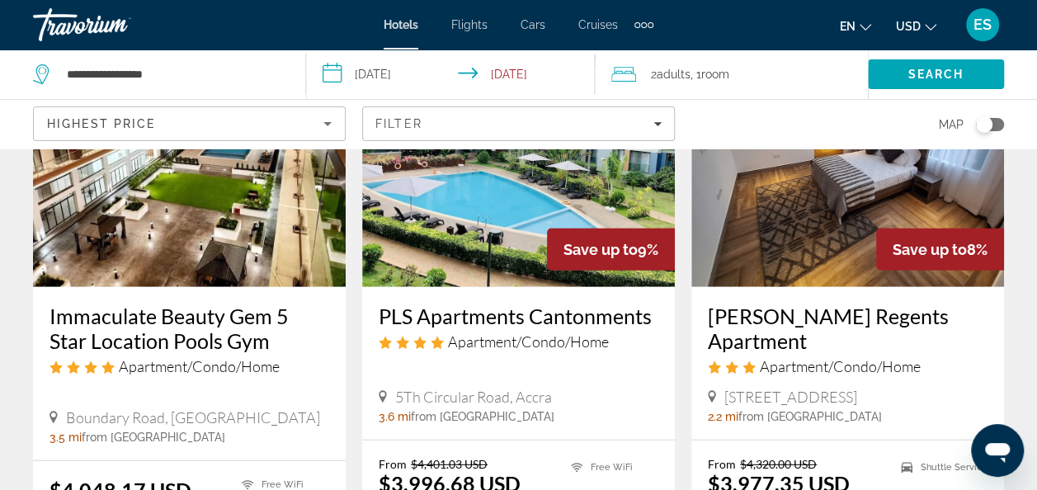
click at [737, 316] on h3 "Victor Regents Apartment" at bounding box center [848, 328] width 280 height 49
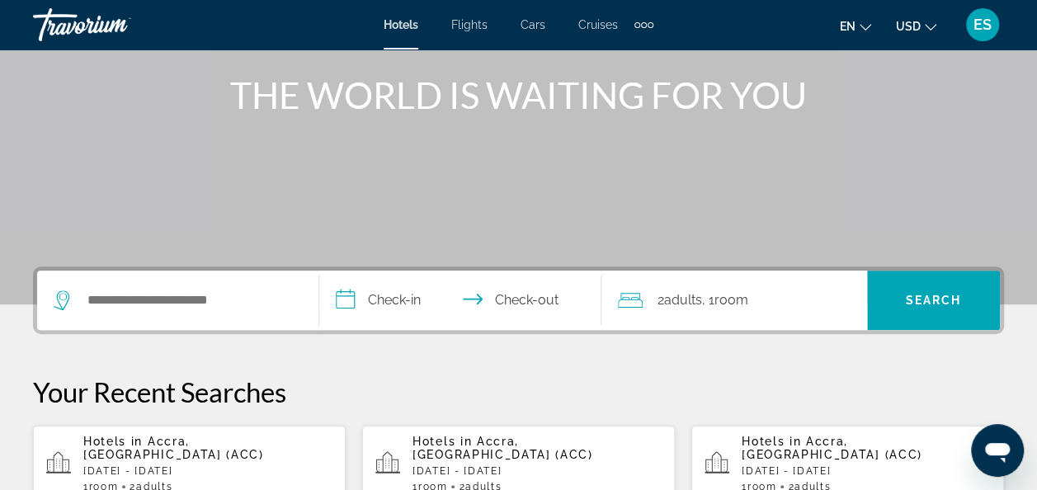
scroll to position [193, 0]
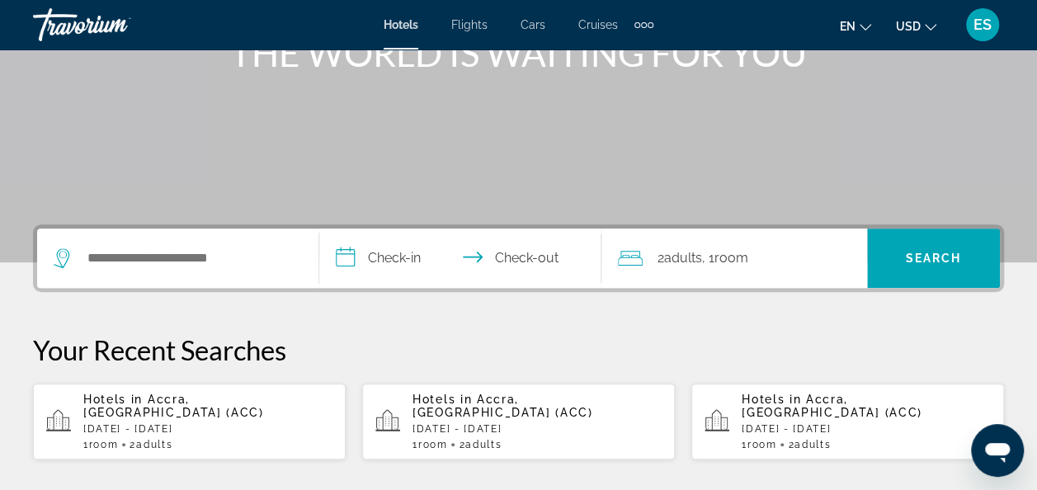
scroll to position [243, 0]
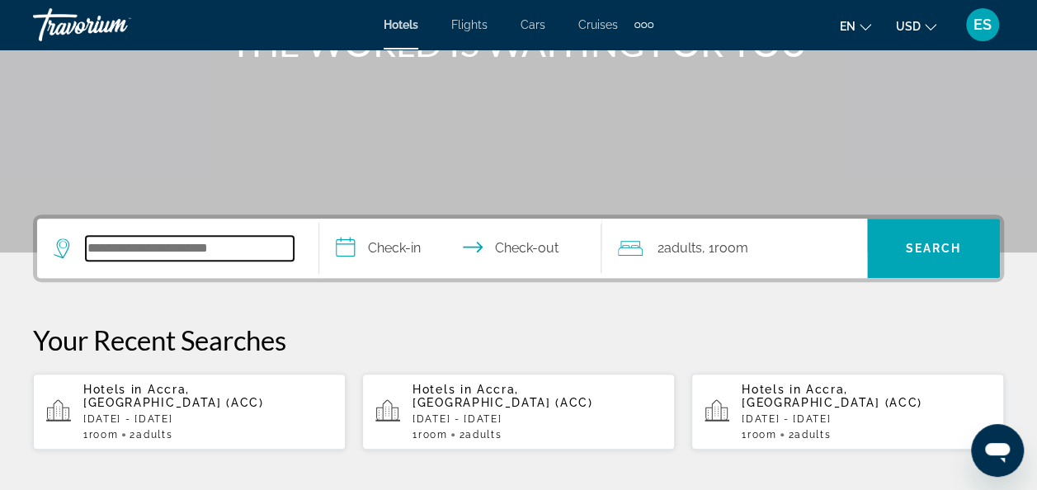
click at [226, 243] on input "Search hotel destination" at bounding box center [190, 248] width 208 height 25
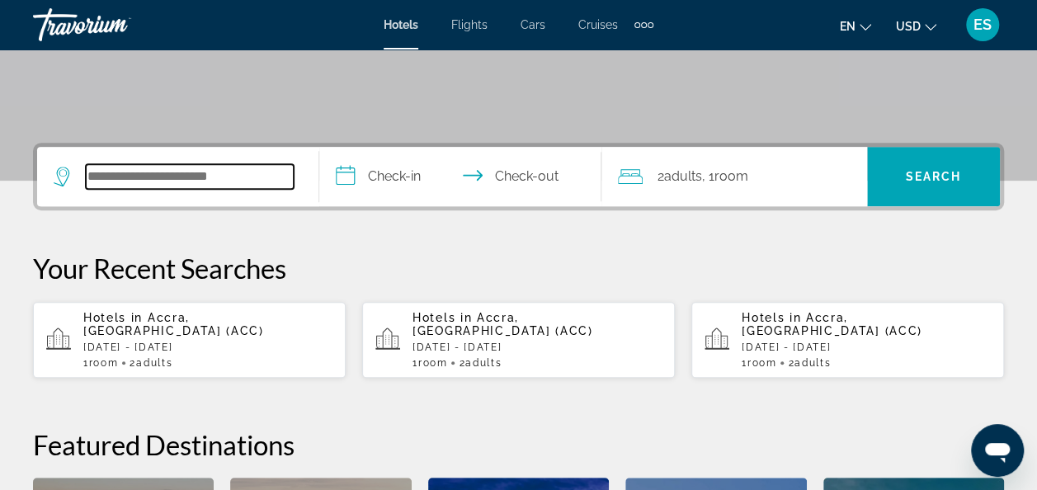
scroll to position [403, 0]
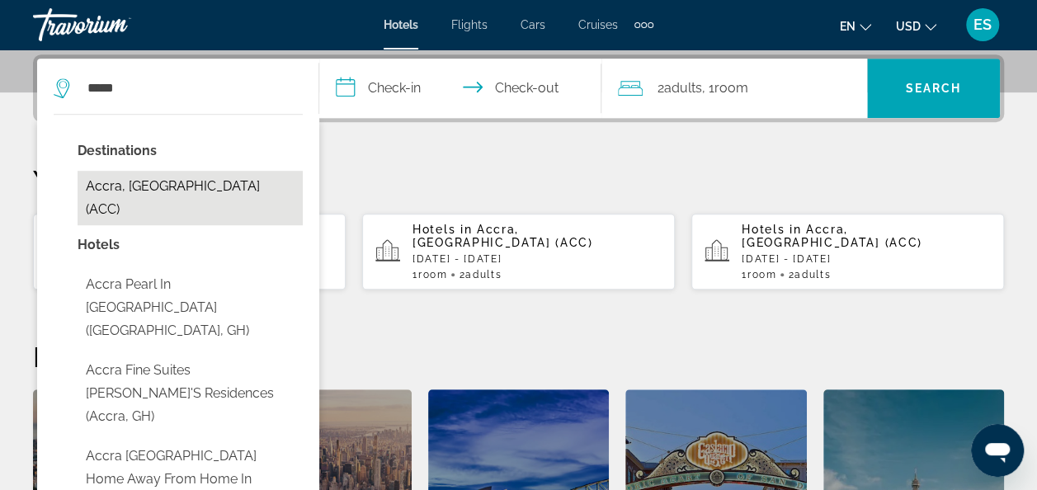
click at [189, 189] on button "Accra, [GEOGRAPHIC_DATA] (ACC)" at bounding box center [190, 198] width 225 height 54
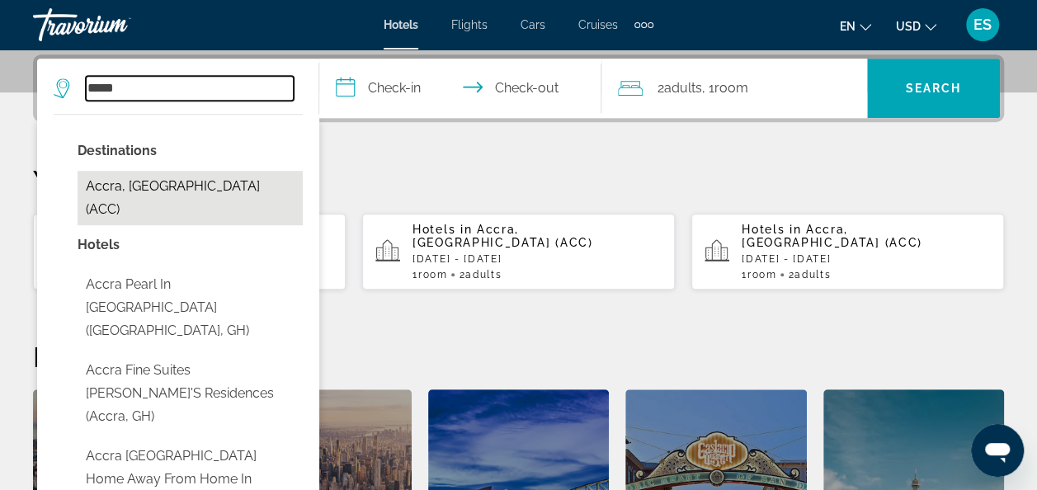
type input "**********"
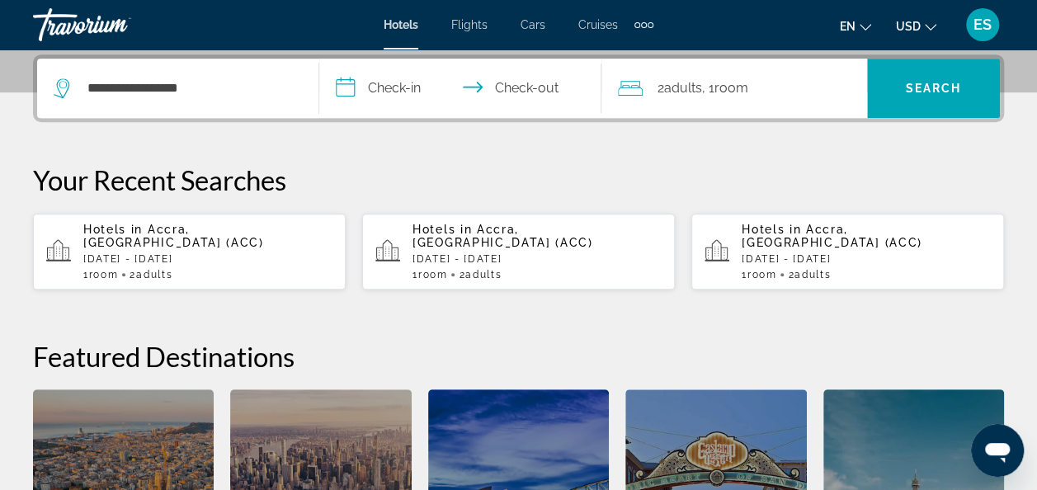
click at [408, 90] on input "**********" at bounding box center [463, 91] width 289 height 64
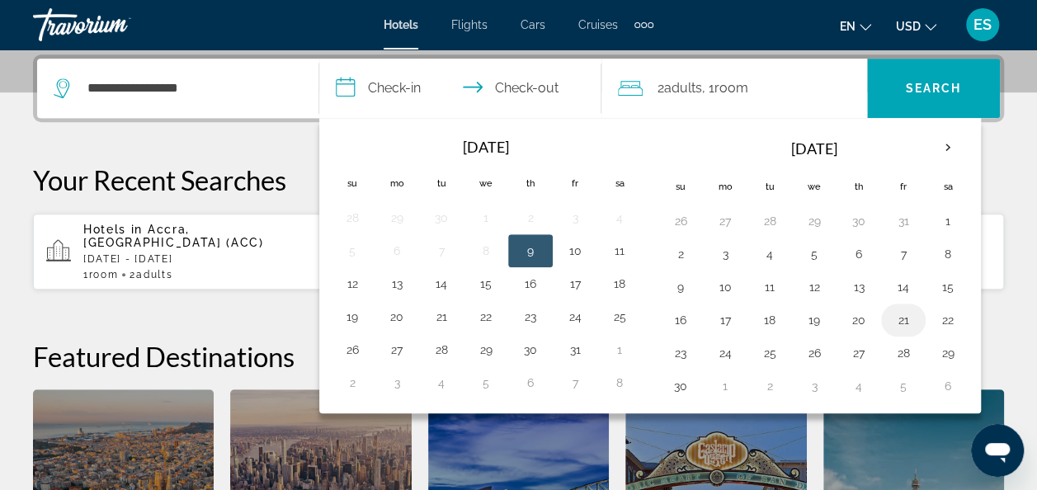
click at [894, 325] on button "21" at bounding box center [903, 320] width 26 height 23
click at [939, 352] on button "29" at bounding box center [948, 353] width 26 height 23
type input "**********"
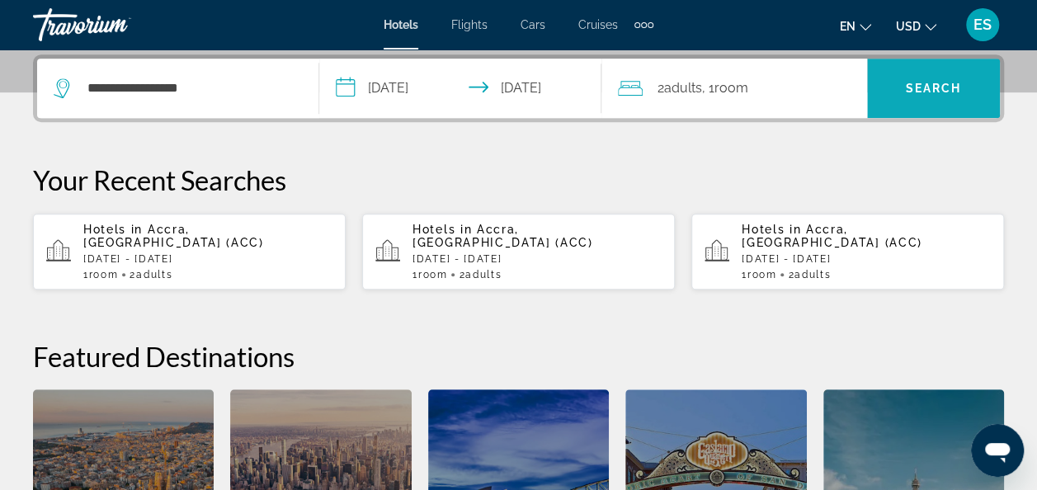
click at [935, 84] on span "Search" at bounding box center [934, 88] width 56 height 13
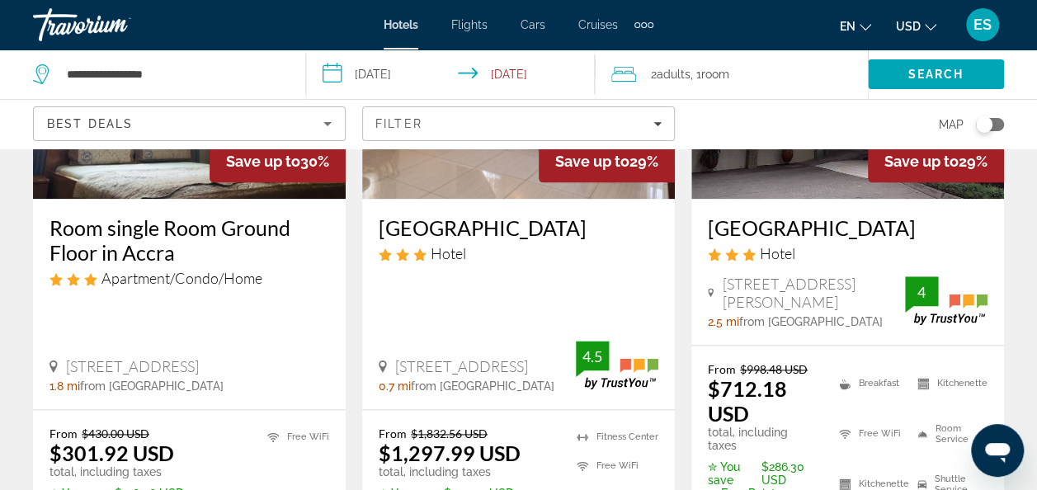
scroll to position [884, 0]
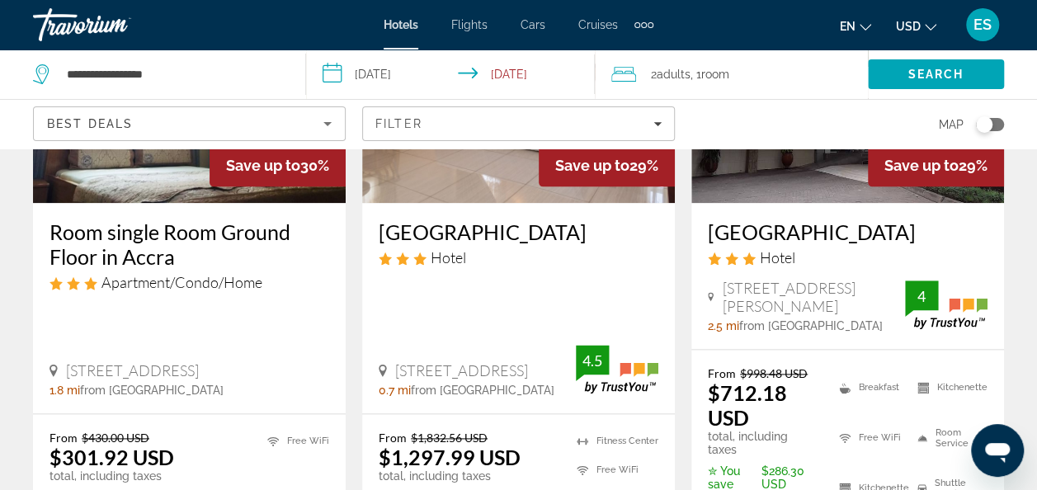
click at [841, 269] on div "Airside Hotel Hotel" at bounding box center [848, 248] width 280 height 59
click at [837, 279] on span "44 Patrice Lamumba Road, Accra" at bounding box center [813, 297] width 183 height 36
click at [833, 295] on span "44 Patrice Lamumba Road, Accra" at bounding box center [813, 297] width 183 height 36
click at [835, 304] on span "44 Patrice Lamumba Road, Accra" at bounding box center [813, 297] width 183 height 36
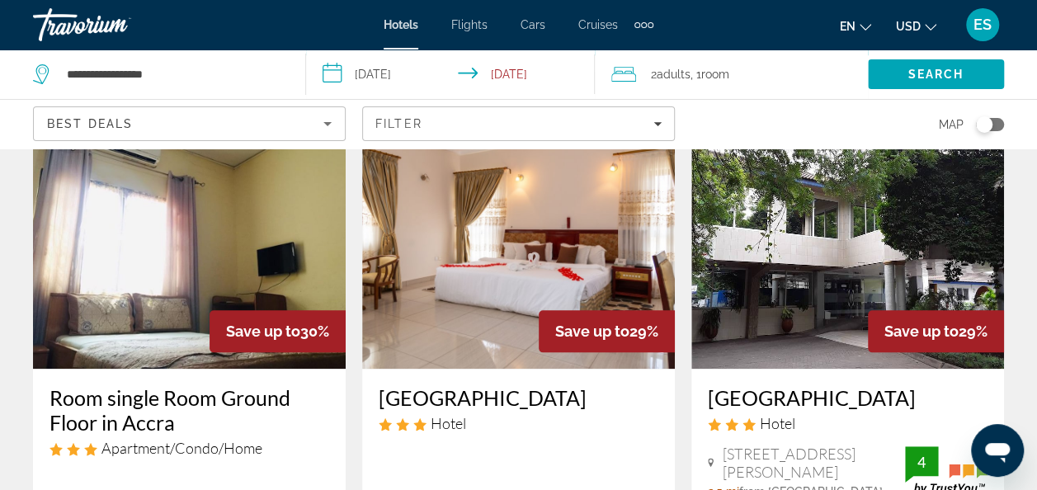
scroll to position [712, 0]
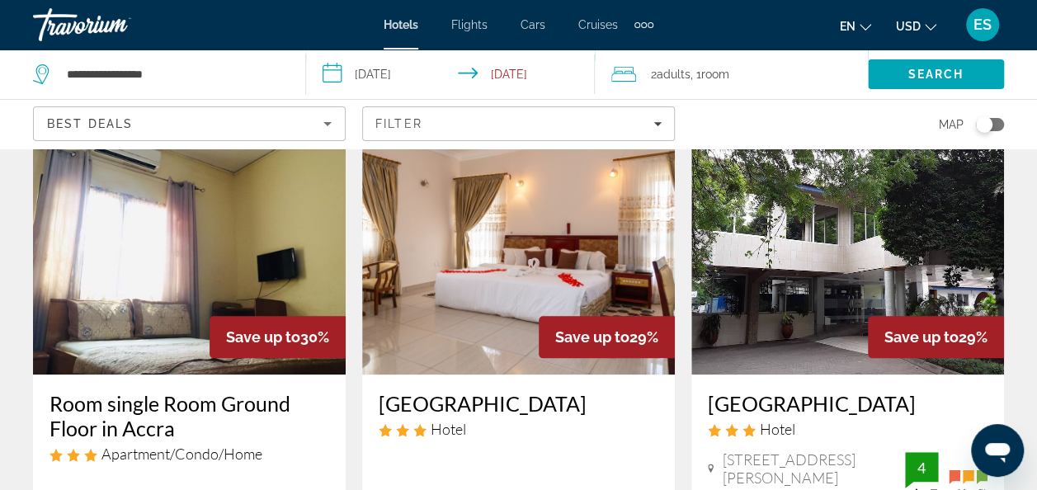
click at [818, 260] on img "Main content" at bounding box center [847, 243] width 313 height 264
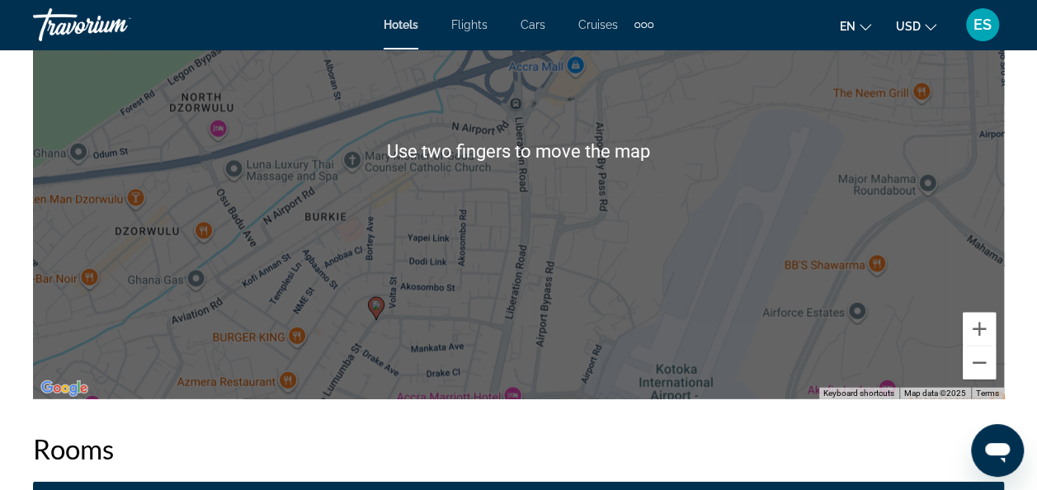
scroll to position [2048, 0]
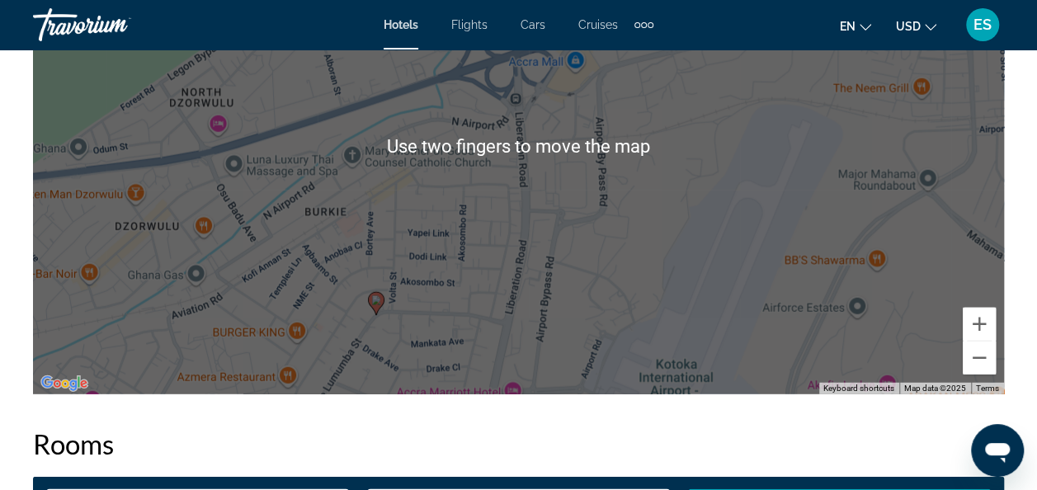
click at [525, 441] on h2 "Rooms" at bounding box center [518, 443] width 971 height 33
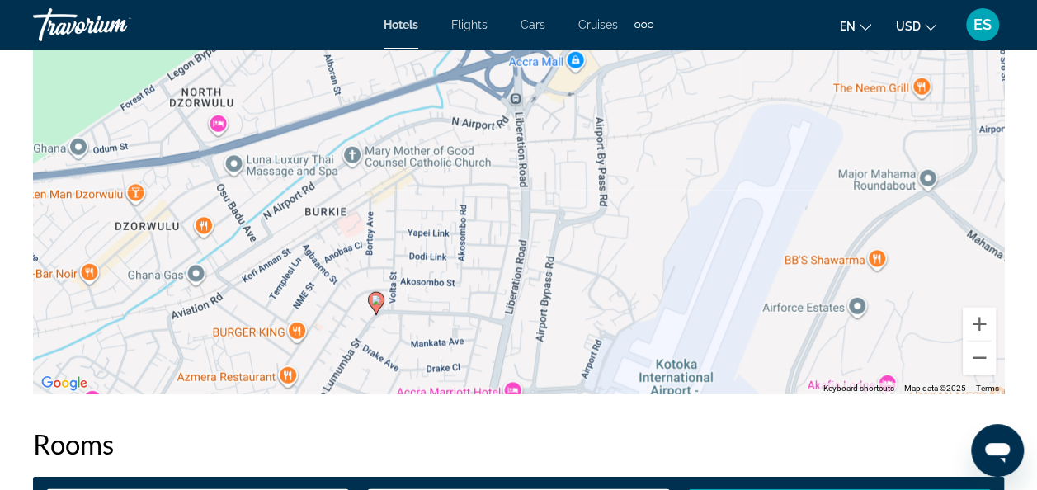
click at [373, 302] on image "Main content" at bounding box center [376, 300] width 10 height 10
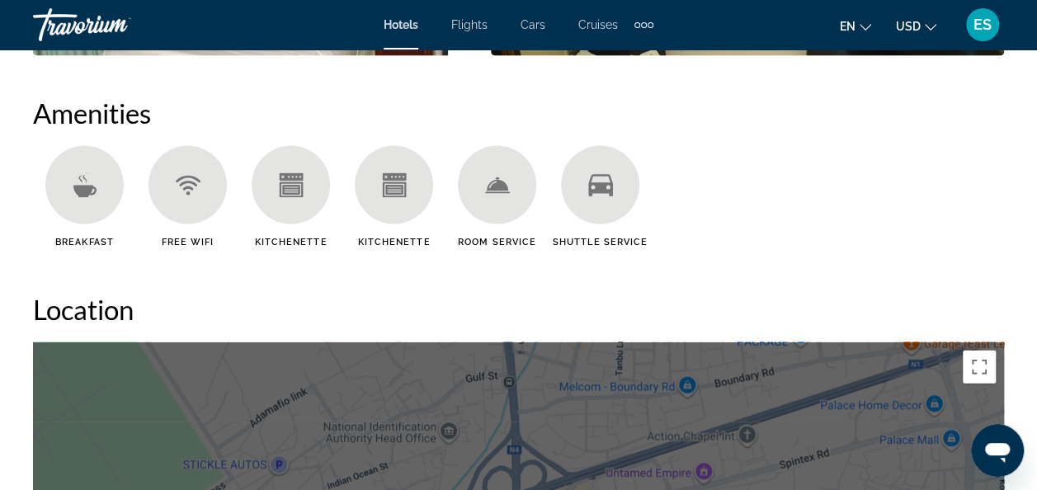
scroll to position [1602, 0]
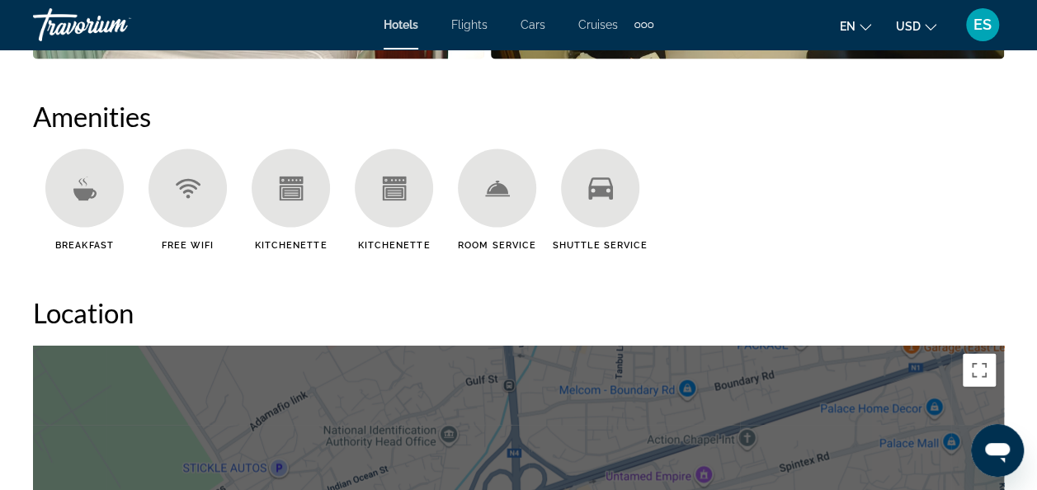
click at [903, 241] on ul "Breakfast Free WiFi Kitchenette Kitchenette Room Service Shuttle Service" at bounding box center [518, 206] width 971 height 114
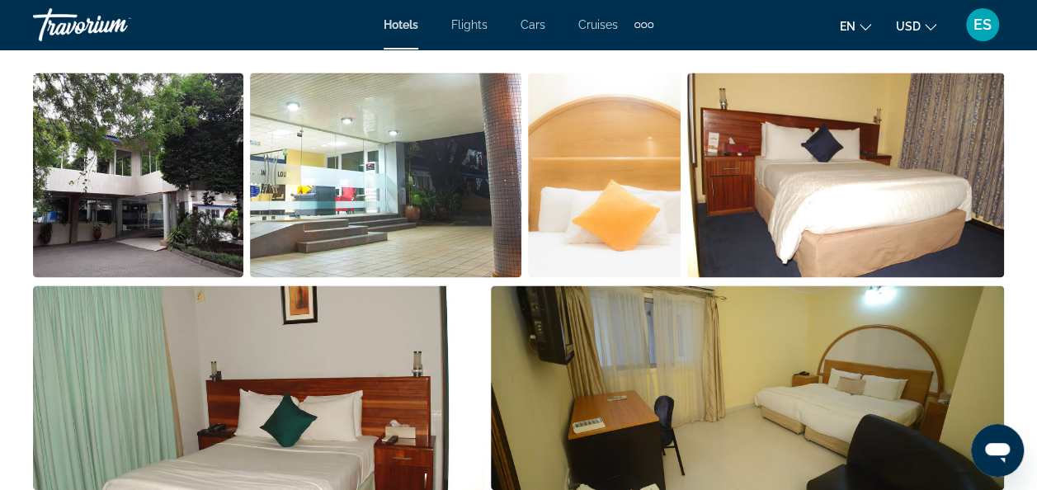
scroll to position [1174, 0]
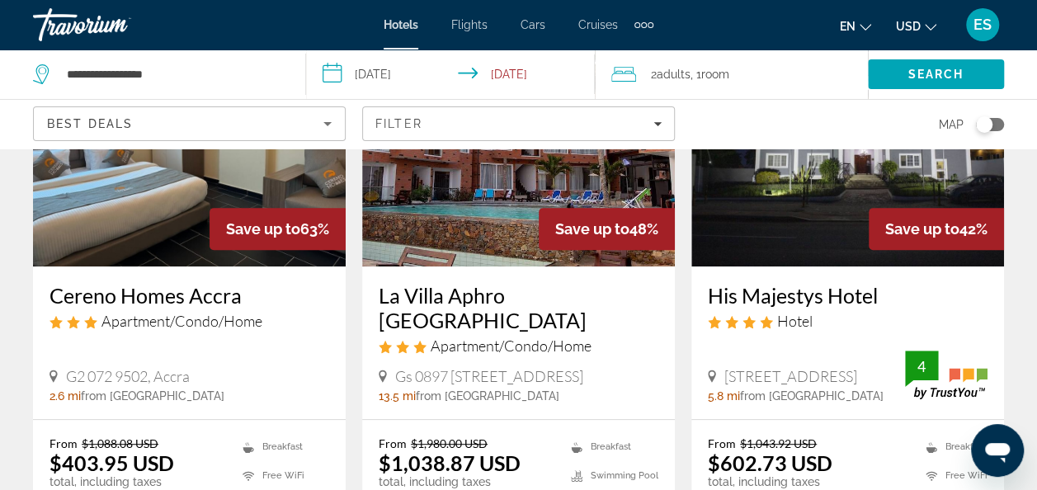
scroll to position [196, 0]
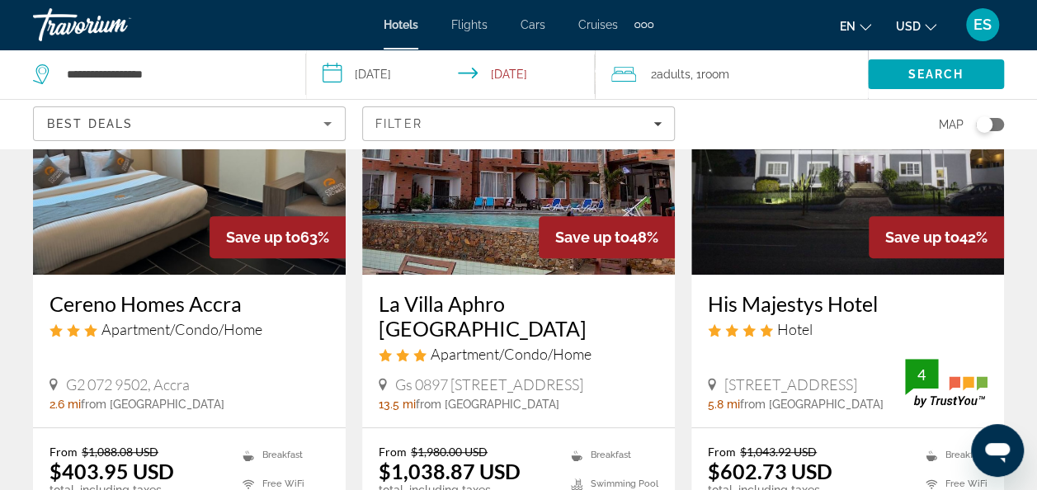
click at [848, 210] on img "Main content" at bounding box center [847, 143] width 313 height 264
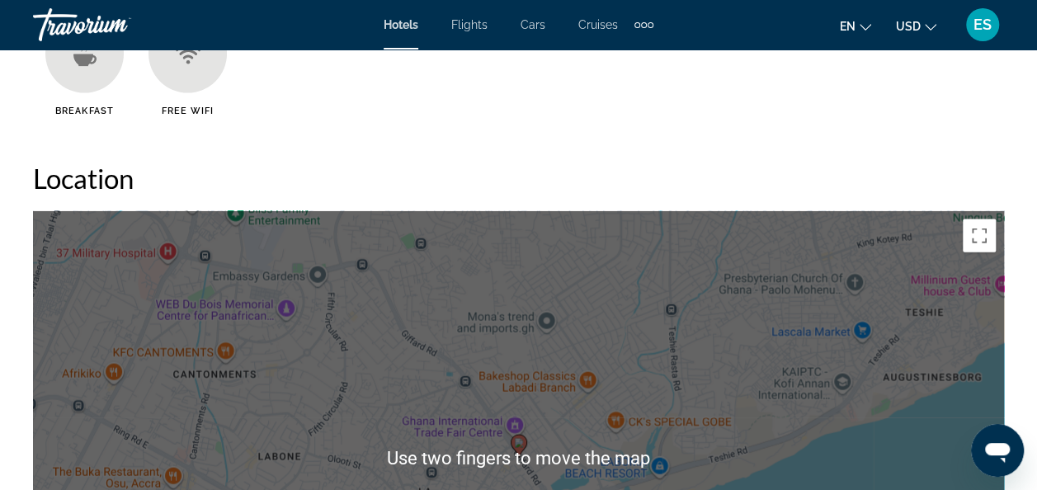
scroll to position [1713, 0]
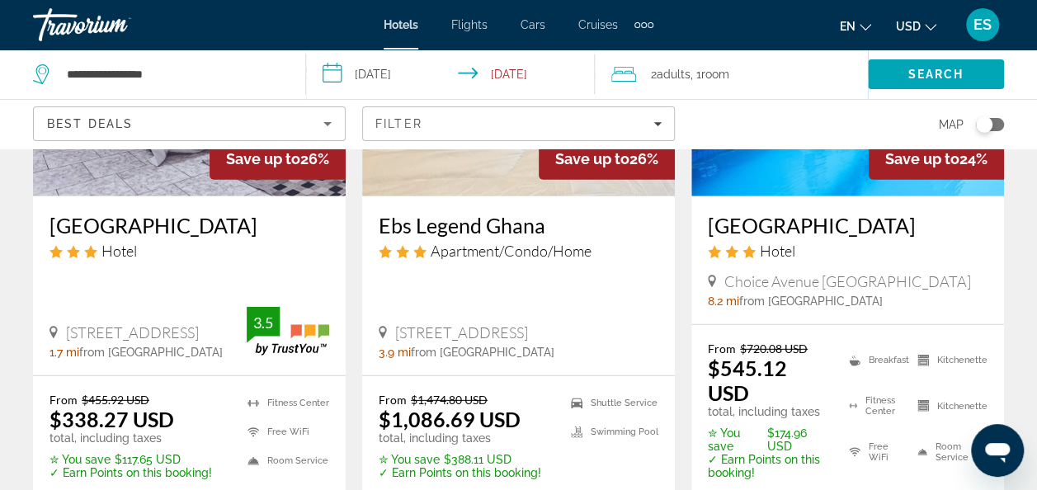
scroll to position [2257, 0]
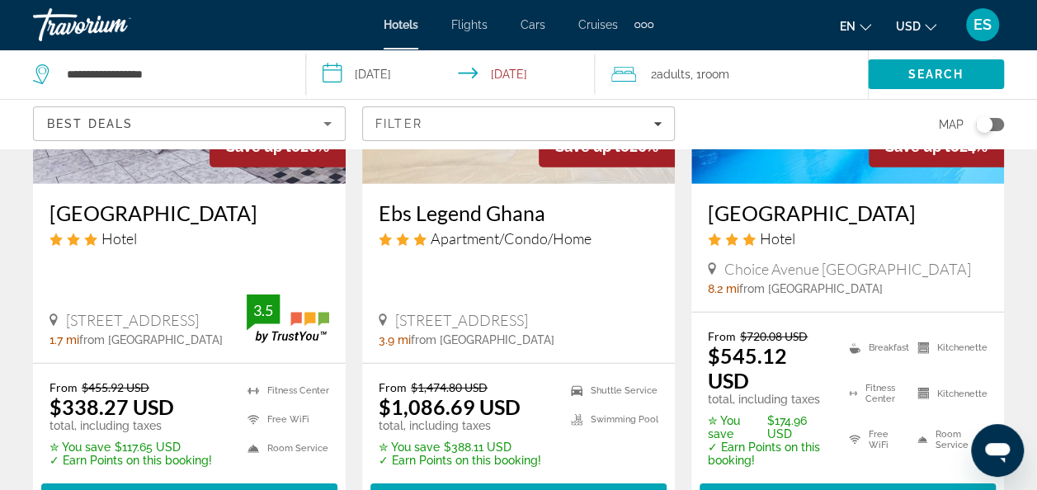
click at [190, 229] on div "Hotel" at bounding box center [189, 238] width 280 height 18
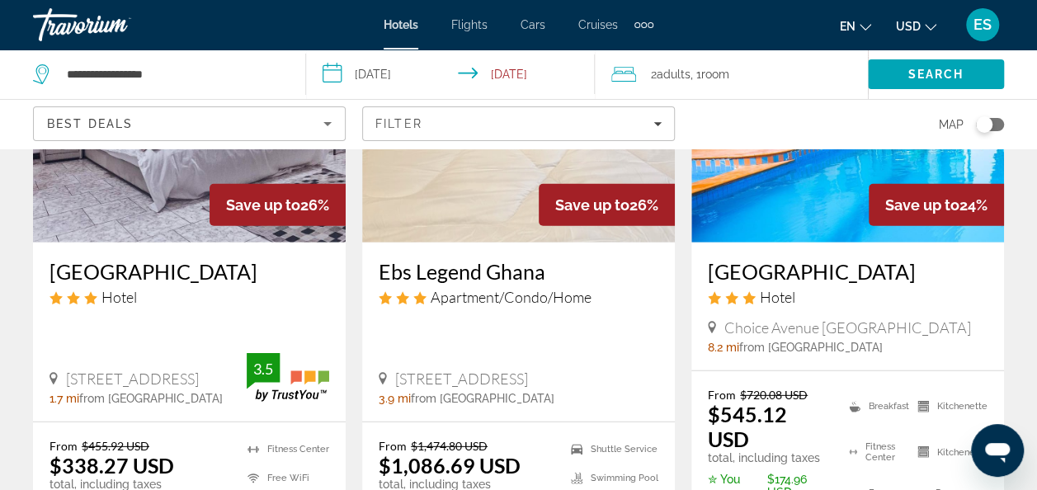
scroll to position [2204, 0]
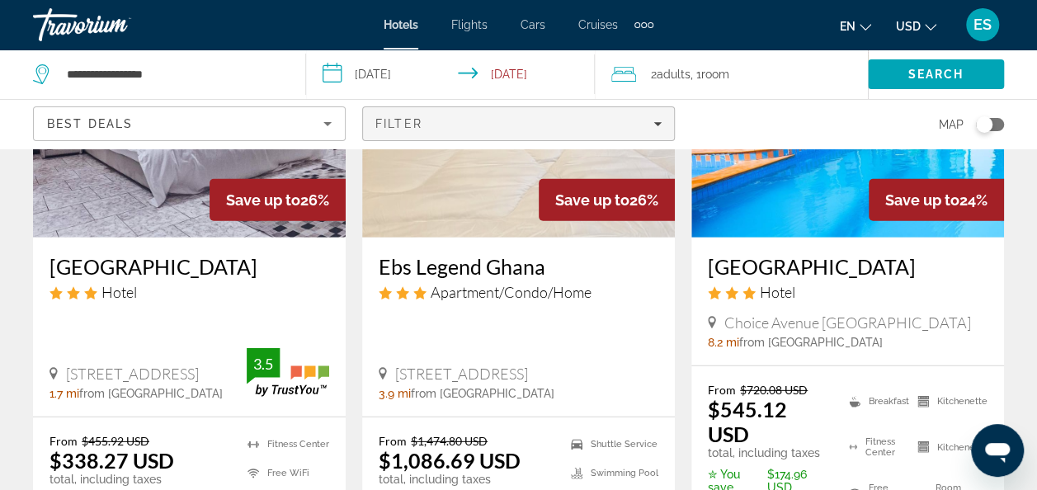
click at [503, 118] on div "Filter" at bounding box center [518, 123] width 286 height 13
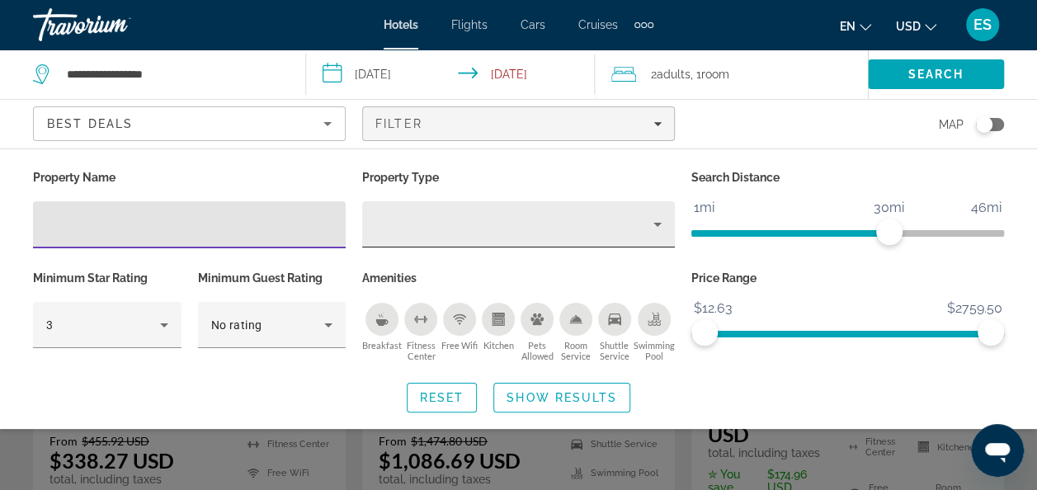
click at [544, 232] on div "Property type" at bounding box center [514, 224] width 278 height 20
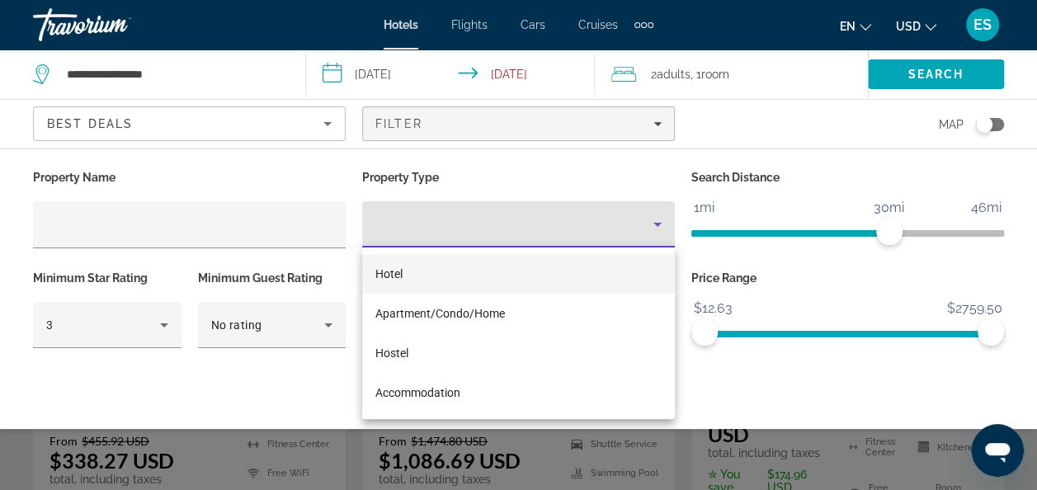
click at [224, 225] on div at bounding box center [518, 245] width 1037 height 490
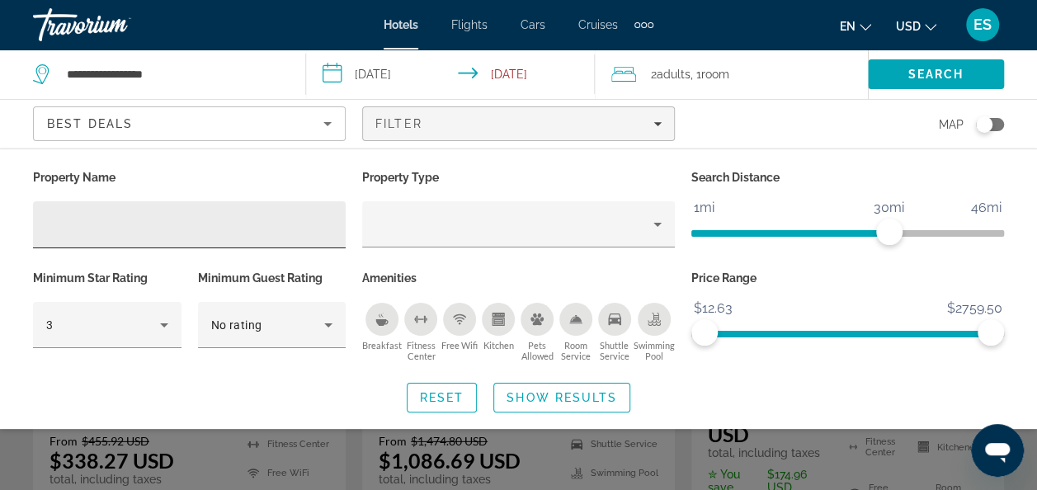
click at [214, 223] on input "Hotel Filters" at bounding box center [189, 225] width 286 height 20
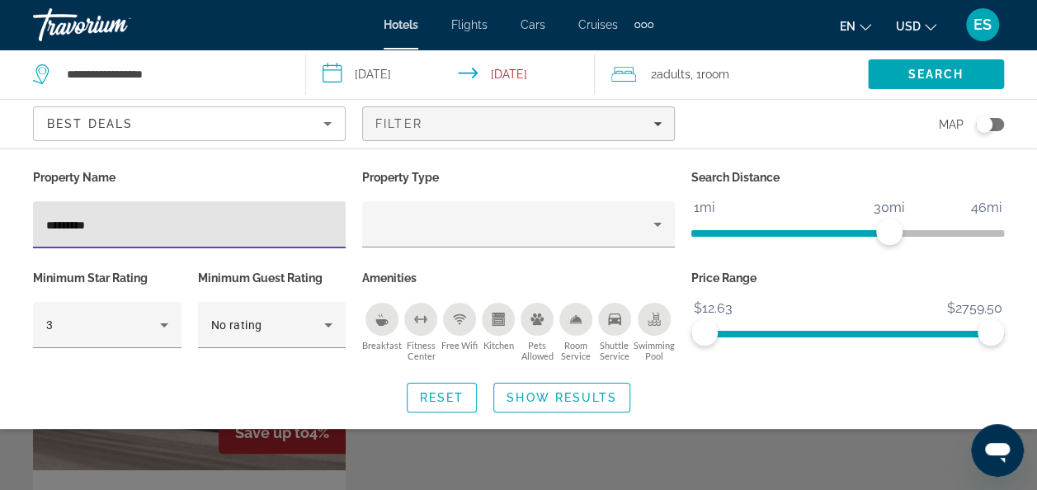
type input "*********"
click at [569, 408] on span "Search widget" at bounding box center [561, 398] width 135 height 40
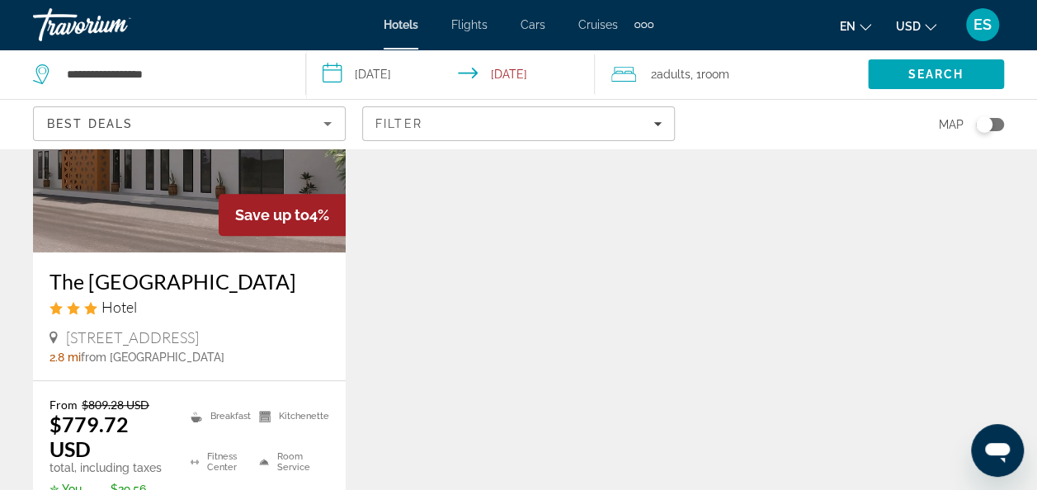
scroll to position [214, 0]
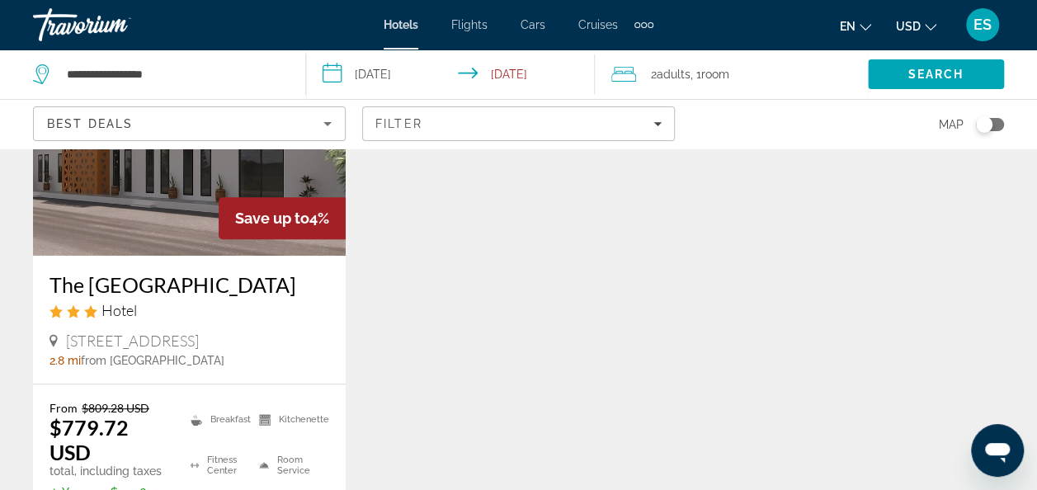
click at [109, 212] on img "Main content" at bounding box center [189, 124] width 313 height 264
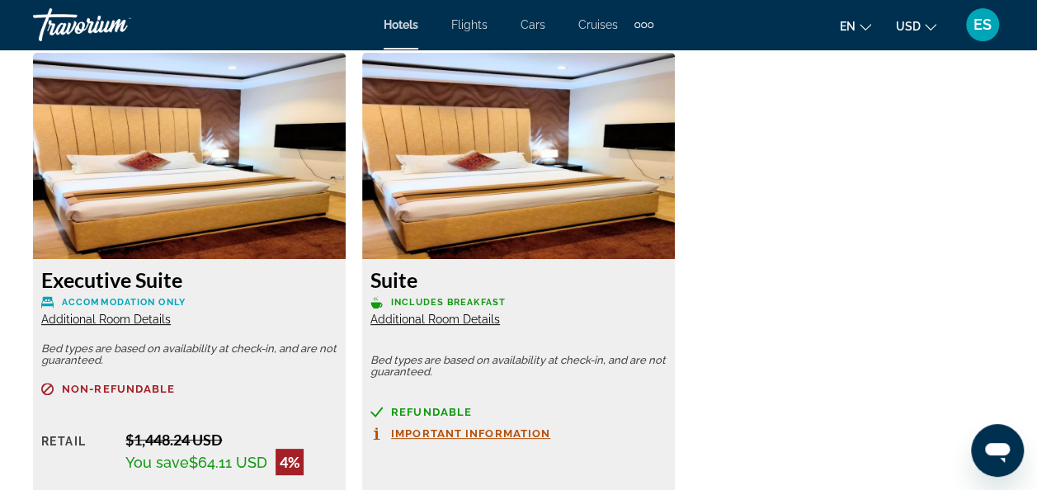
scroll to position [3175, 0]
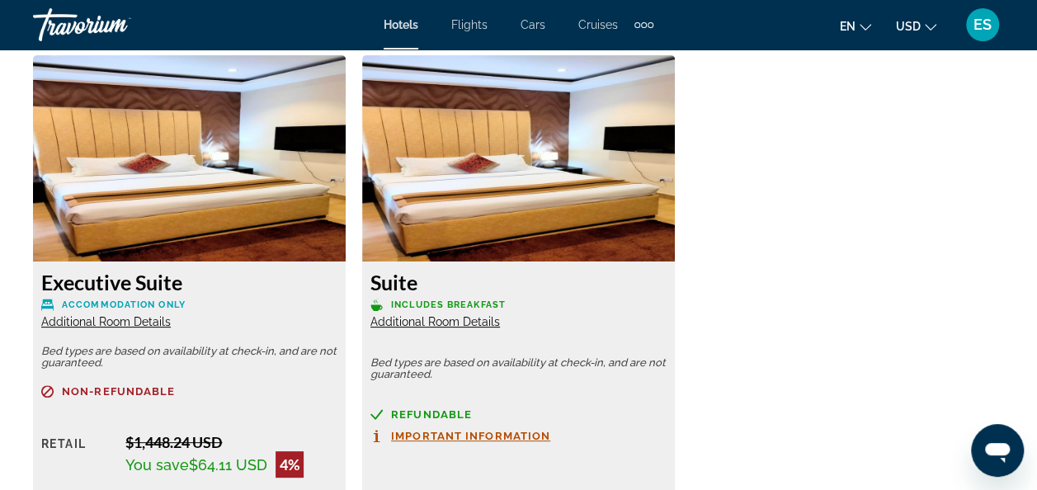
click at [130, 318] on span "Additional Room Details" at bounding box center [106, 321] width 130 height 13
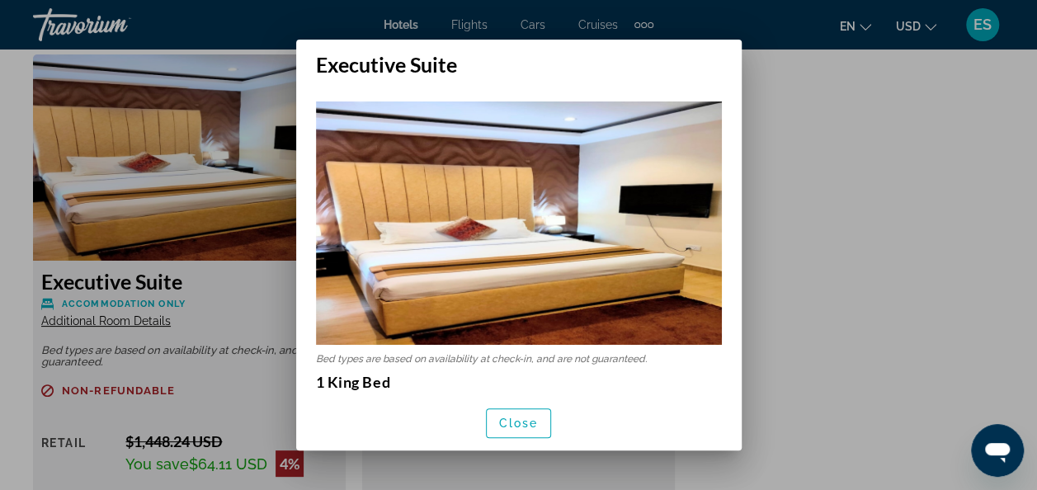
click at [855, 211] on div at bounding box center [518, 245] width 1037 height 490
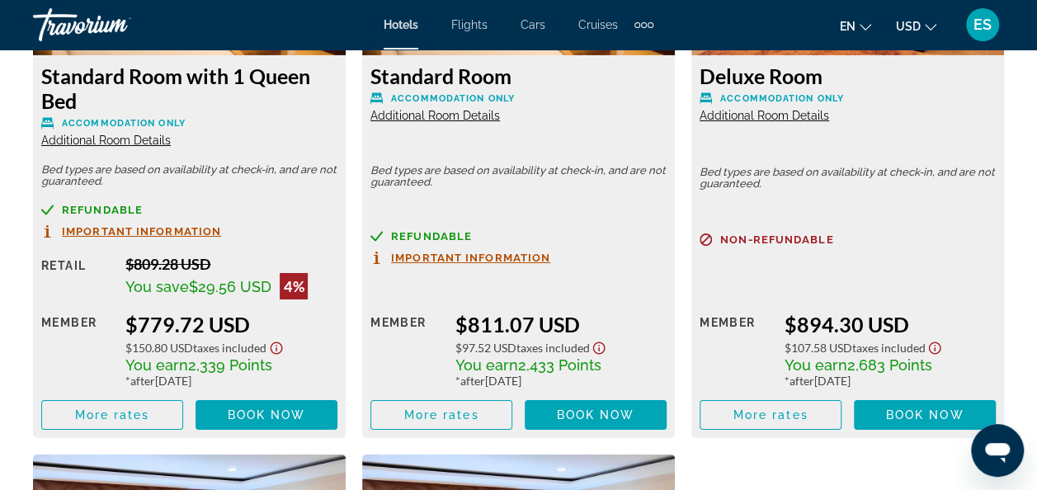
scroll to position [2772, 0]
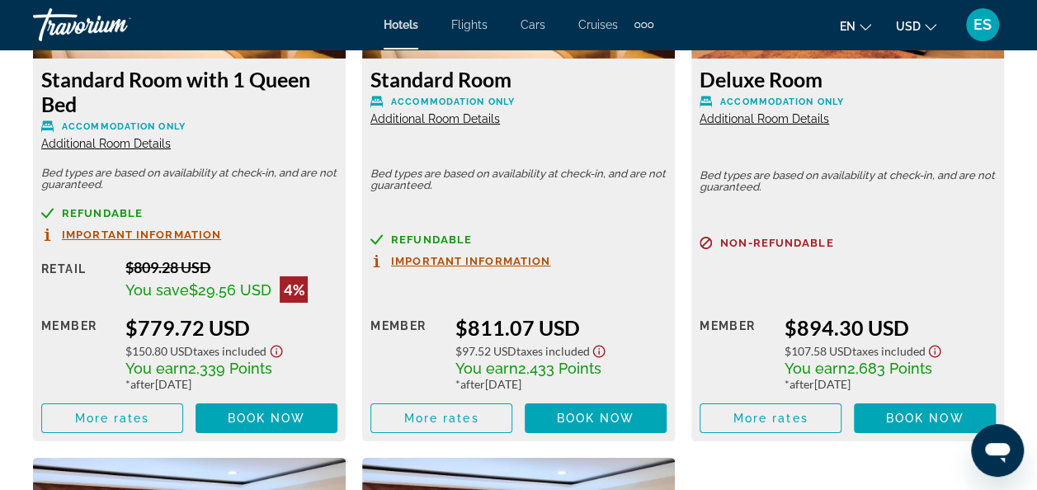
click at [136, 142] on span "Additional Room Details" at bounding box center [106, 143] width 130 height 13
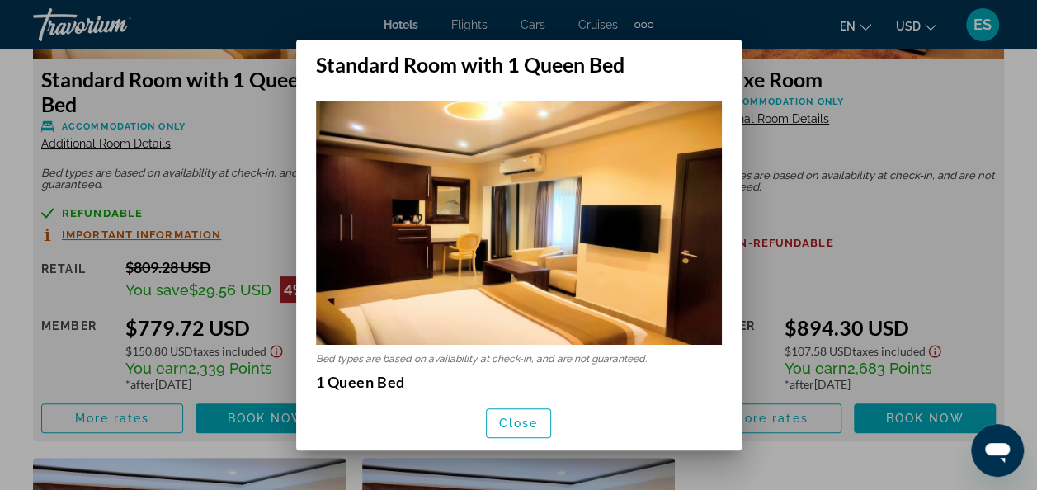
click at [233, 123] on div at bounding box center [518, 245] width 1037 height 490
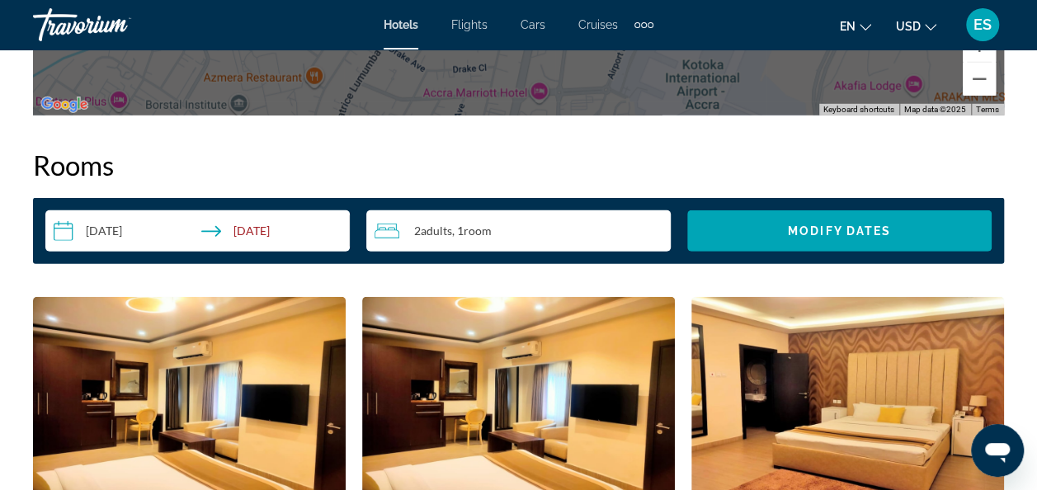
scroll to position [2331, 0]
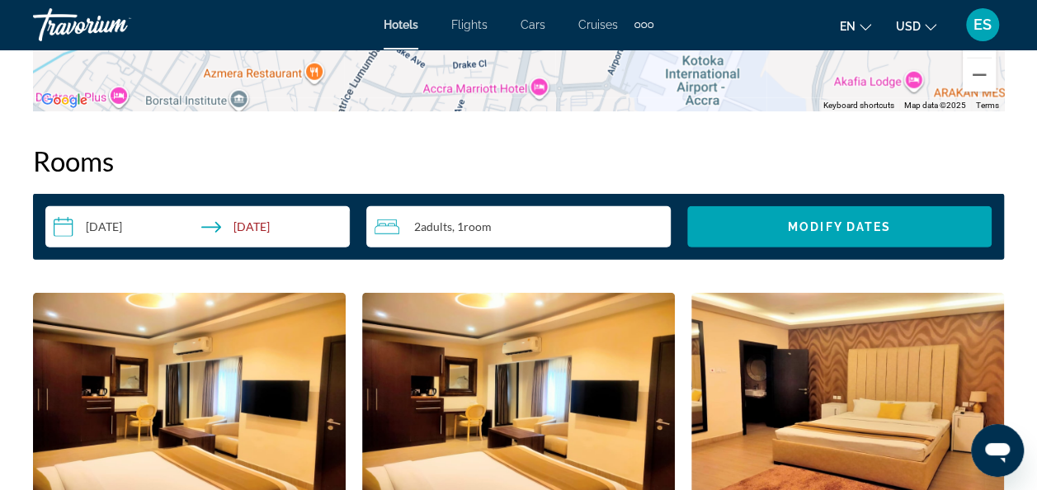
click at [174, 233] on input "**********" at bounding box center [200, 229] width 311 height 46
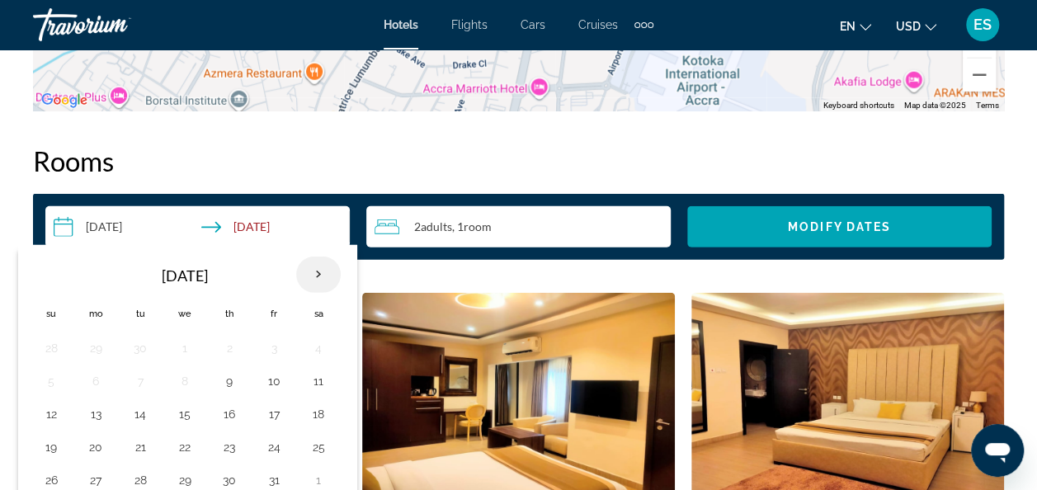
click at [316, 277] on th "Next month" at bounding box center [318, 275] width 45 height 36
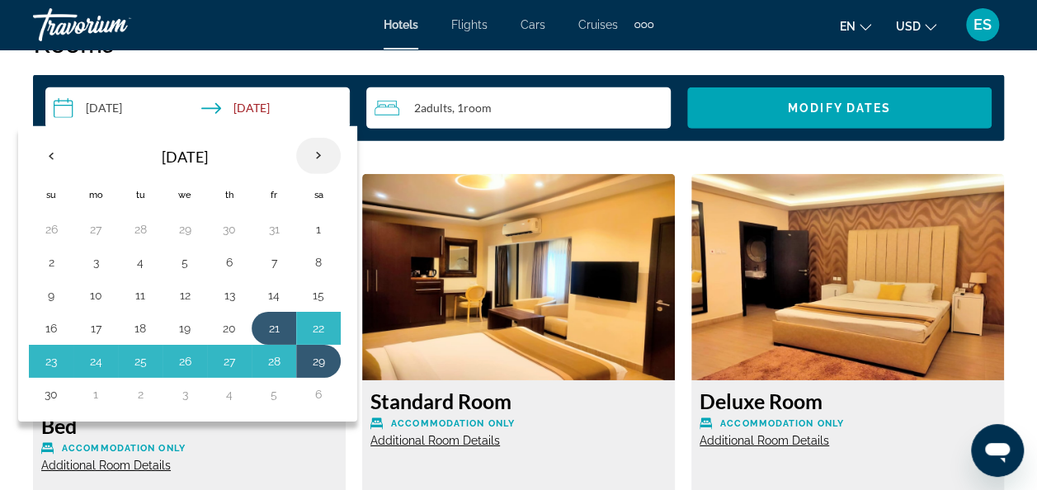
scroll to position [2457, 0]
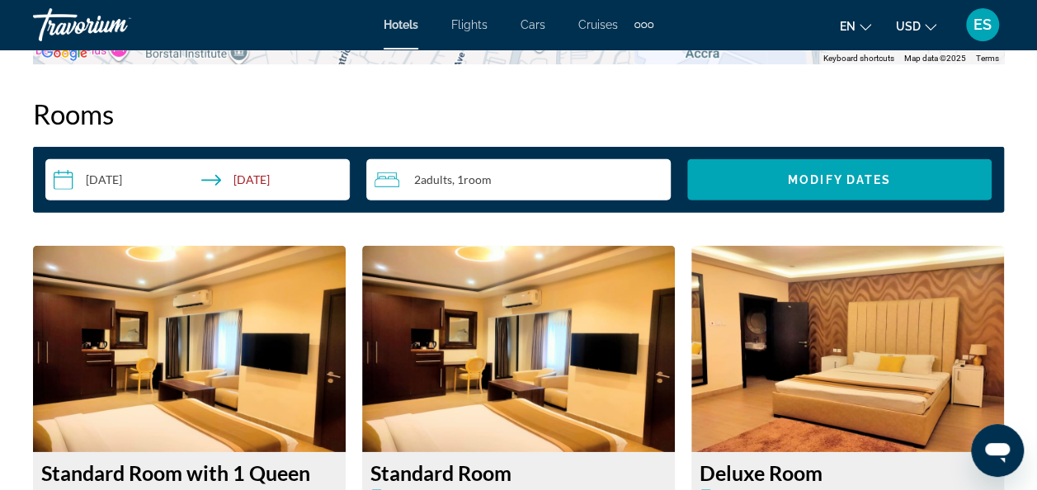
scroll to position [2372, 0]
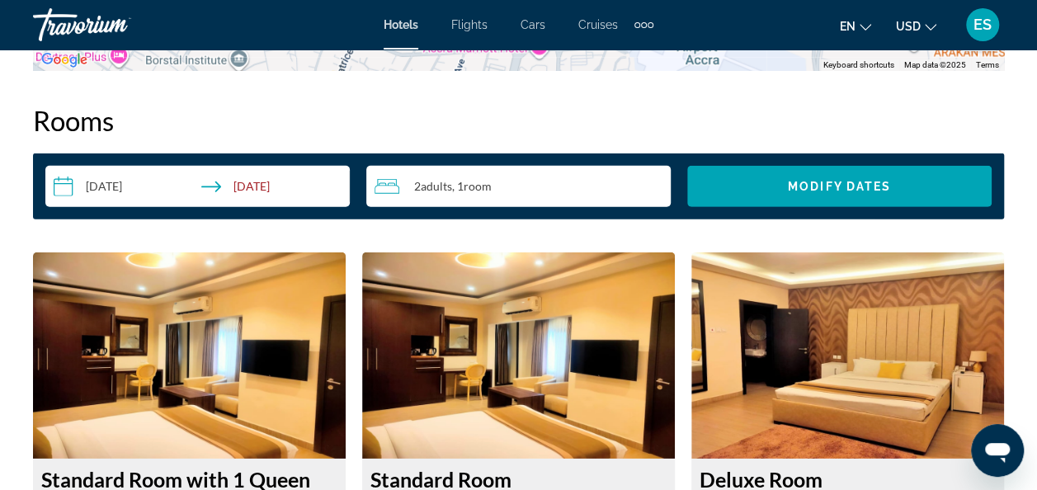
click at [262, 178] on input "**********" at bounding box center [200, 189] width 311 height 46
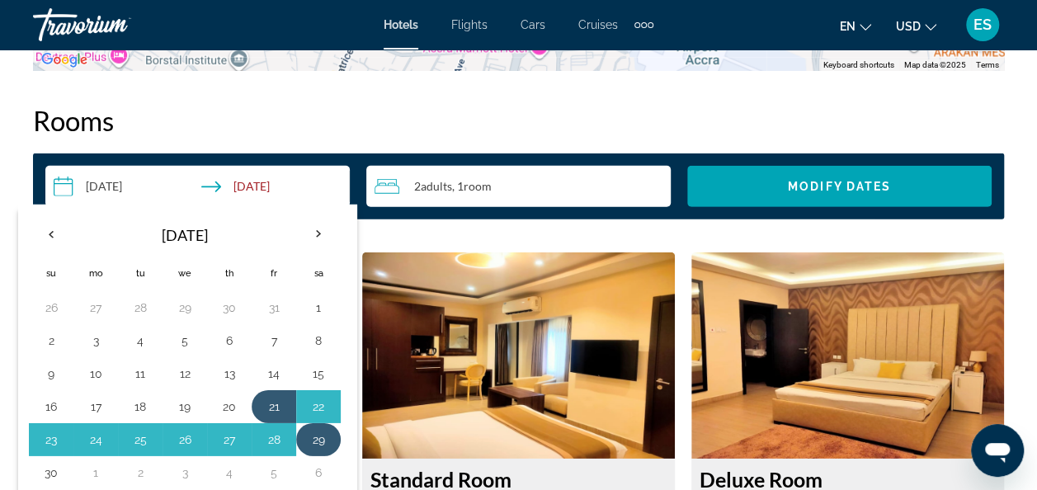
click at [313, 428] on button "29" at bounding box center [318, 439] width 26 height 23
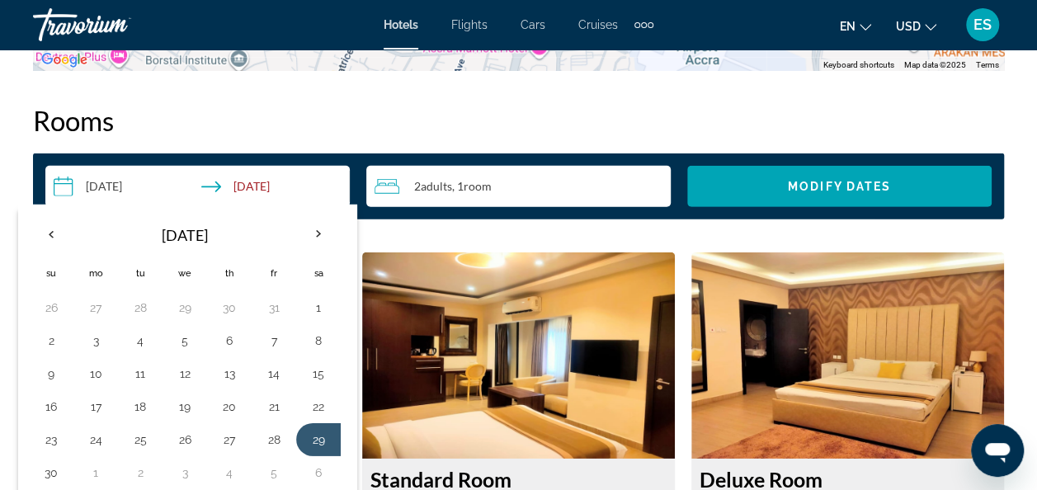
click at [139, 180] on input "**********" at bounding box center [200, 189] width 311 height 46
click at [316, 442] on button "29" at bounding box center [318, 439] width 26 height 23
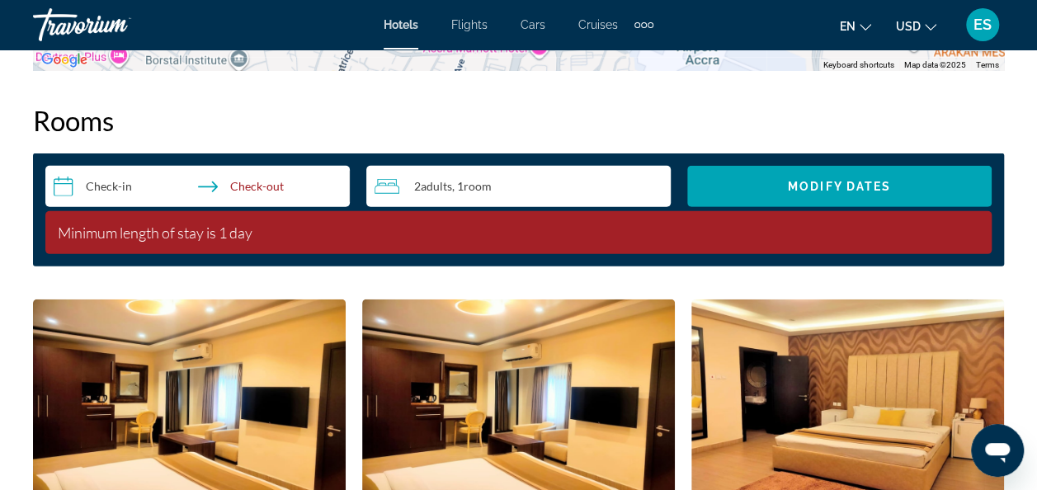
click at [112, 183] on input "**********" at bounding box center [200, 189] width 311 height 46
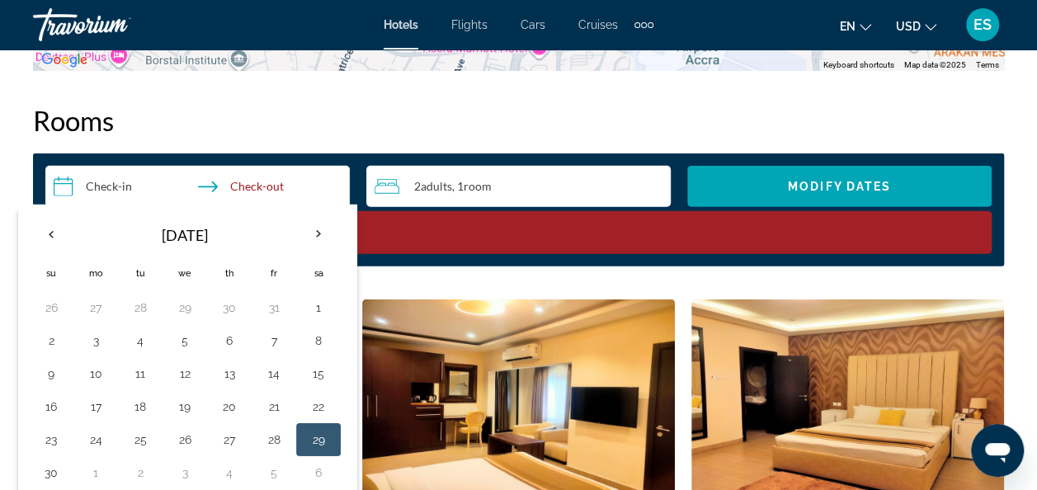
click at [318, 431] on button "29" at bounding box center [318, 439] width 26 height 23
click at [270, 441] on button "28" at bounding box center [274, 439] width 26 height 23
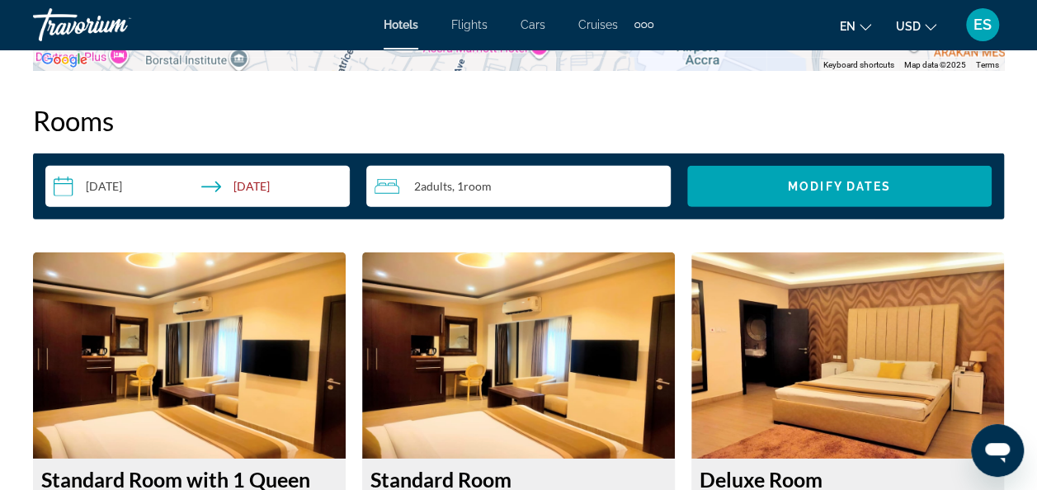
click at [287, 184] on input "**********" at bounding box center [200, 189] width 311 height 46
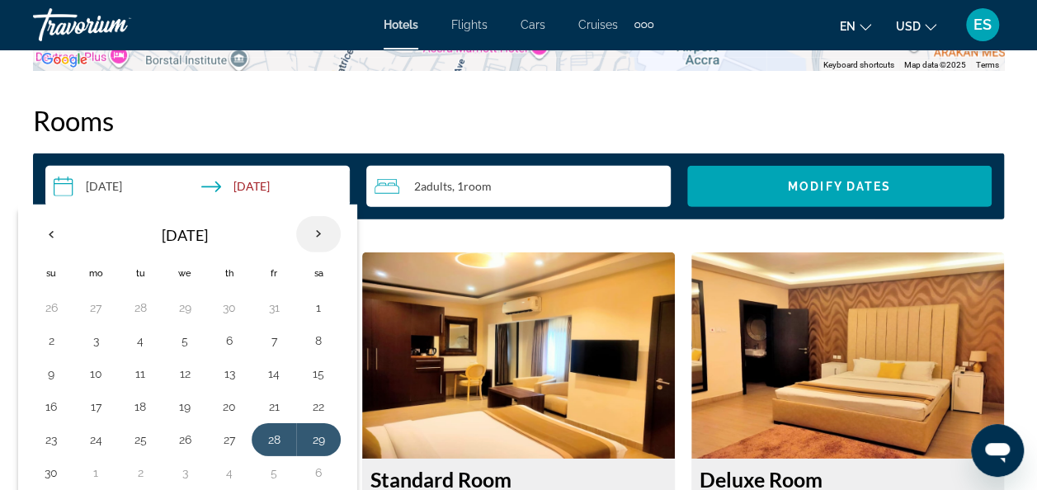
click at [317, 237] on th "Next month" at bounding box center [318, 234] width 45 height 36
click at [181, 342] on button "10" at bounding box center [185, 340] width 26 height 23
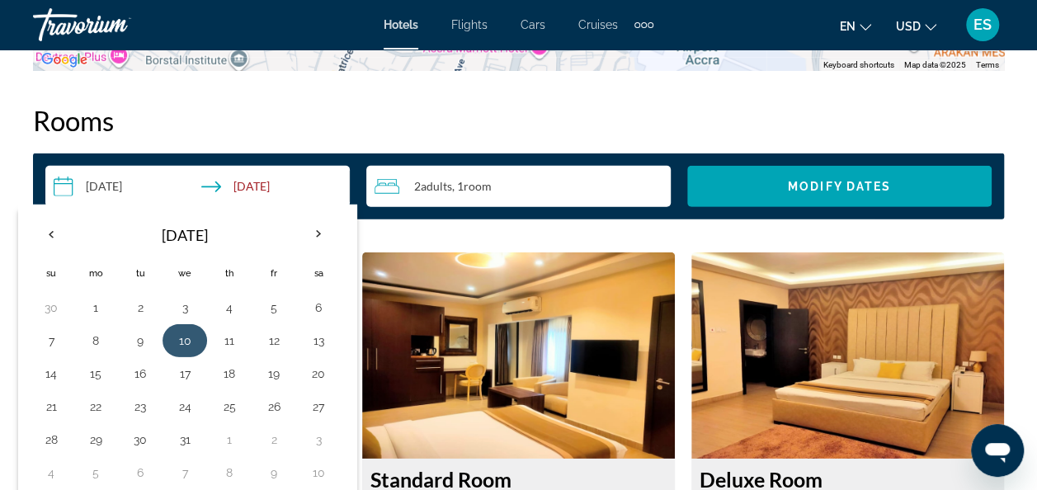
click at [181, 341] on button "10" at bounding box center [185, 340] width 26 height 23
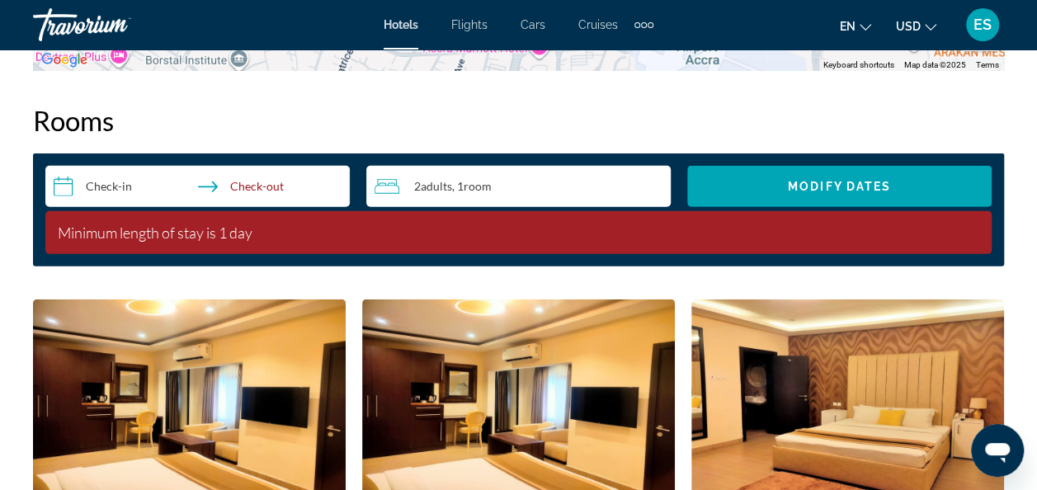
click at [136, 190] on input "**********" at bounding box center [200, 189] width 311 height 46
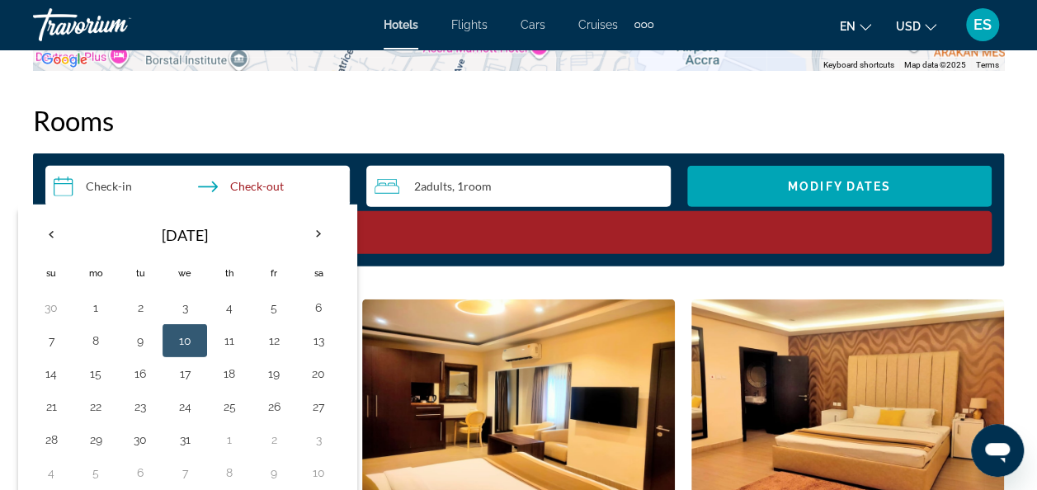
click at [56, 241] on th "Previous month" at bounding box center [51, 234] width 45 height 36
click at [272, 434] on button "28" at bounding box center [274, 439] width 26 height 23
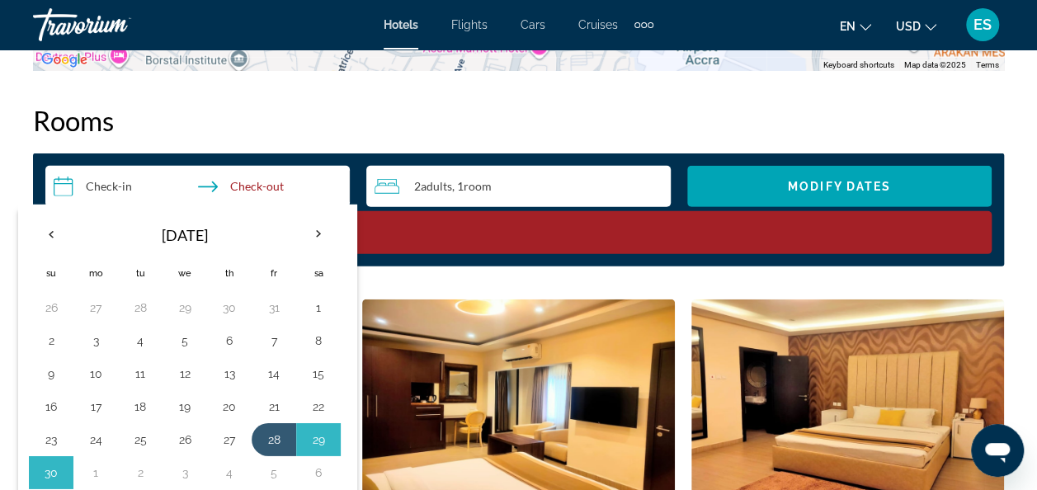
click at [271, 183] on input "**********" at bounding box center [200, 189] width 311 height 46
click at [313, 236] on th "Next month" at bounding box center [318, 234] width 45 height 36
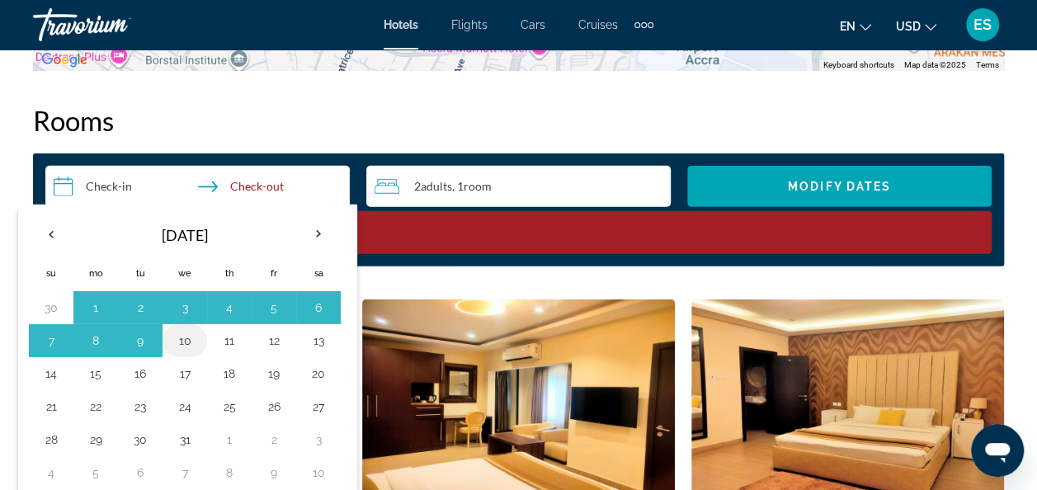
click at [178, 345] on button "10" at bounding box center [185, 340] width 26 height 23
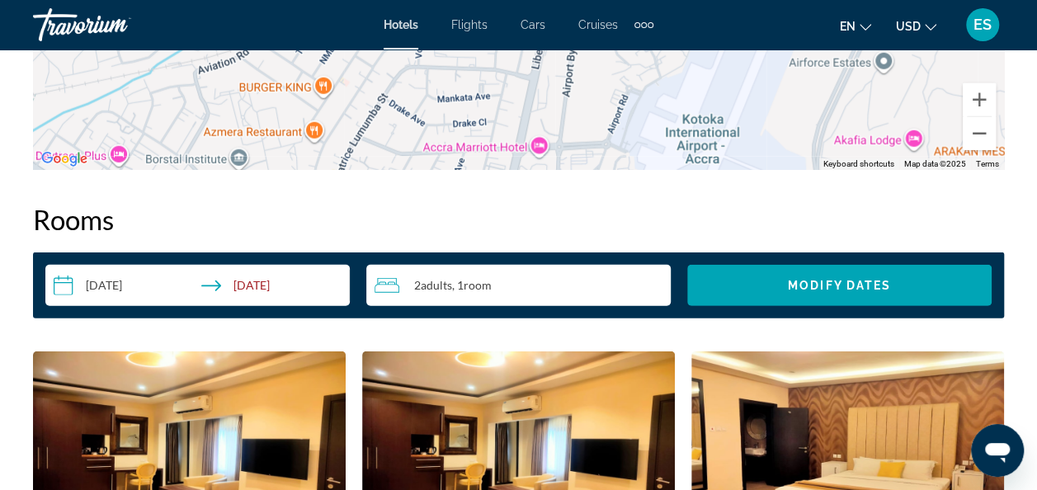
scroll to position [2275, 0]
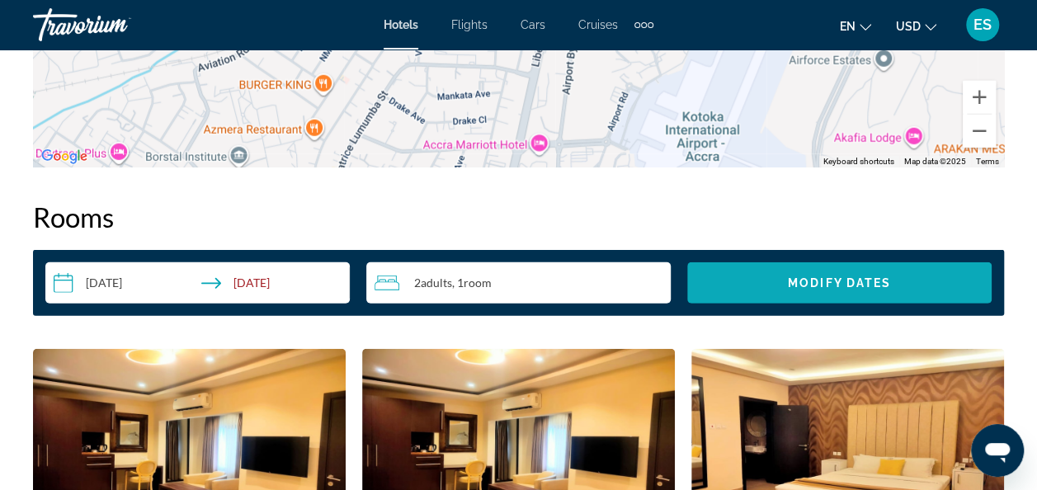
click at [837, 280] on span "Modify Dates" at bounding box center [839, 282] width 103 height 13
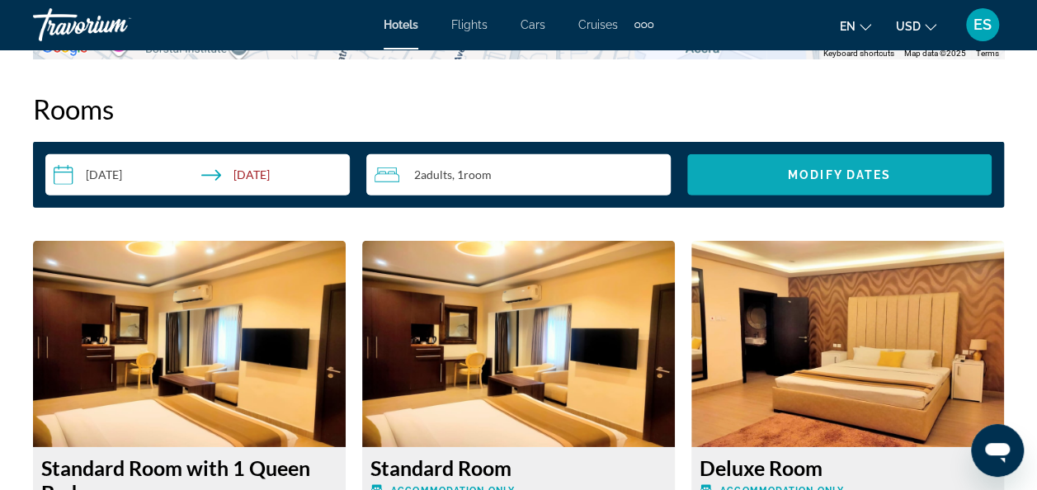
scroll to position [2350, 0]
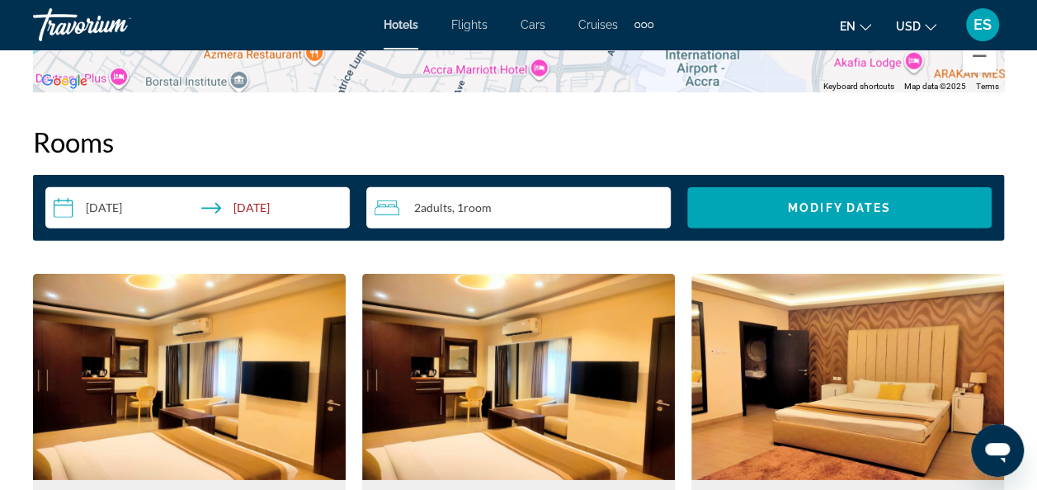
click at [283, 214] on input "**********" at bounding box center [200, 210] width 311 height 46
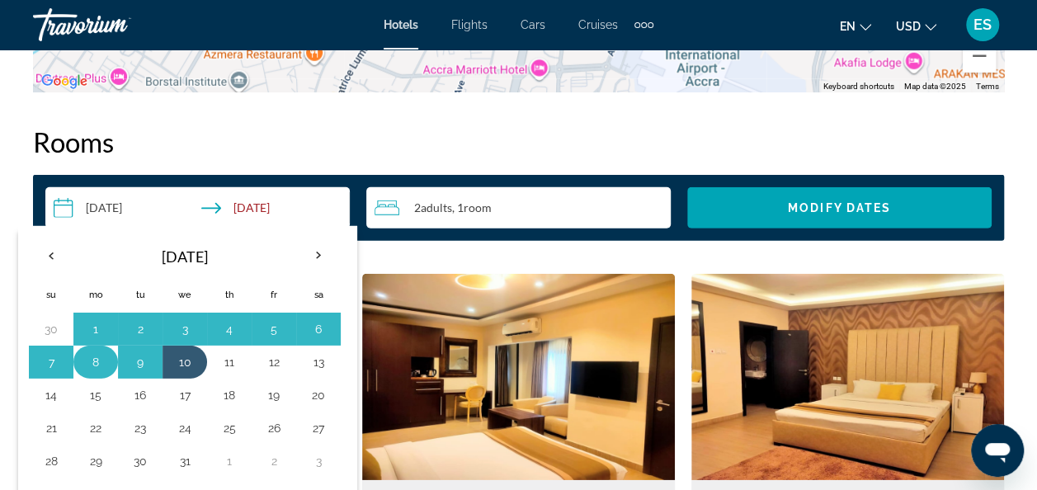
click at [96, 361] on button "8" at bounding box center [95, 362] width 26 height 23
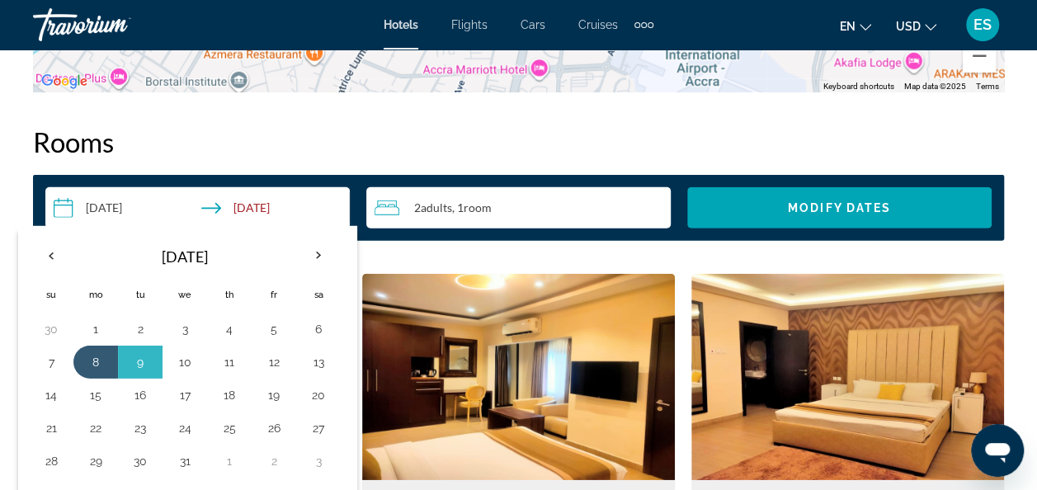
click at [280, 210] on input "**********" at bounding box center [200, 210] width 311 height 46
click at [91, 355] on button "8" at bounding box center [95, 362] width 26 height 23
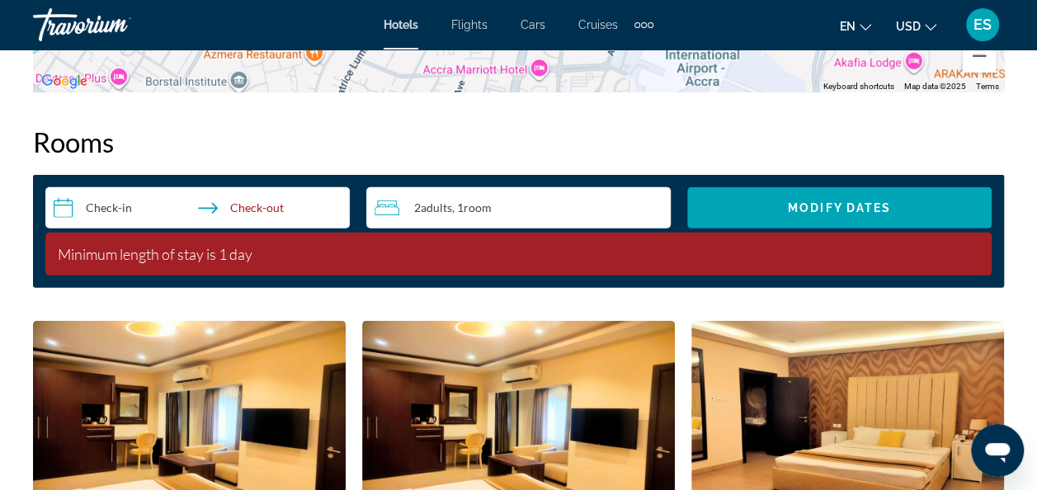
click at [138, 210] on input "**********" at bounding box center [200, 210] width 311 height 46
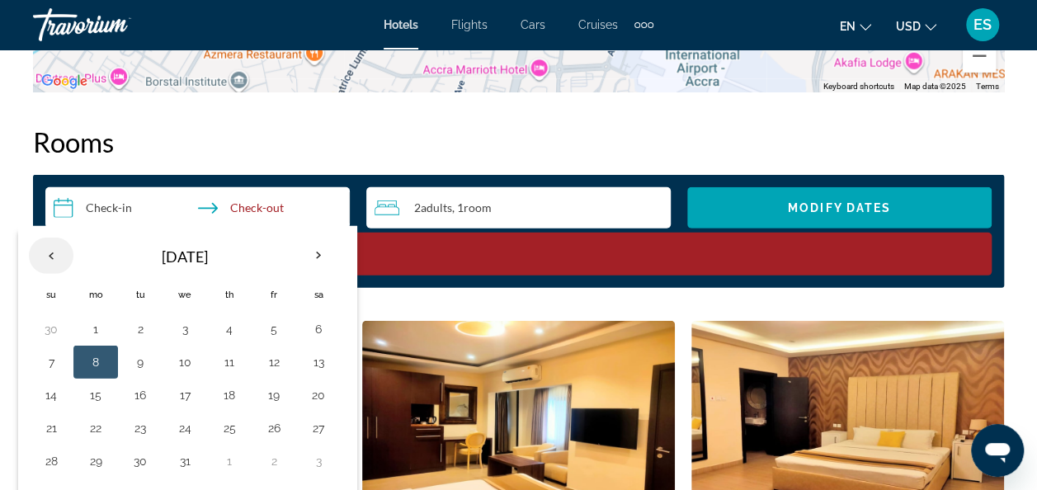
click at [47, 256] on th "Previous month" at bounding box center [51, 256] width 45 height 36
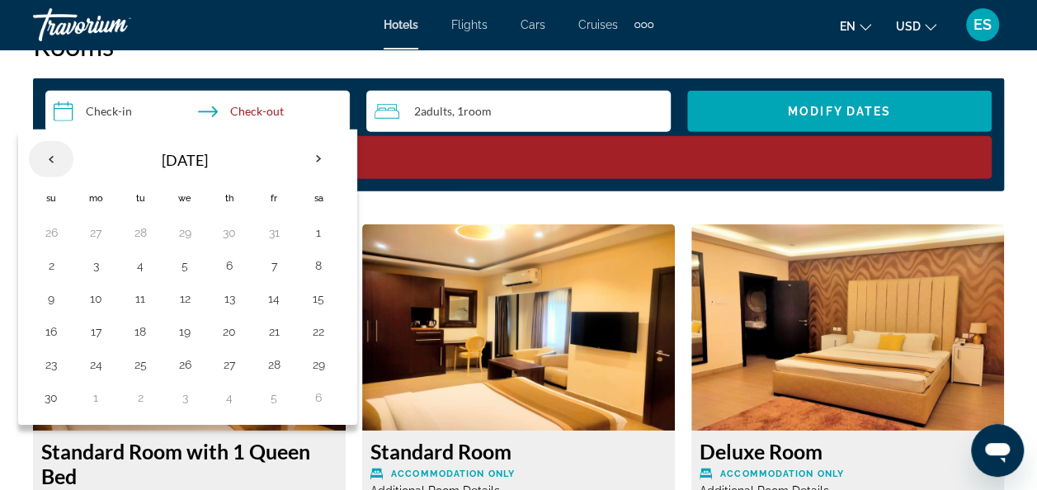
scroll to position [2447, 0]
click at [272, 367] on button "28" at bounding box center [274, 364] width 26 height 23
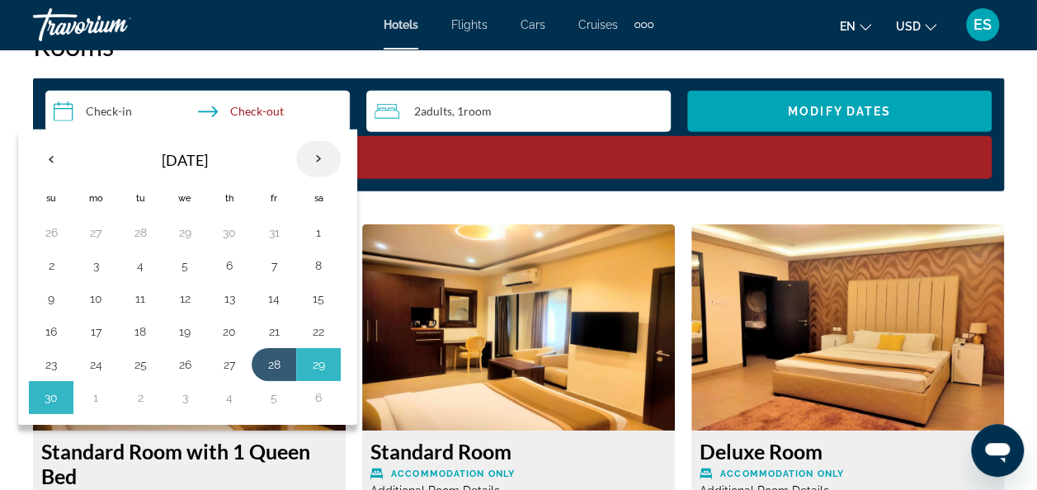
click at [310, 167] on th "Next month" at bounding box center [318, 159] width 45 height 36
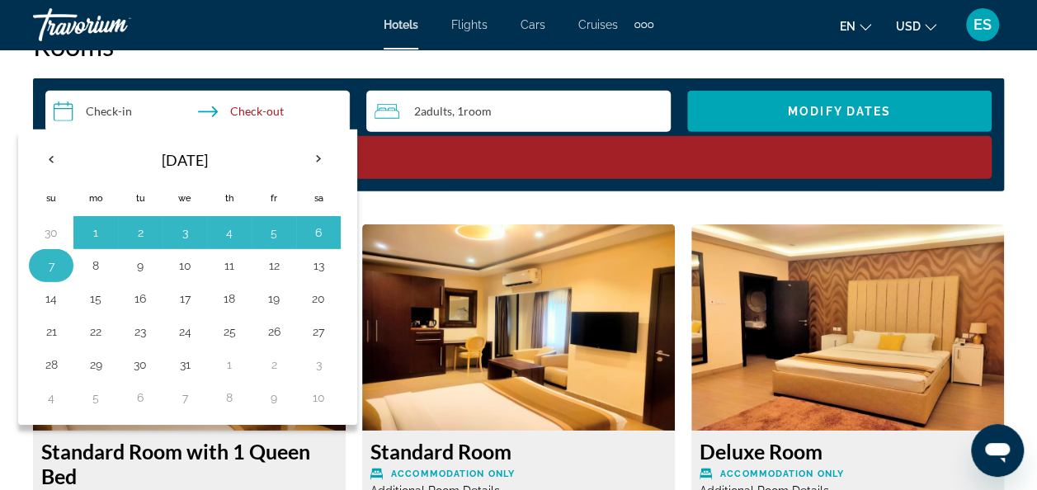
click at [48, 266] on button "7" at bounding box center [51, 265] width 26 height 23
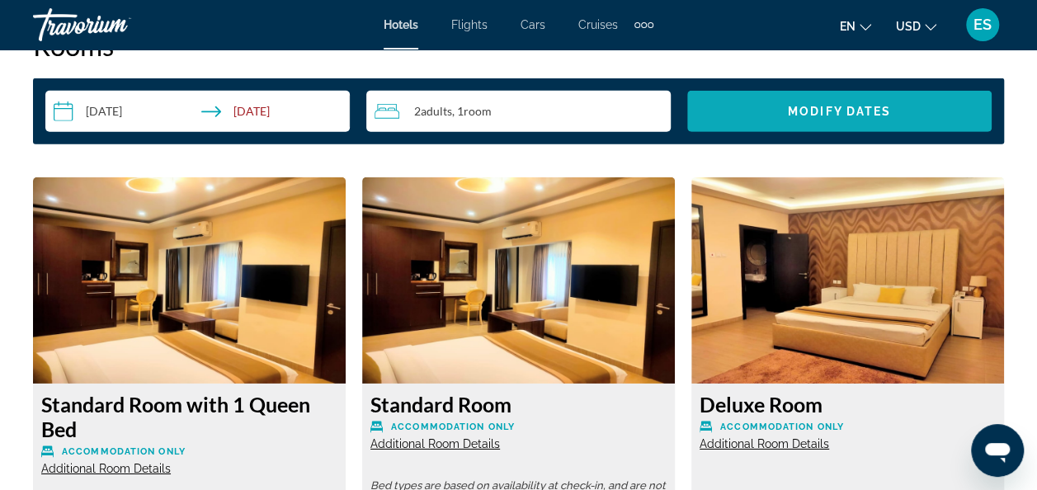
click at [856, 111] on span "Modify Dates" at bounding box center [839, 111] width 103 height 13
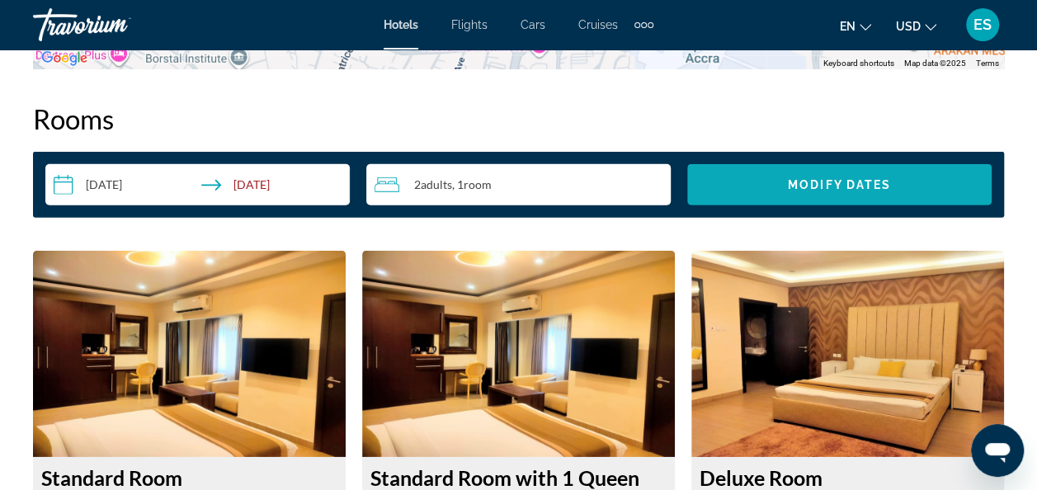
scroll to position [2374, 0]
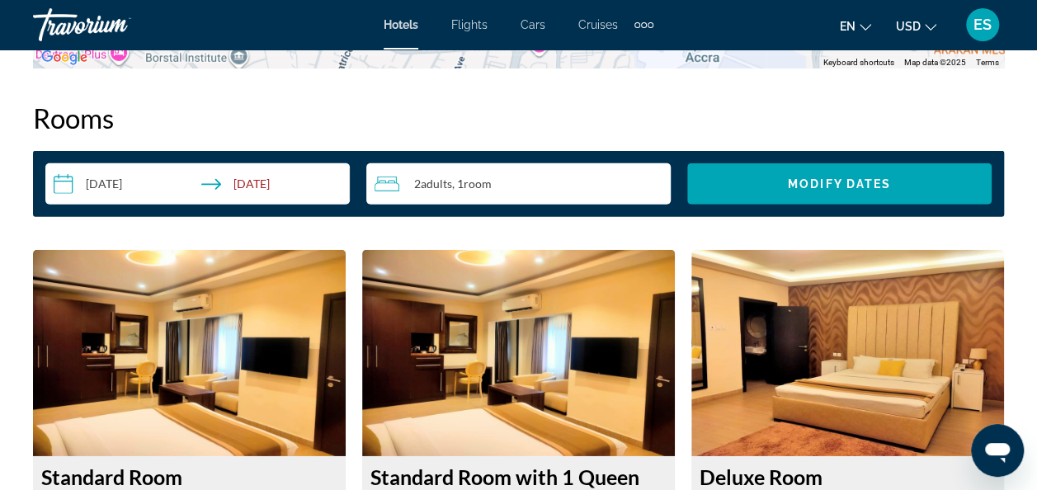
click at [138, 181] on input "**********" at bounding box center [200, 186] width 311 height 46
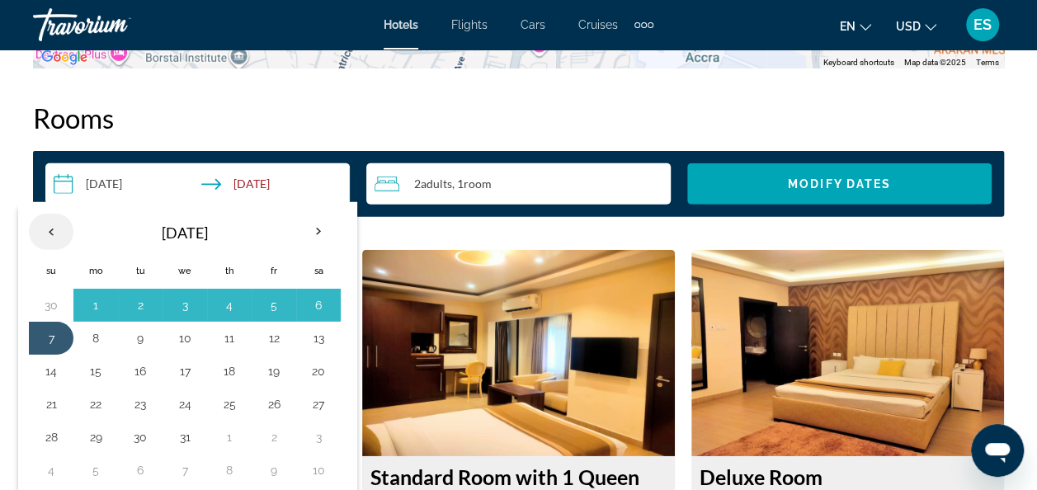
click at [57, 234] on th "Previous month" at bounding box center [51, 232] width 45 height 36
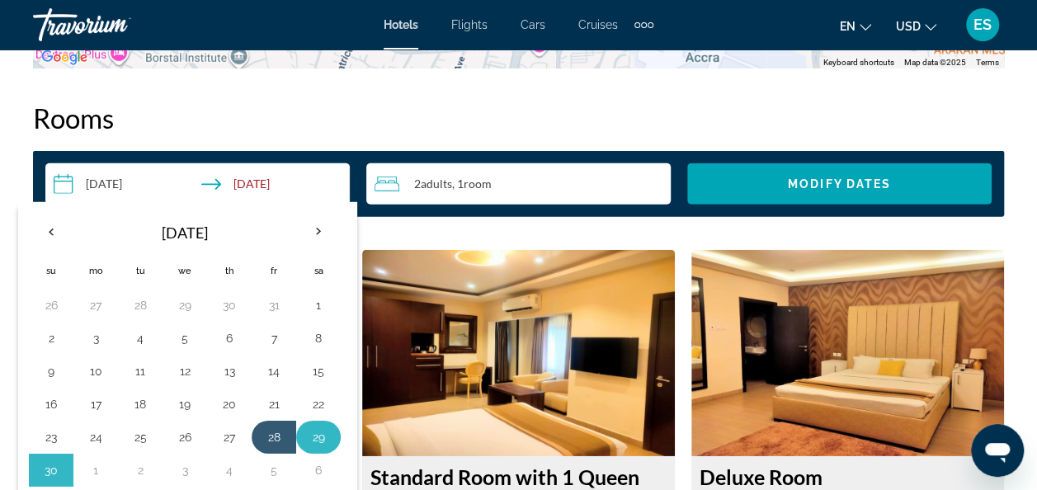
click at [314, 429] on button "29" at bounding box center [318, 437] width 26 height 23
click at [264, 437] on button "28" at bounding box center [274, 437] width 26 height 23
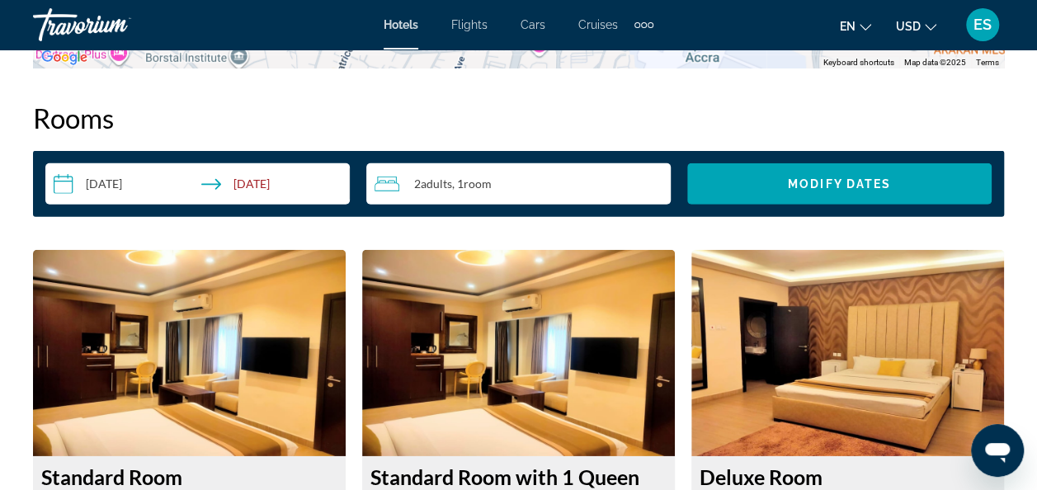
click at [280, 186] on input "**********" at bounding box center [200, 186] width 311 height 46
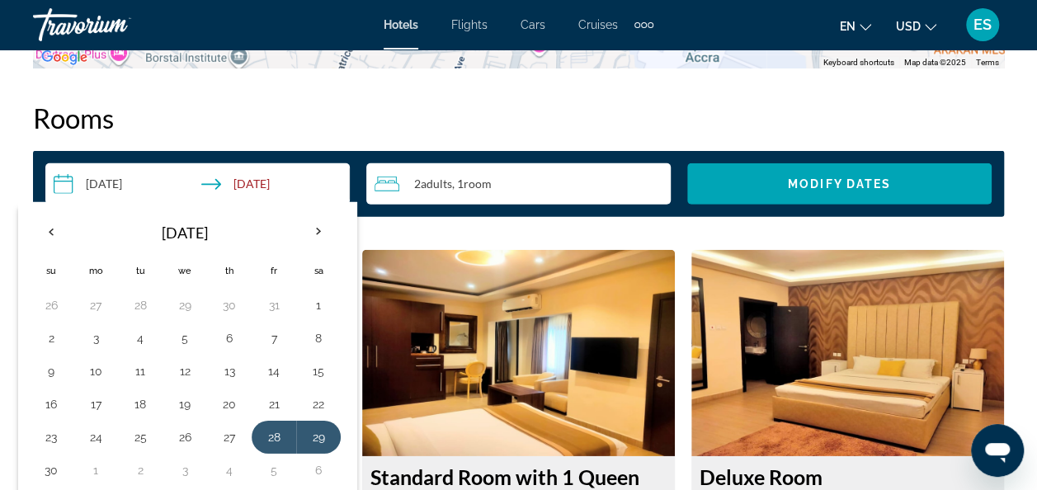
click at [121, 178] on input "**********" at bounding box center [200, 186] width 311 height 46
click at [284, 190] on input "**********" at bounding box center [200, 186] width 311 height 46
click at [312, 232] on th "Next month" at bounding box center [318, 232] width 45 height 36
click at [51, 339] on button "7" at bounding box center [51, 338] width 26 height 23
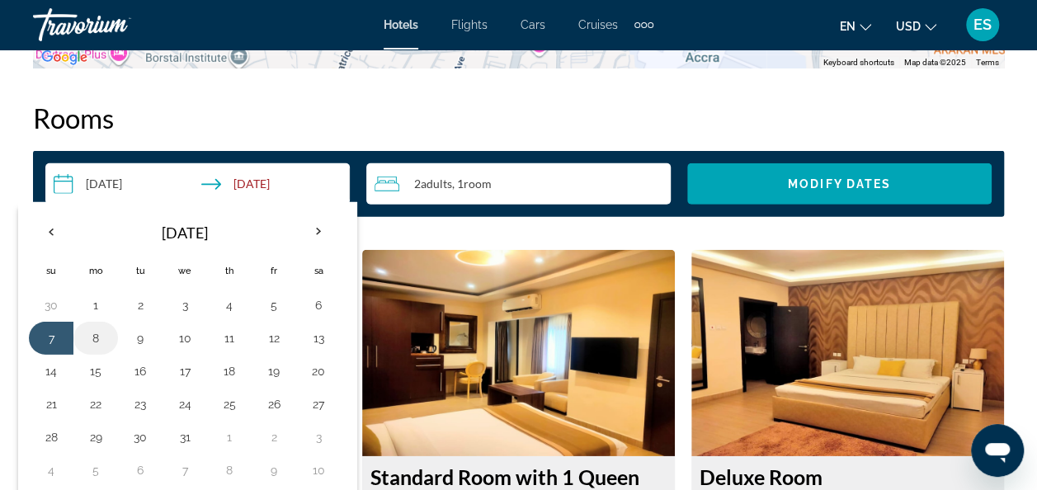
click at [96, 340] on button "8" at bounding box center [95, 338] width 26 height 23
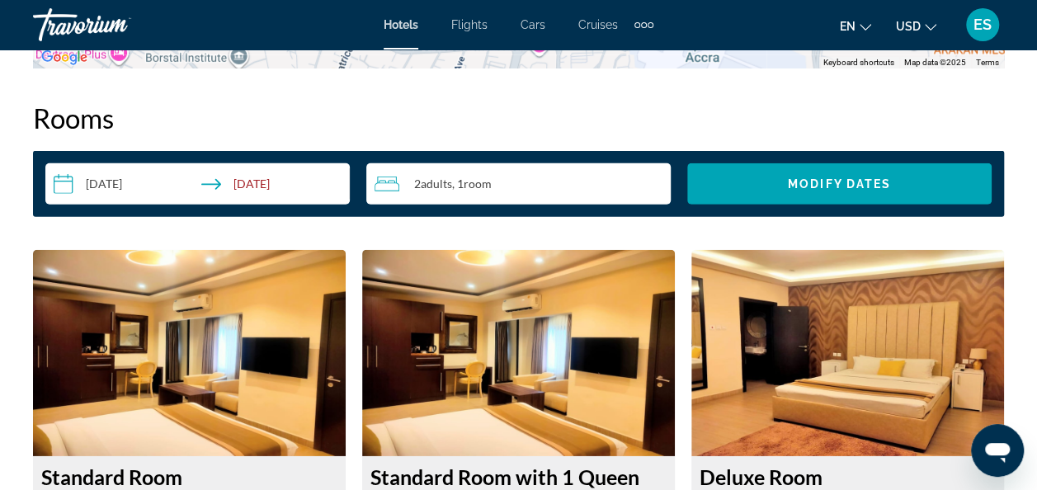
click at [285, 181] on input "**********" at bounding box center [200, 186] width 311 height 46
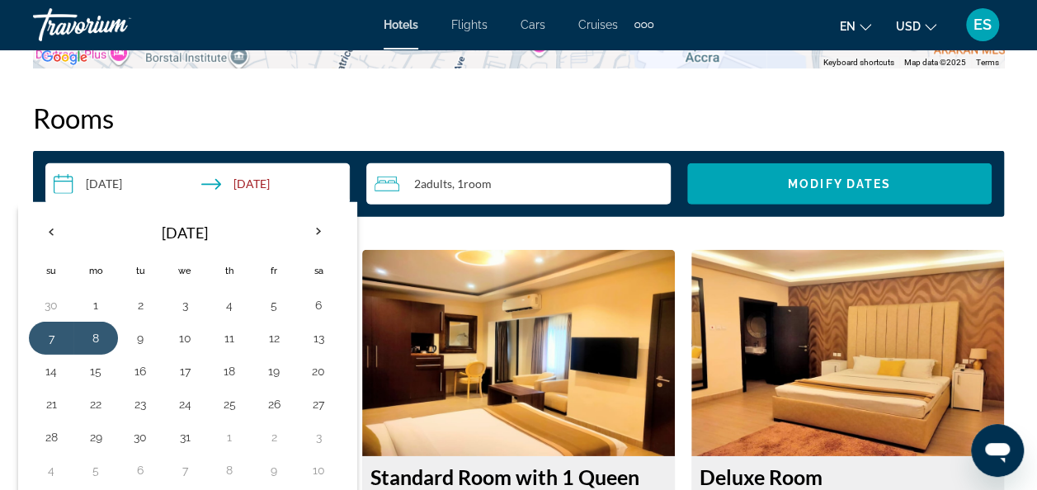
click at [148, 183] on input "**********" at bounding box center [200, 186] width 311 height 46
click at [46, 235] on th "Previous month" at bounding box center [51, 232] width 45 height 36
click at [311, 437] on button "29" at bounding box center [318, 437] width 26 height 23
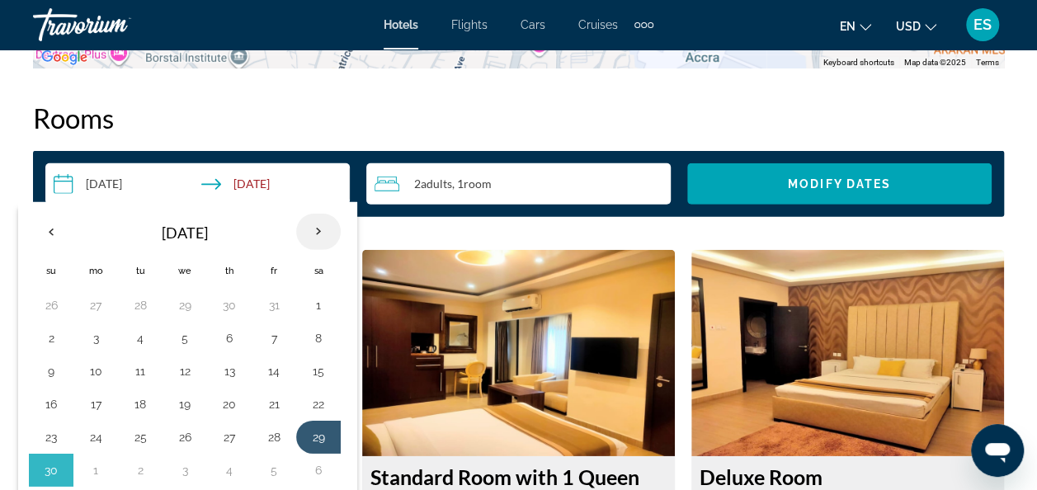
click at [315, 243] on th "Next month" at bounding box center [318, 232] width 45 height 36
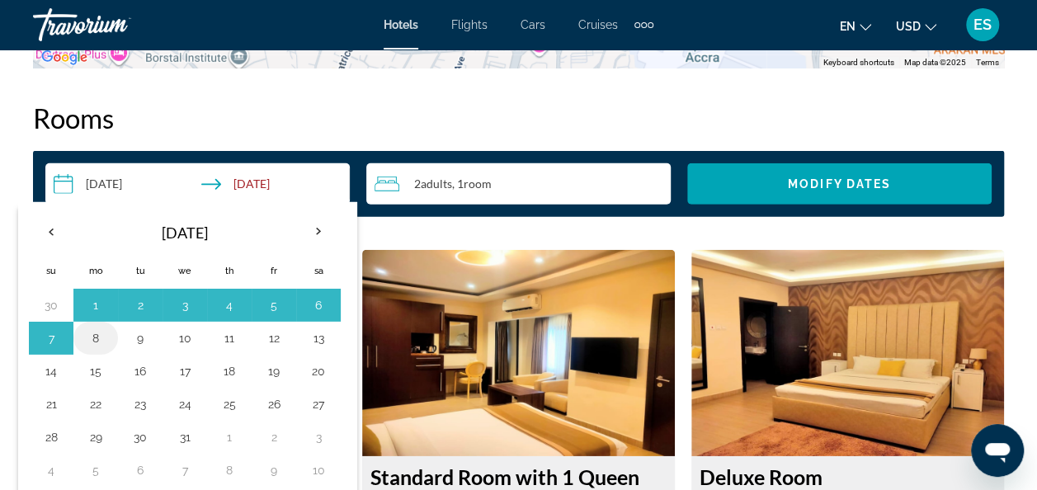
click at [91, 337] on button "8" at bounding box center [95, 338] width 26 height 23
type input "**********"
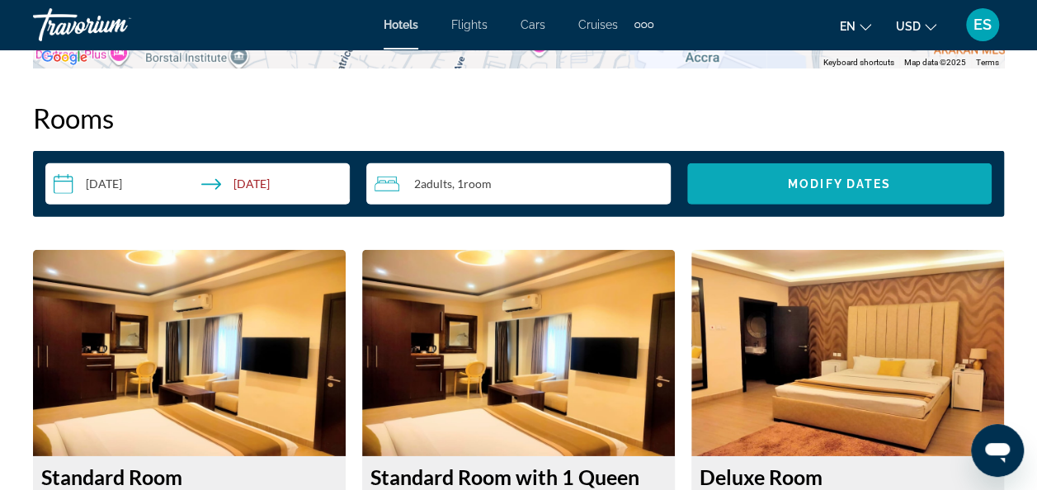
click at [846, 181] on span "Modify Dates" at bounding box center [839, 183] width 103 height 13
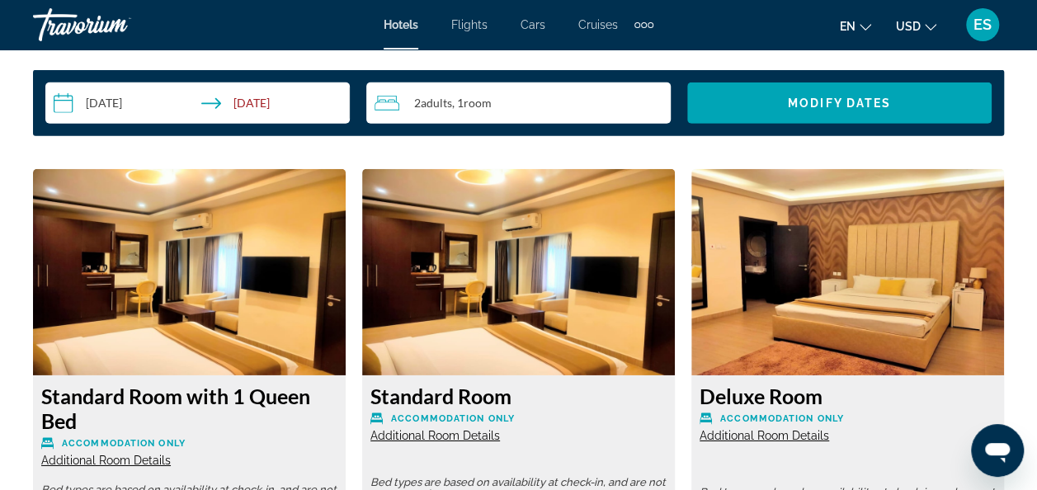
scroll to position [2462, 0]
